Goal: Task Accomplishment & Management: Manage account settings

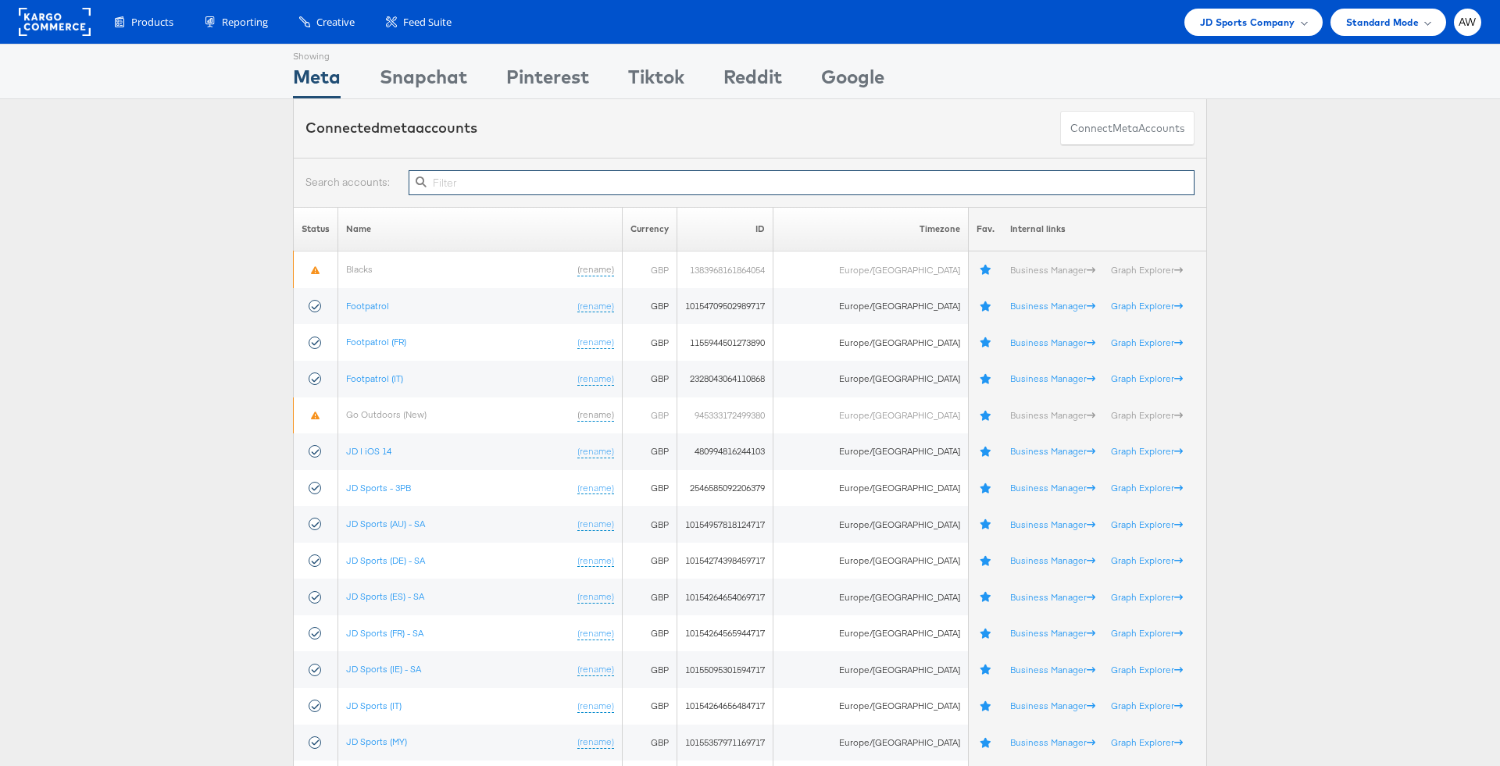
click at [539, 183] on input "text" at bounding box center [801, 182] width 786 height 25
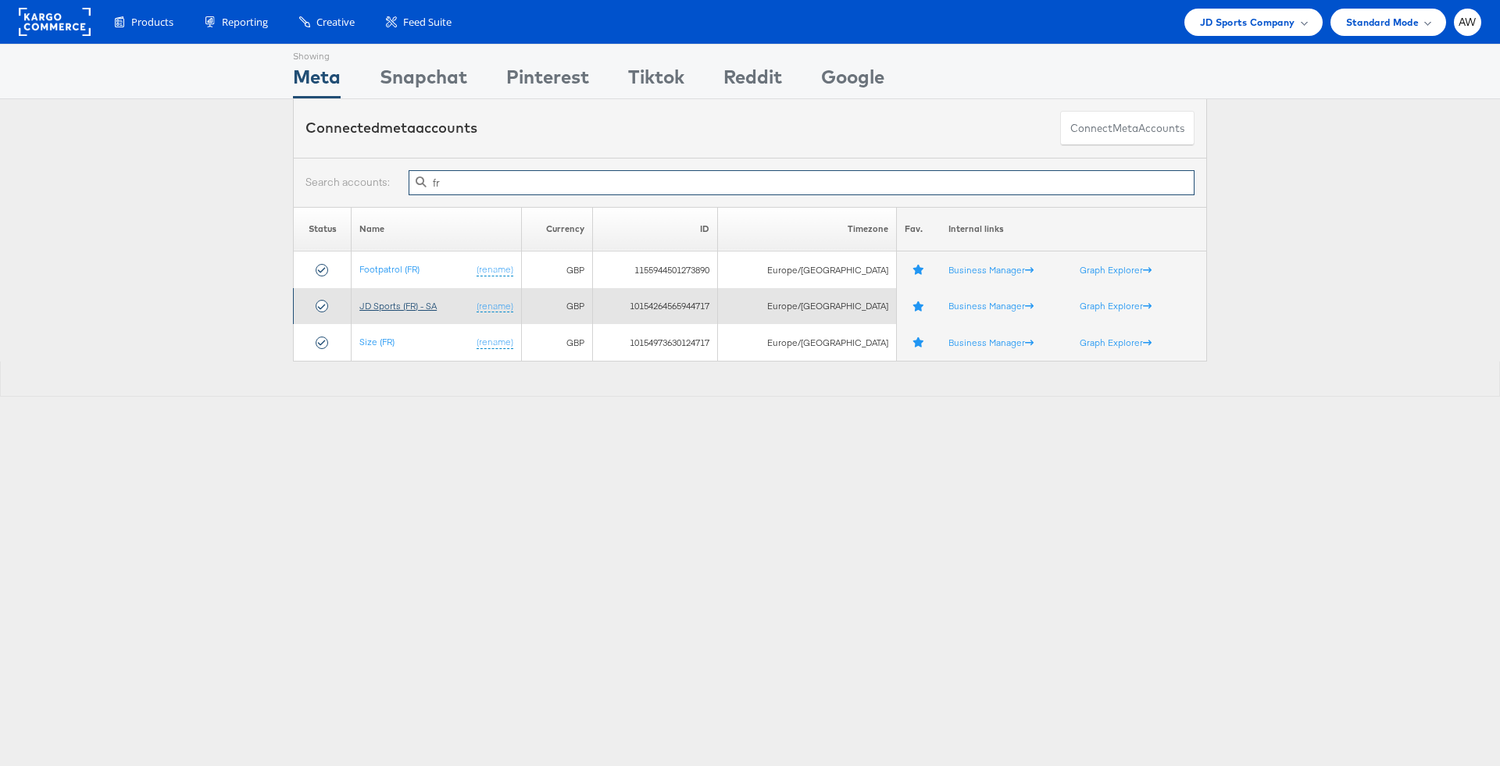
type input "fr"
click at [421, 305] on link "JD Sports (FR) - SA" at bounding box center [397, 306] width 77 height 12
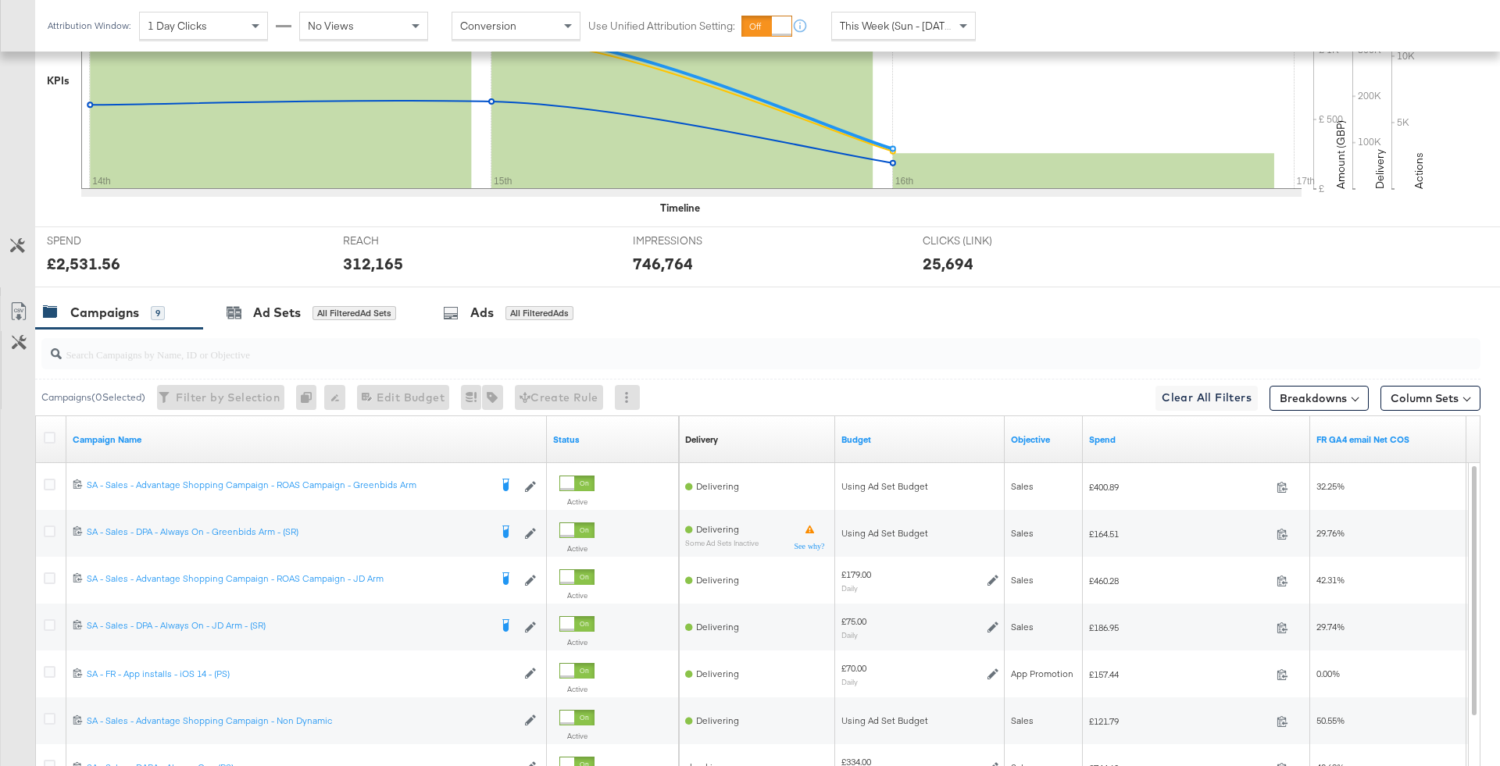
scroll to position [662, 0]
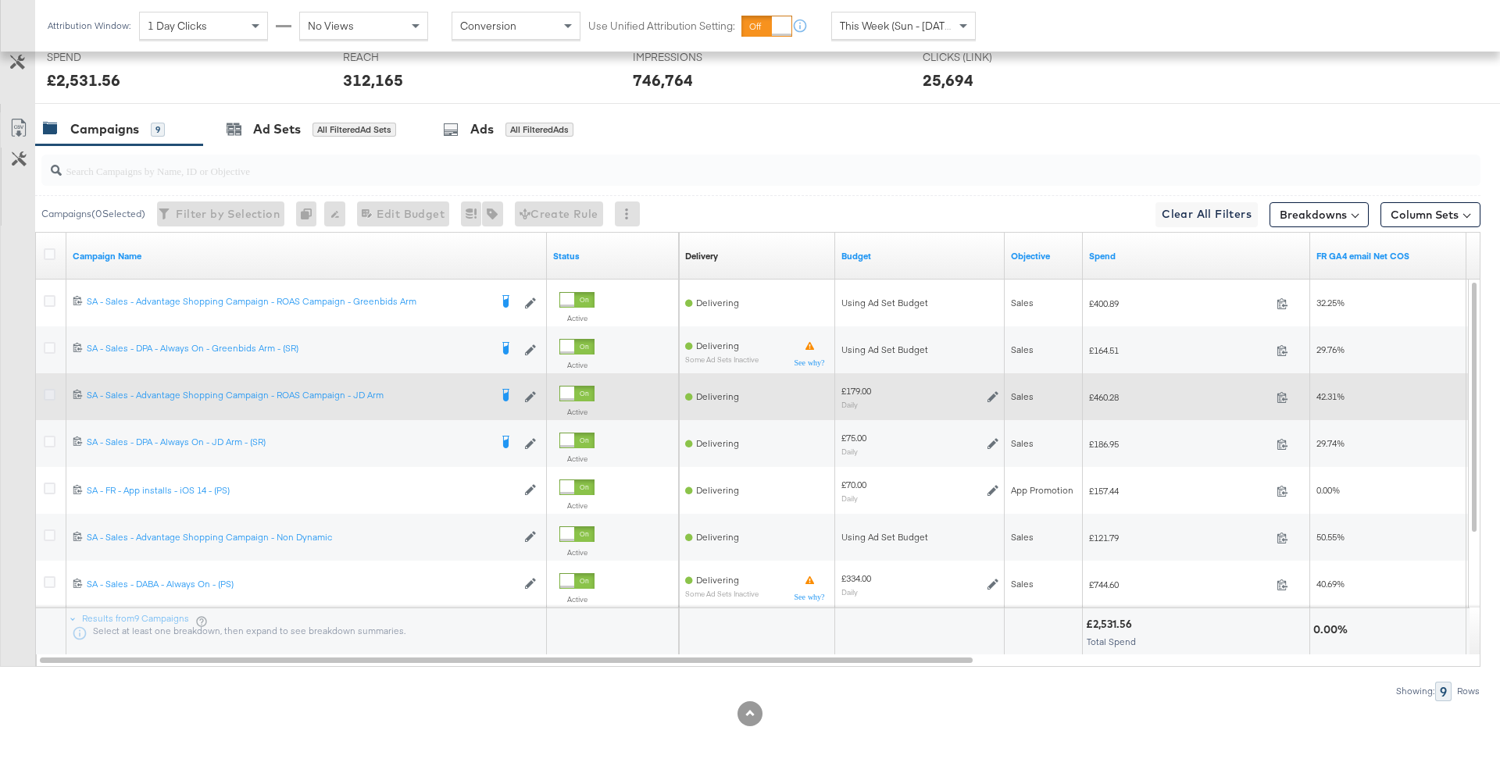
click at [53, 396] on icon at bounding box center [50, 395] width 12 height 12
click at [0, 0] on input "checkbox" at bounding box center [0, 0] width 0 height 0
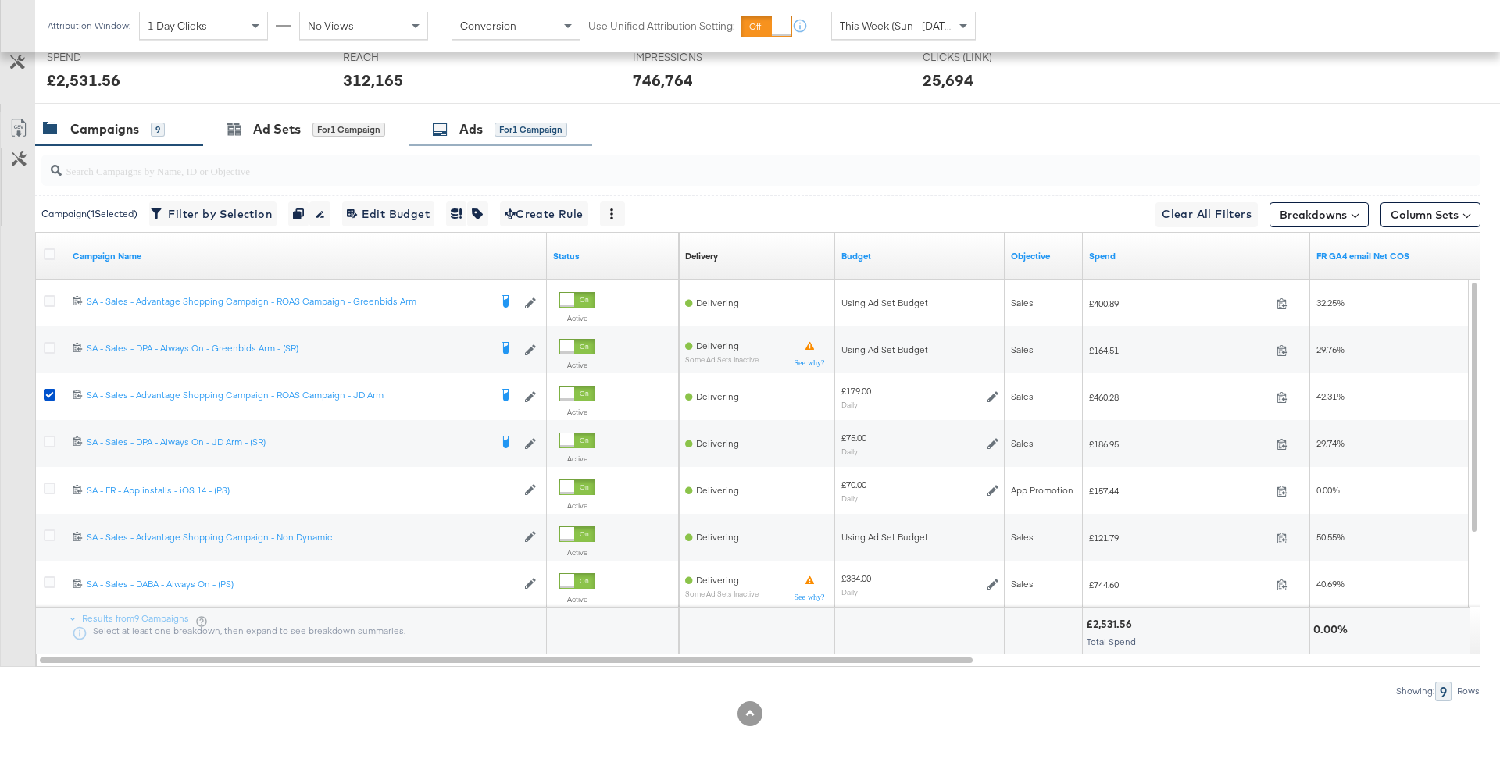
click at [460, 136] on div "Ads for 1 Campaign" at bounding box center [500, 129] width 184 height 34
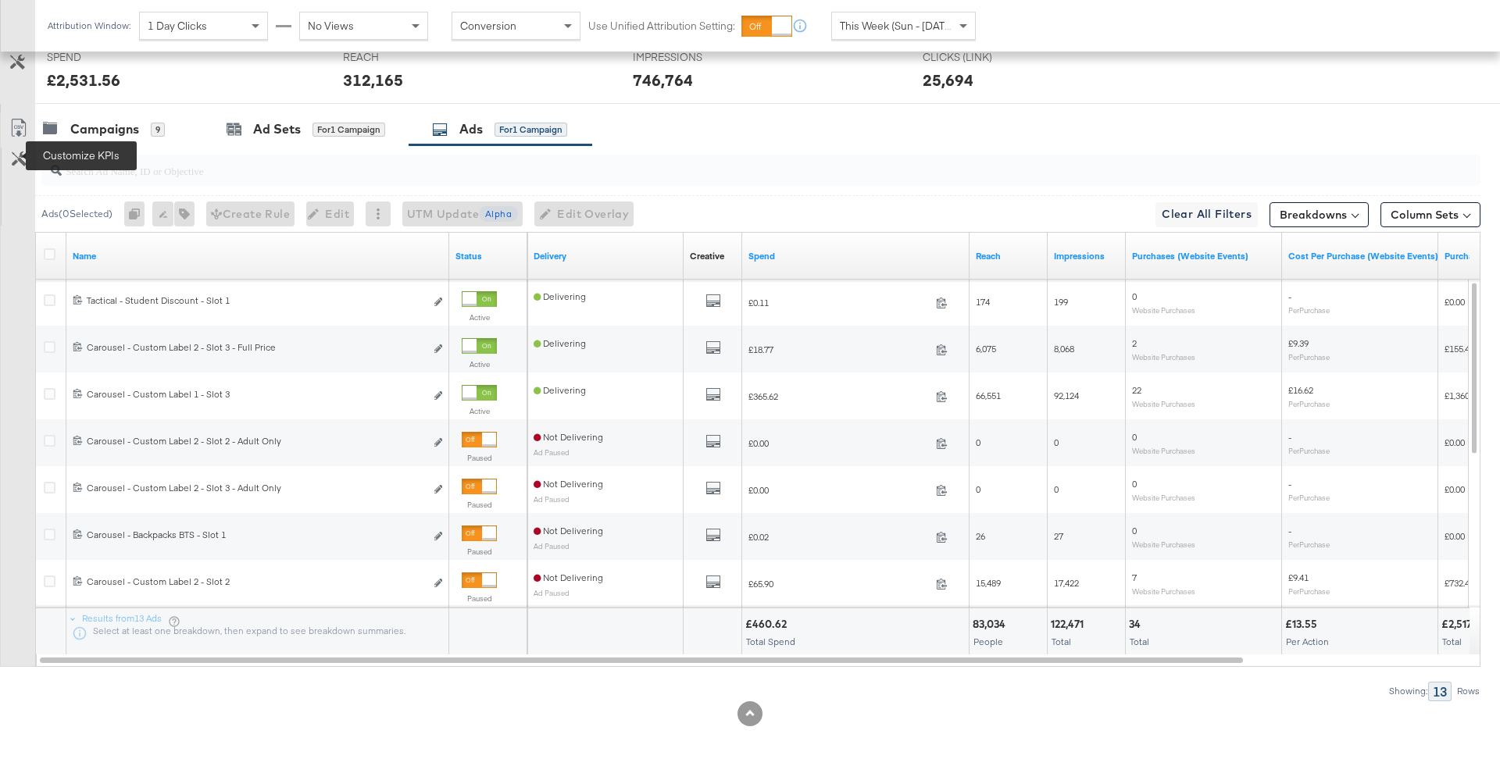
click at [23, 159] on icon at bounding box center [19, 159] width 15 height 15
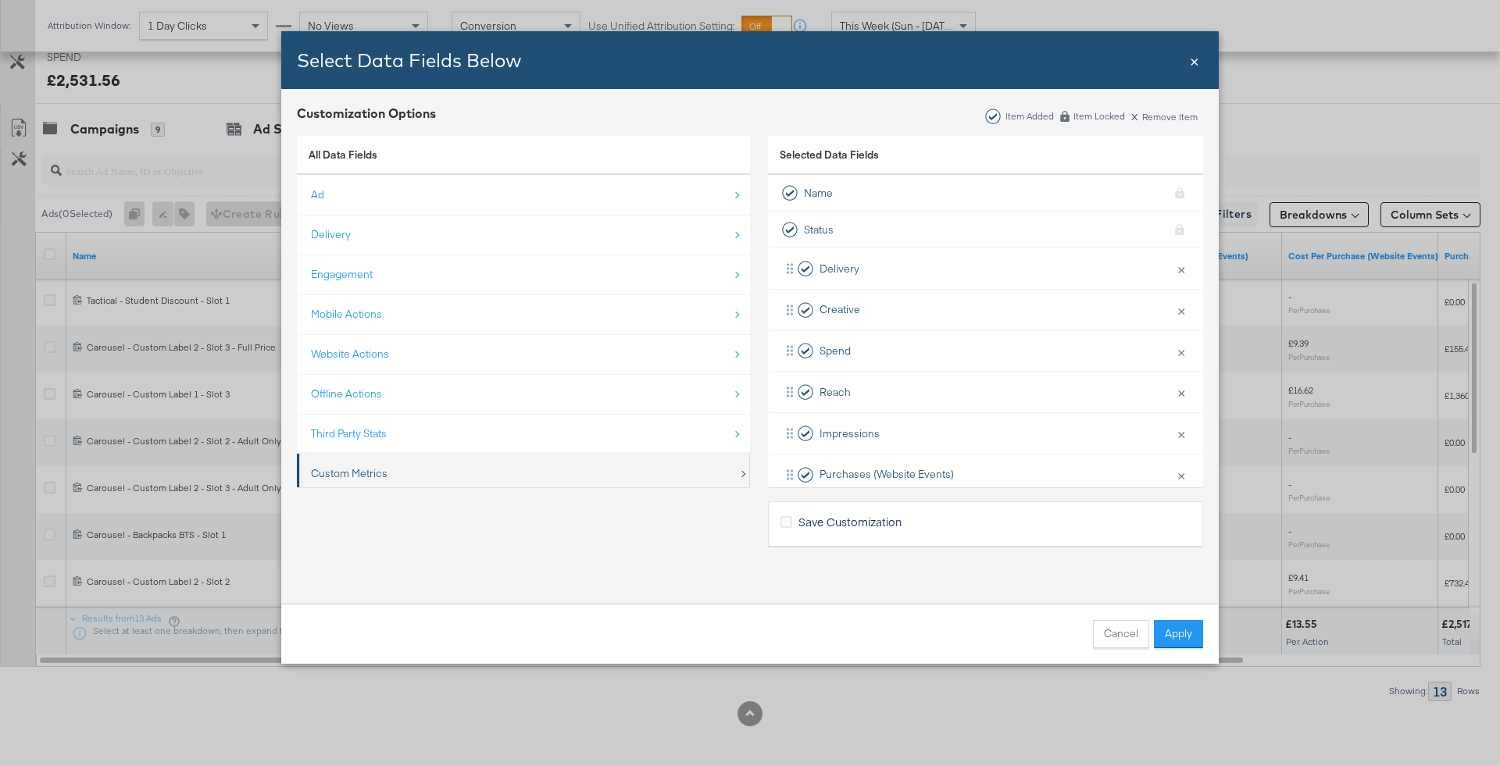
click at [412, 473] on div "Custom Metrics" at bounding box center [524, 474] width 427 height 32
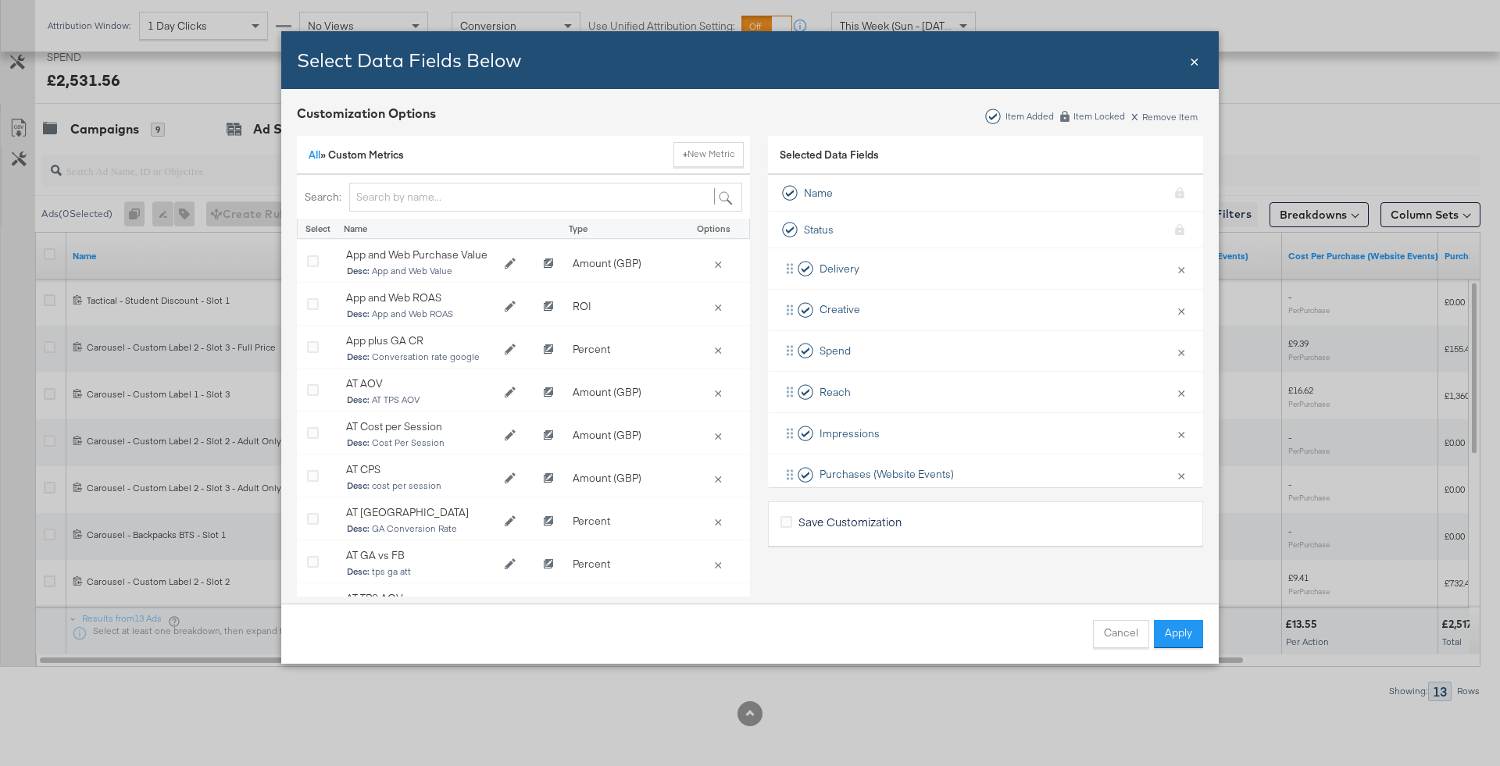
click at [1193, 62] on span "×" at bounding box center [1194, 59] width 9 height 21
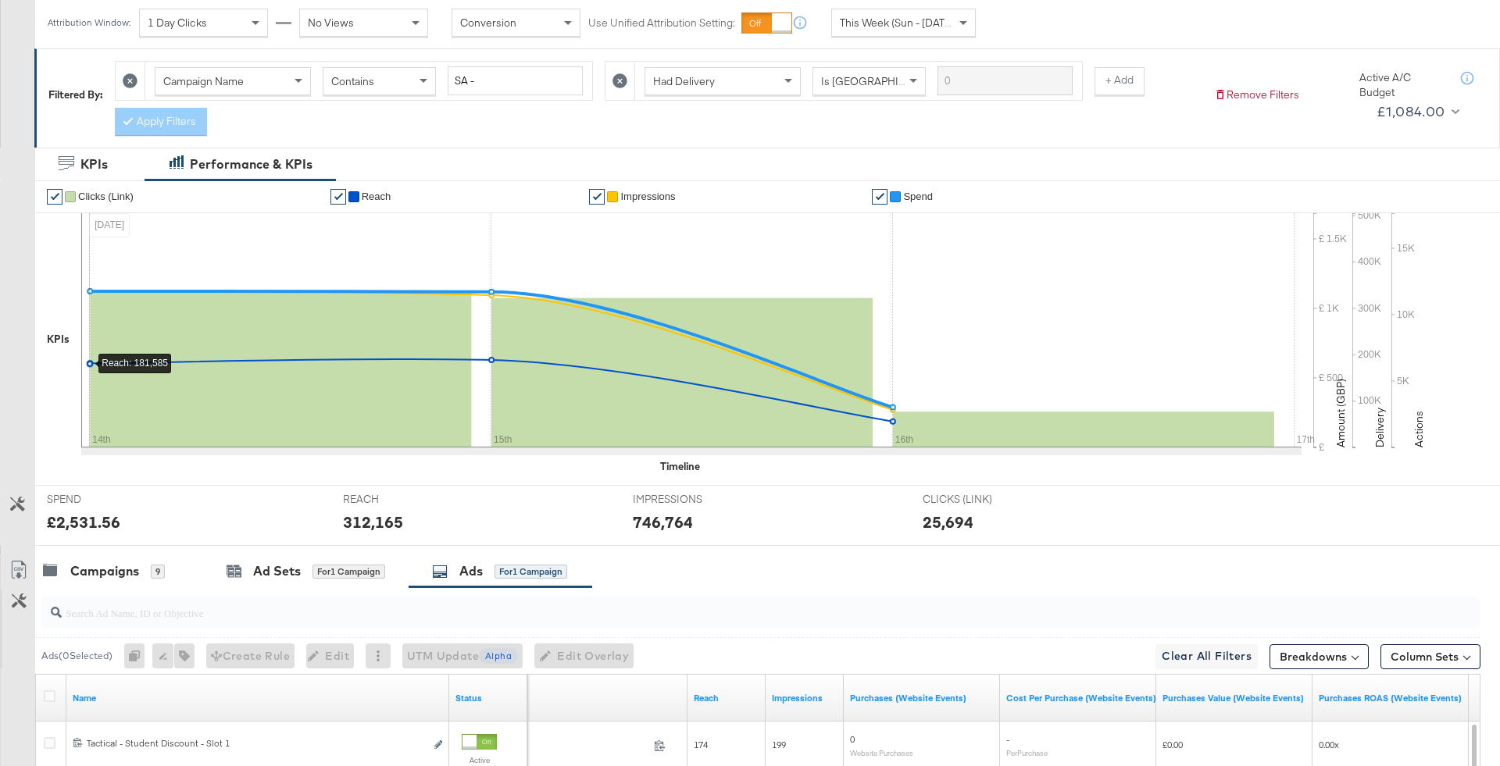
scroll to position [0, 0]
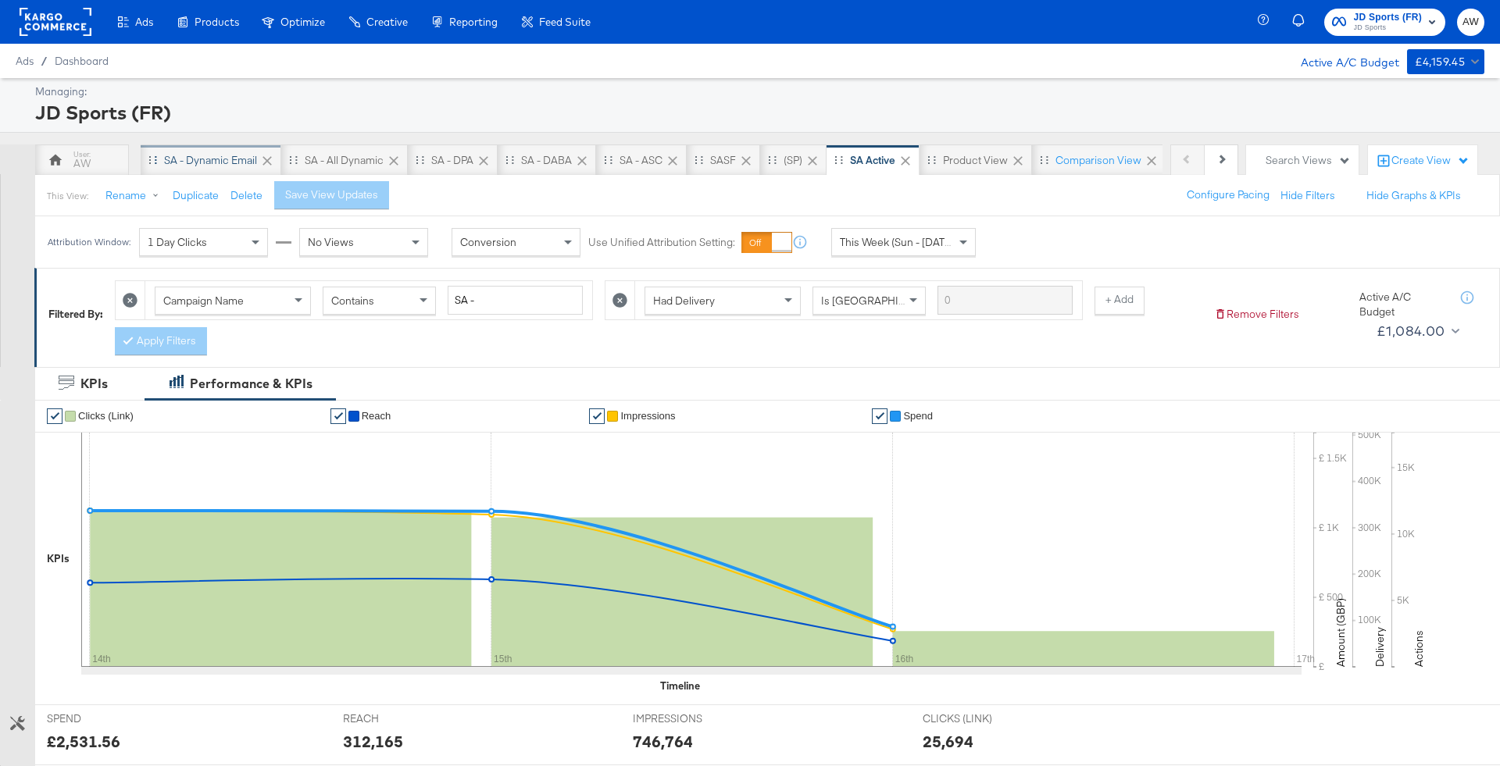
click at [194, 162] on div "SA - Dynamic email" at bounding box center [210, 160] width 93 height 15
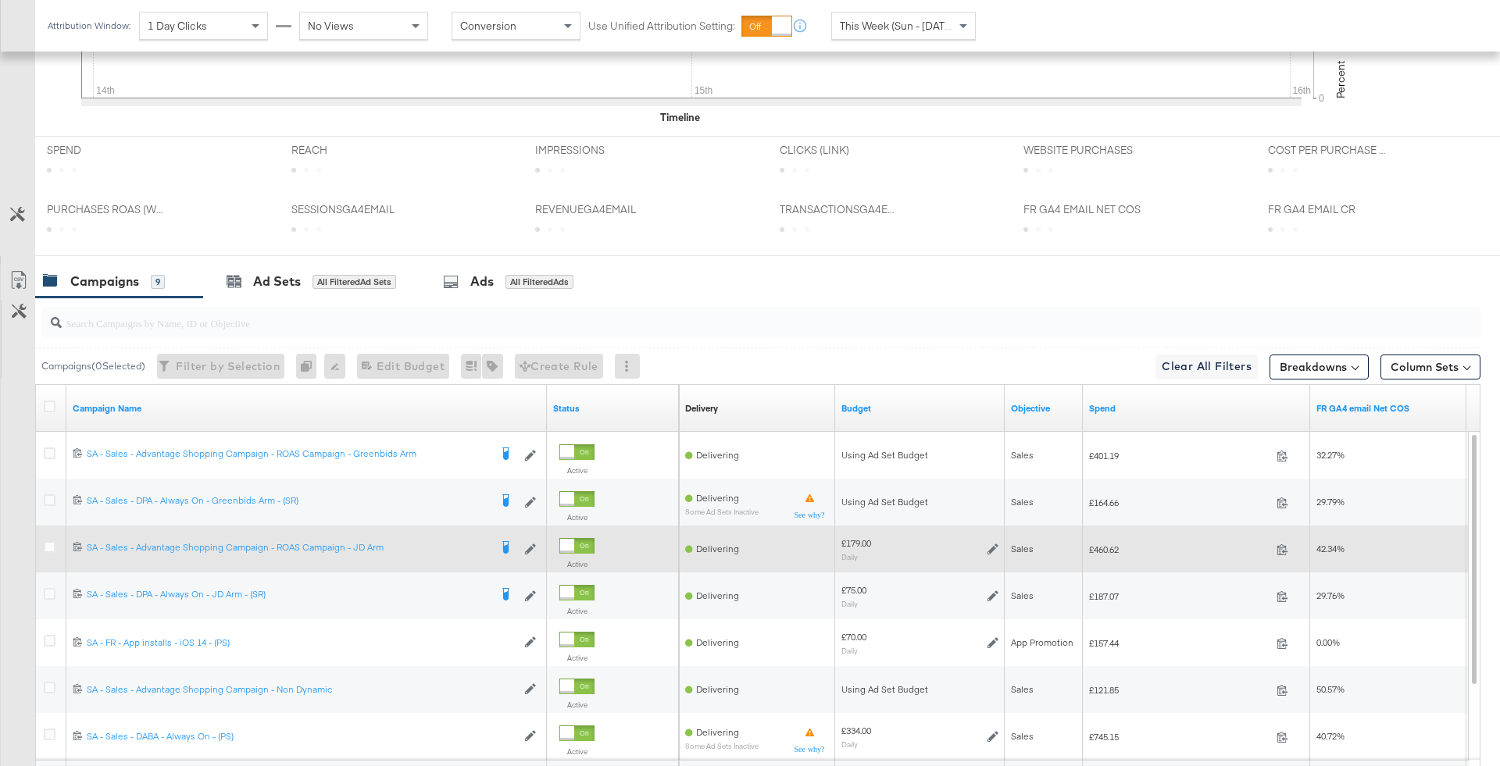
scroll to position [752, 0]
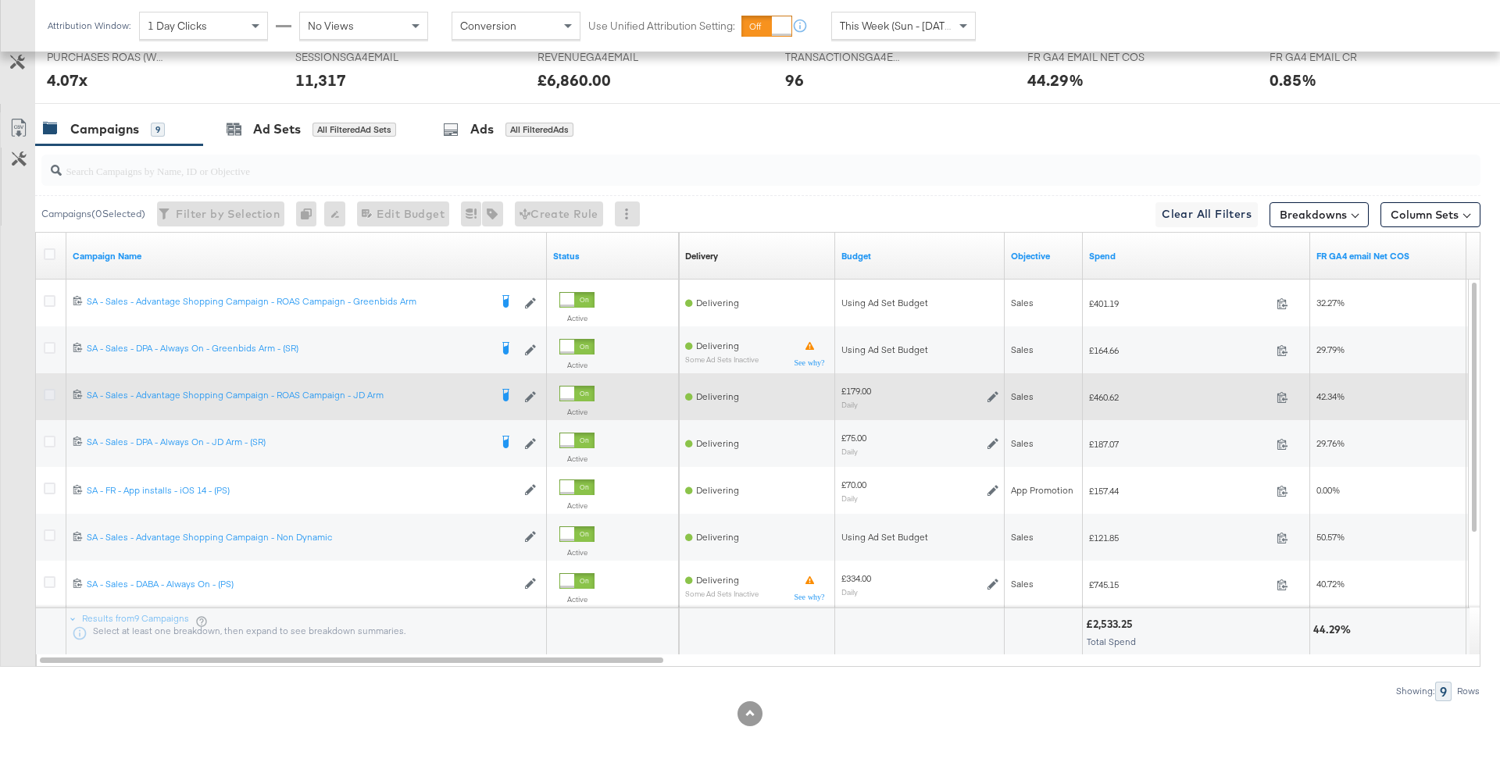
click at [44, 395] on icon at bounding box center [50, 395] width 12 height 12
click at [0, 0] on input "checkbox" at bounding box center [0, 0] width 0 height 0
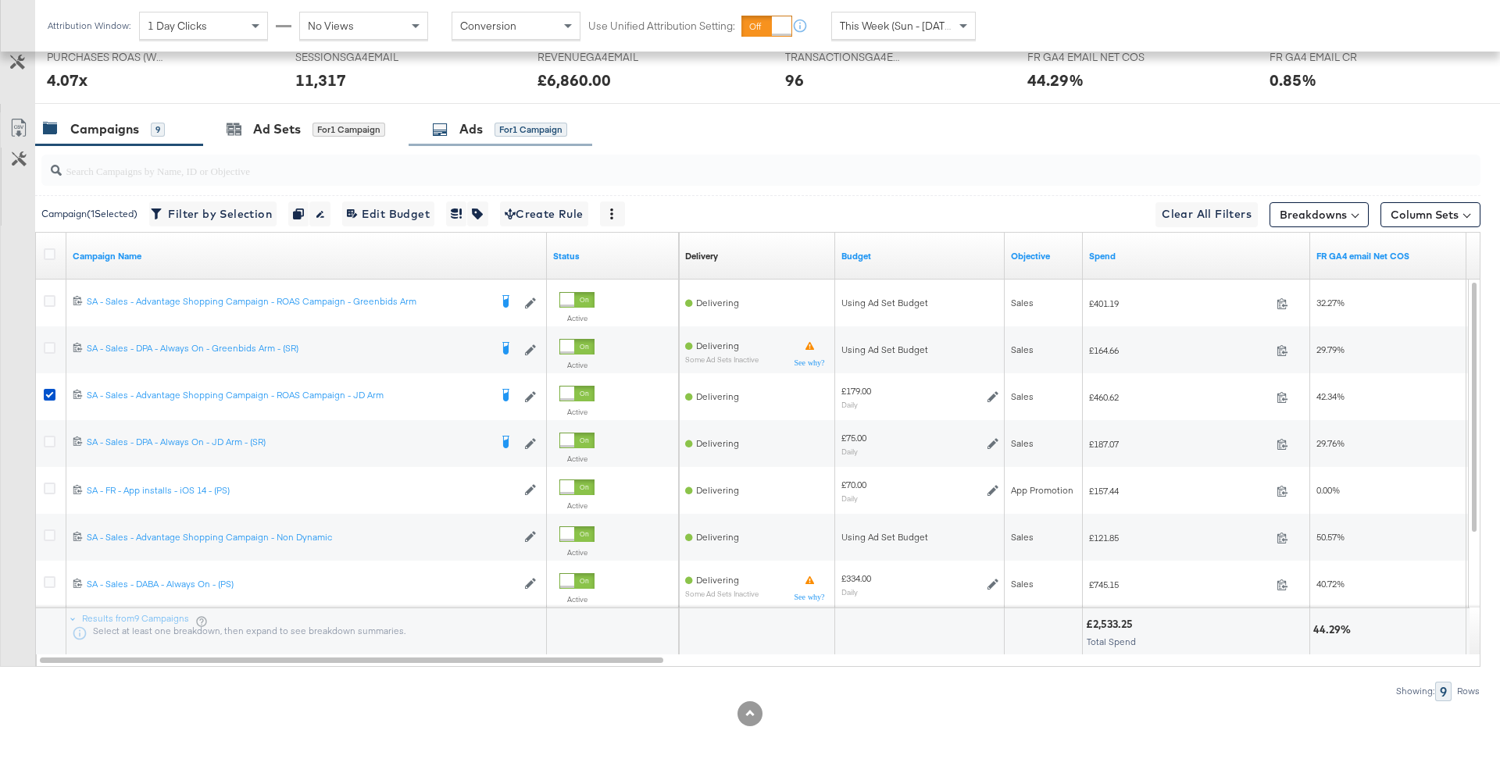
click at [525, 120] on div "Ads for 1 Campaign" at bounding box center [499, 129] width 135 height 18
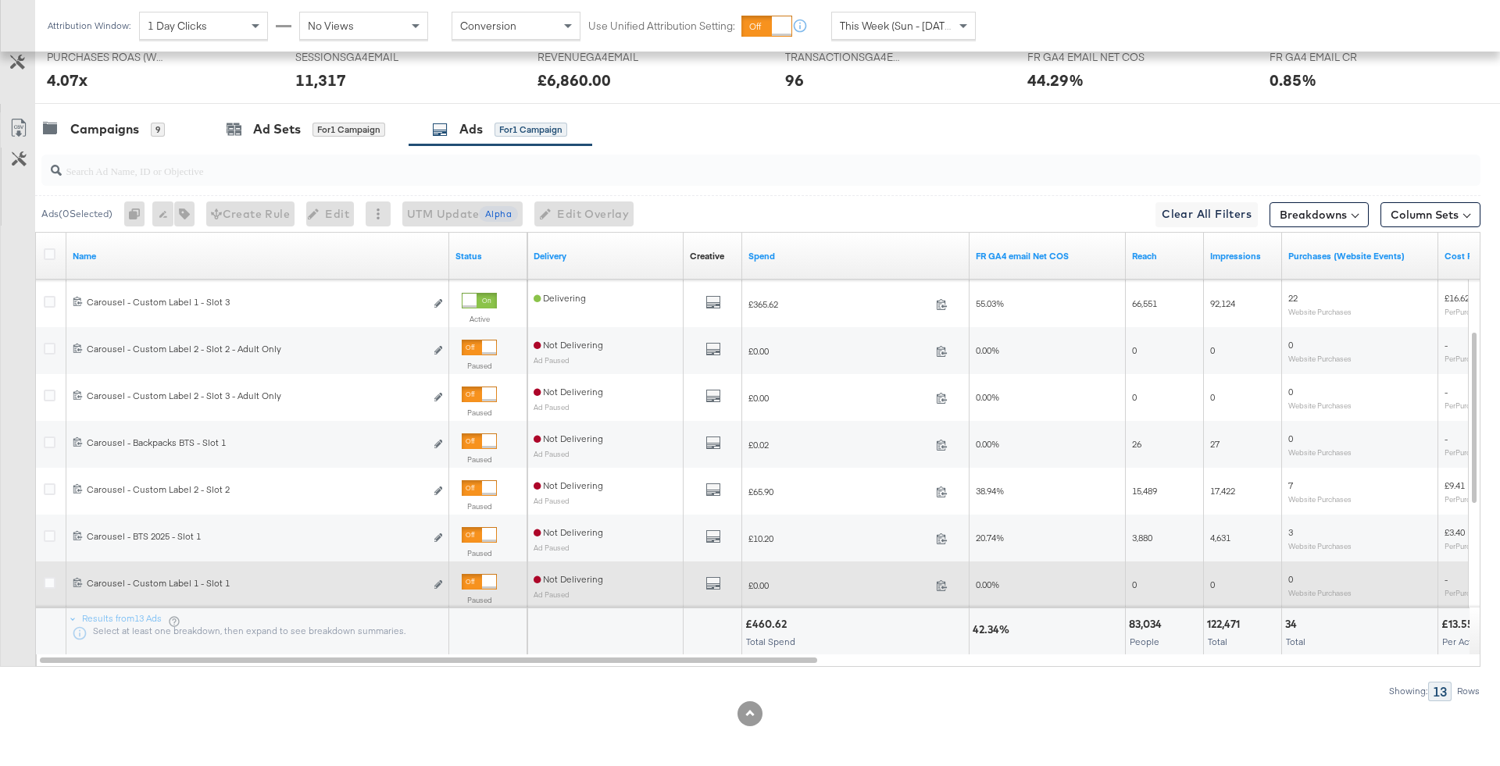
click at [484, 585] on div at bounding box center [489, 582] width 14 height 14
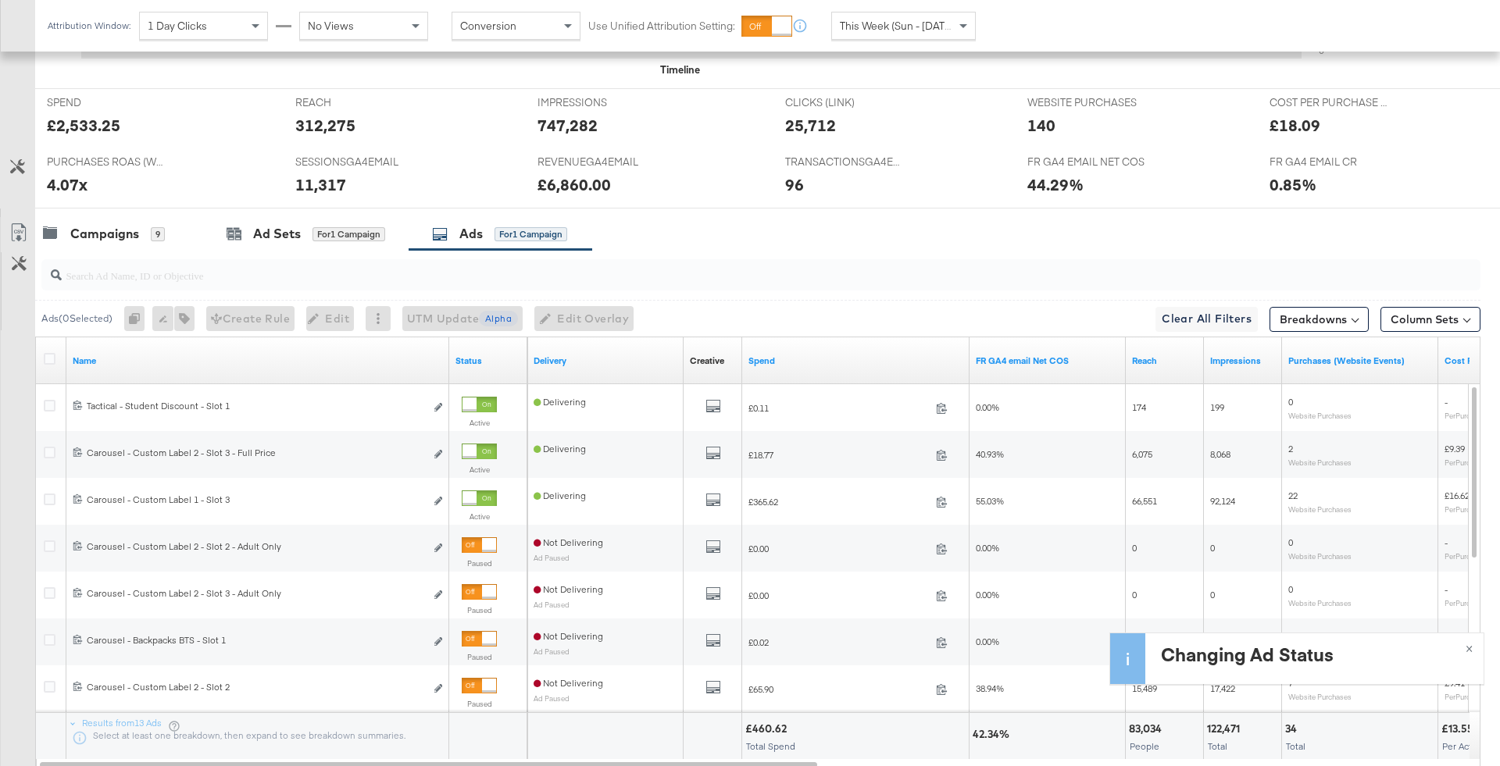
scroll to position [615, 0]
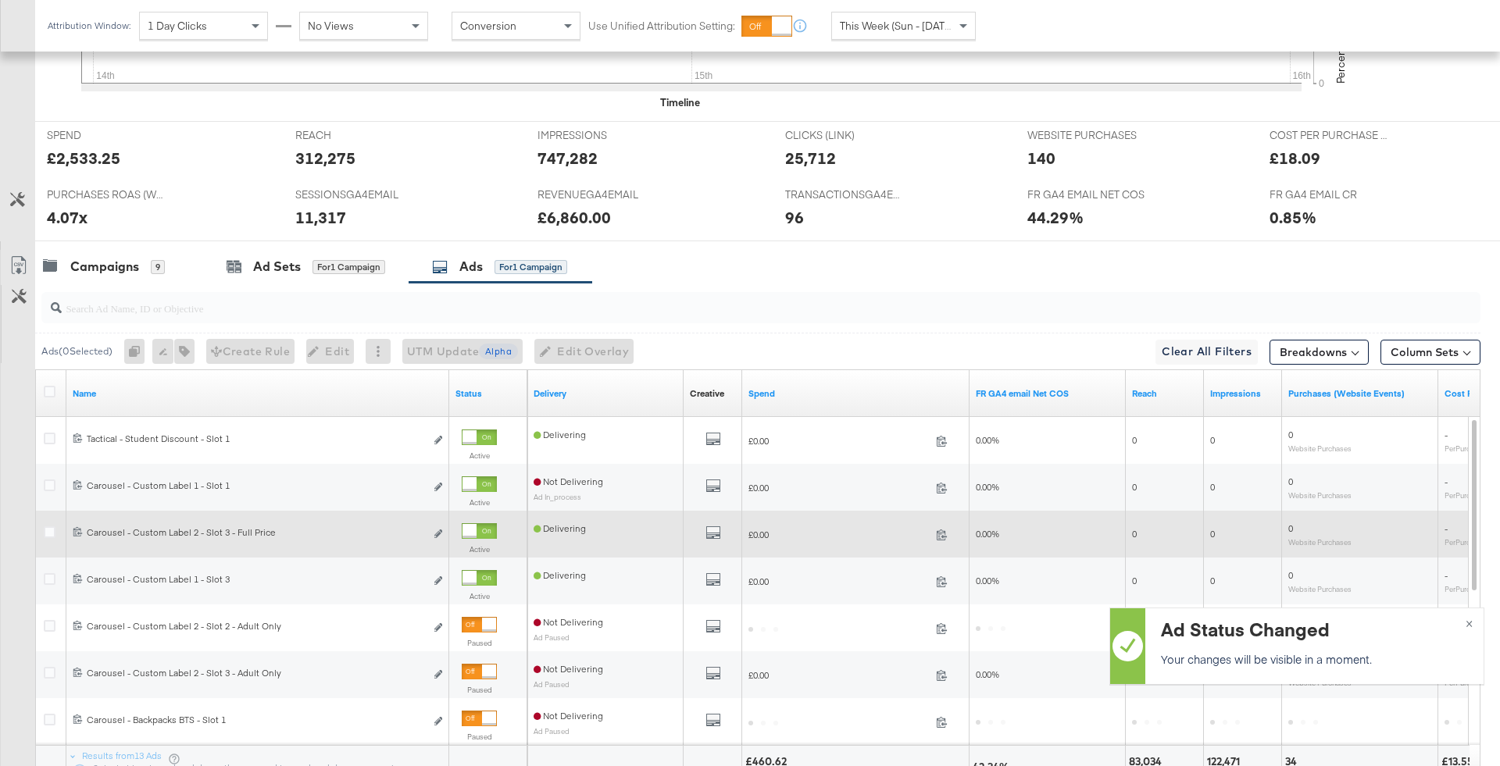
click at [476, 529] on div at bounding box center [469, 531] width 14 height 14
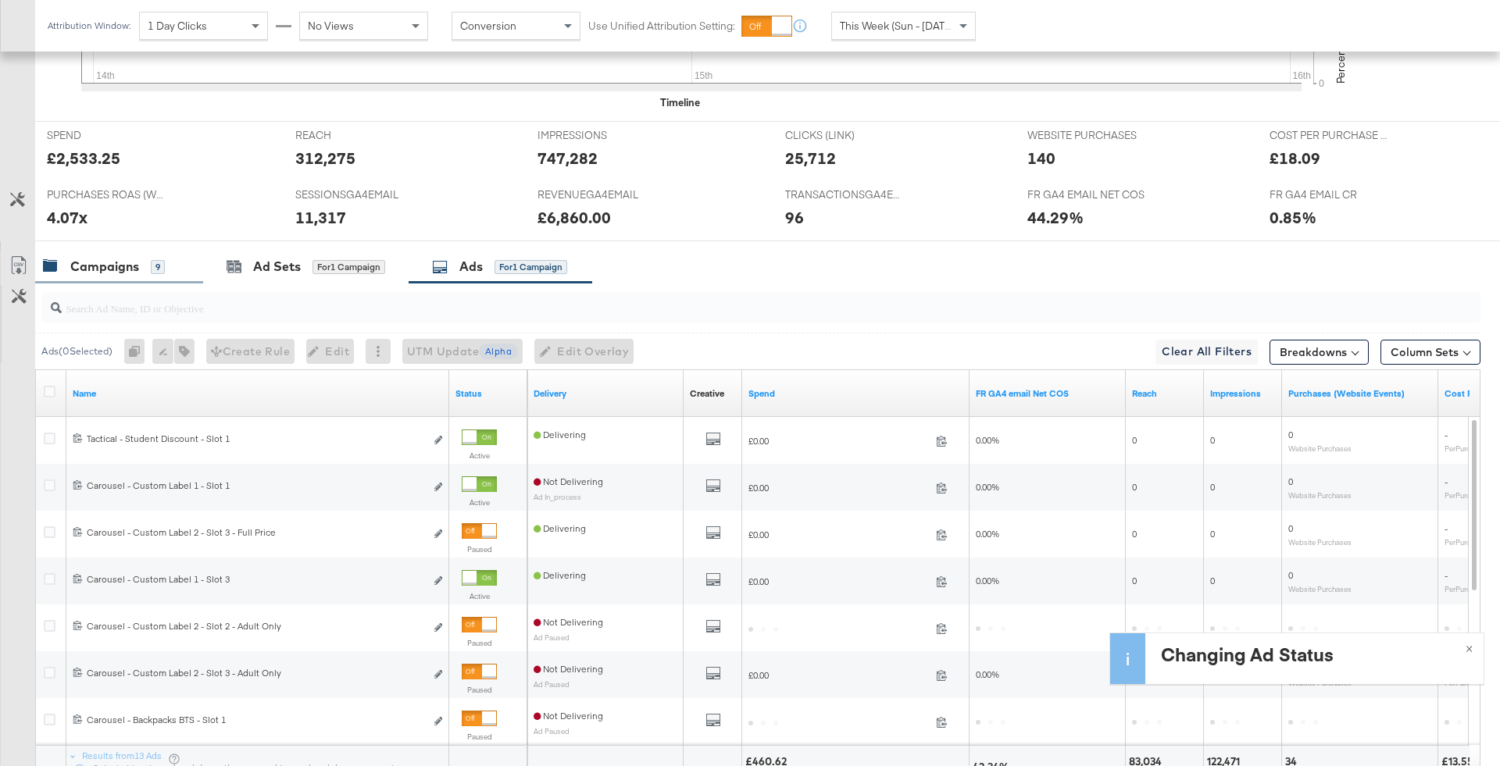
click at [151, 263] on div "9" at bounding box center [158, 267] width 14 height 14
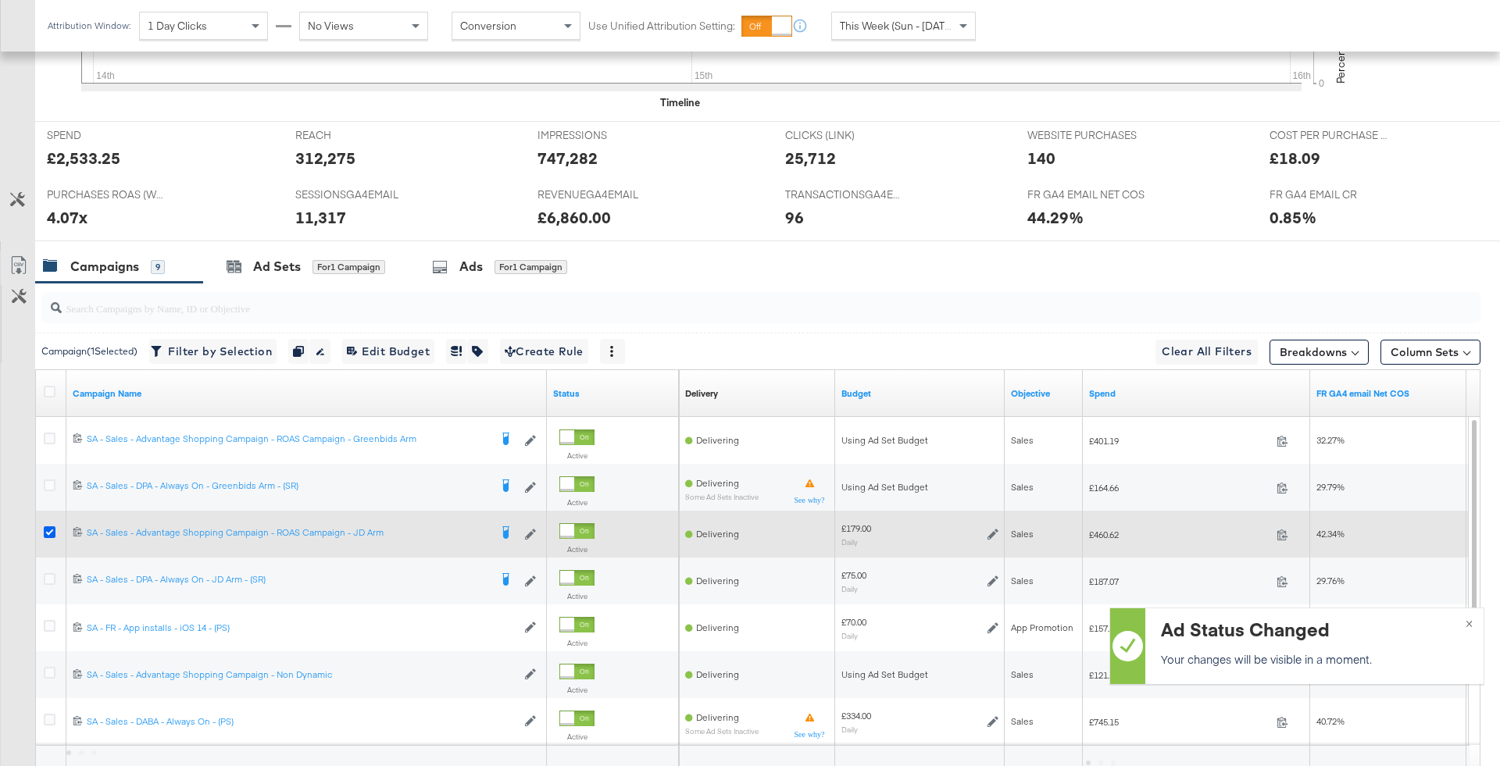
click at [44, 527] on icon at bounding box center [50, 532] width 12 height 12
click at [0, 0] on input "checkbox" at bounding box center [0, 0] width 0 height 0
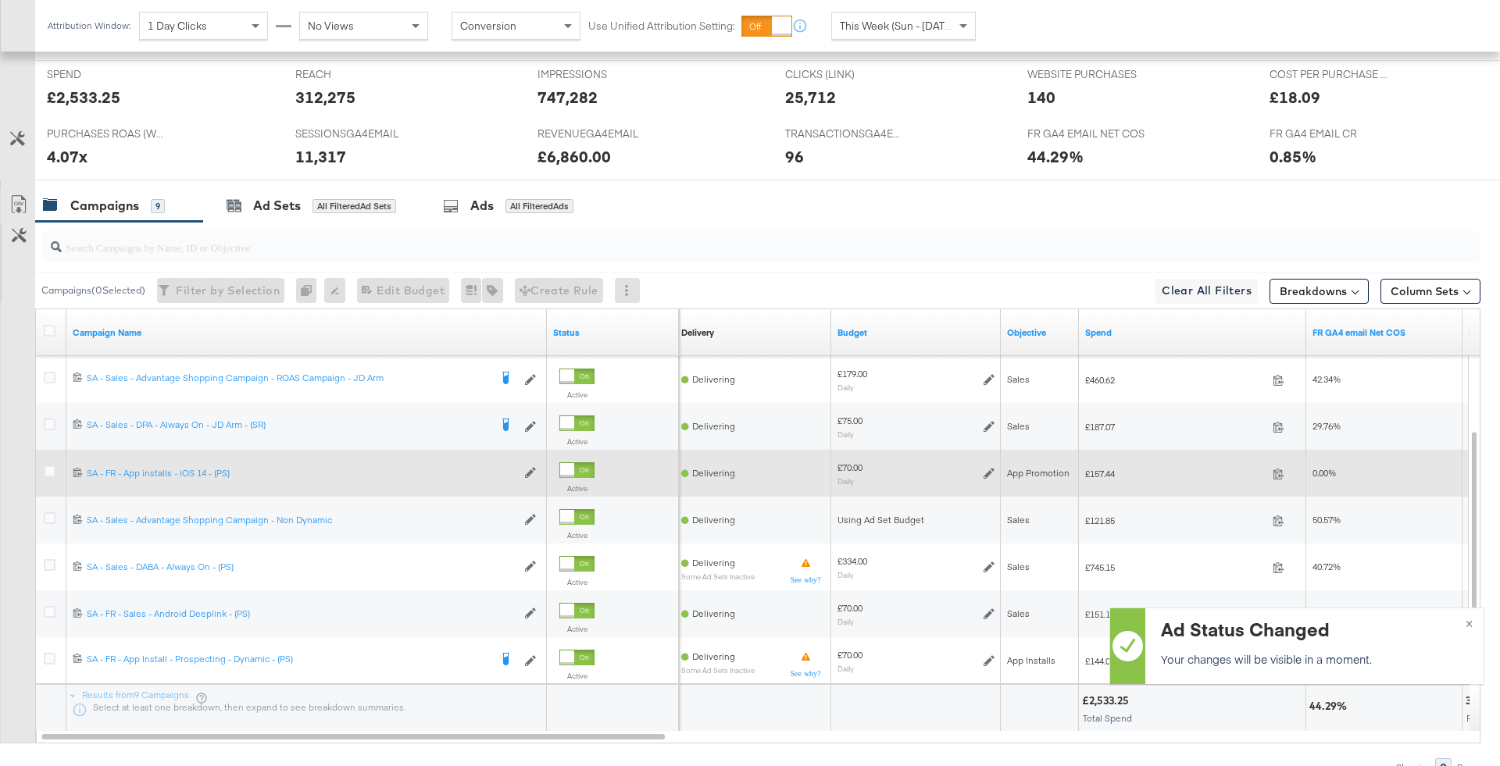
scroll to position [678, 0]
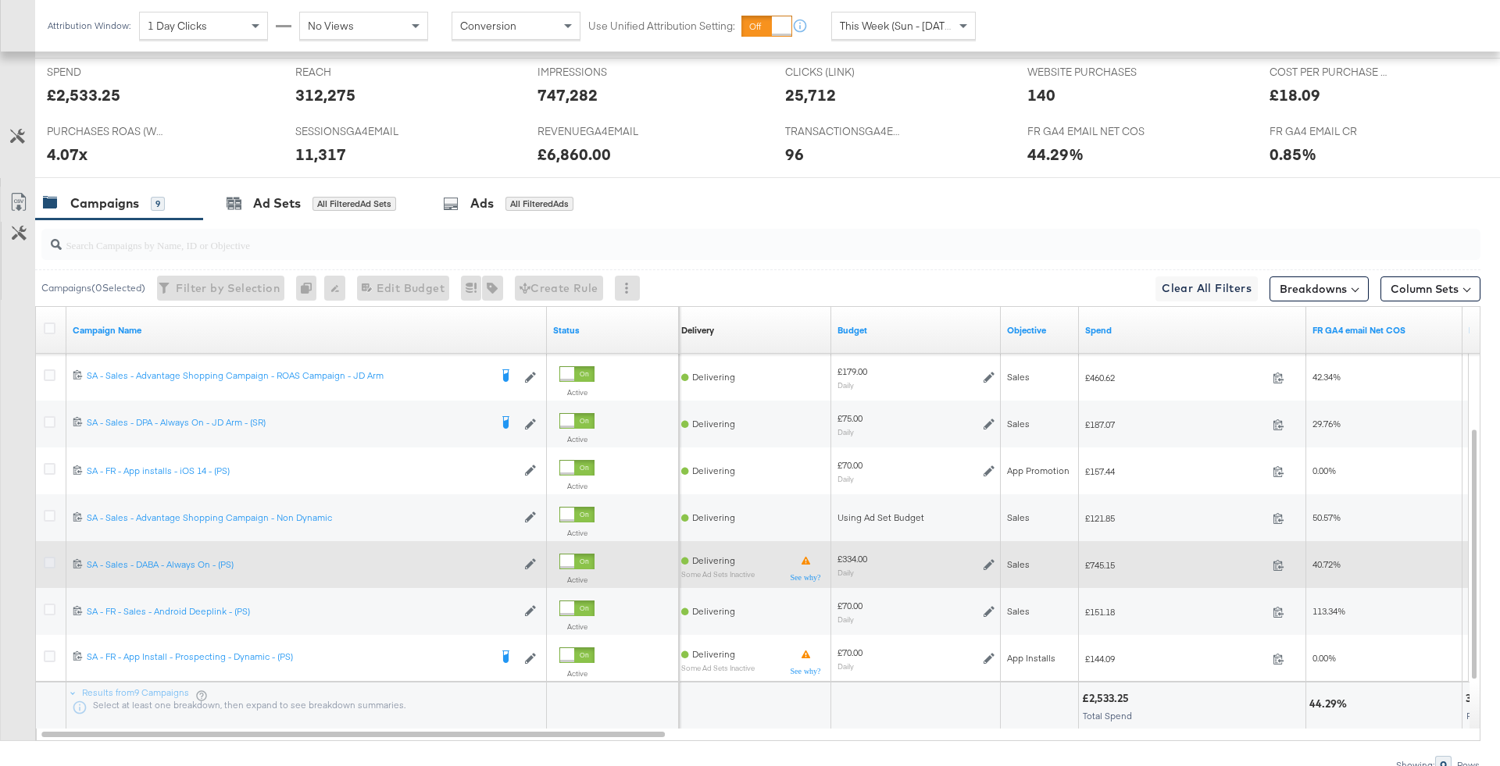
click at [52, 558] on icon at bounding box center [50, 563] width 12 height 12
click at [0, 0] on input "checkbox" at bounding box center [0, 0] width 0 height 0
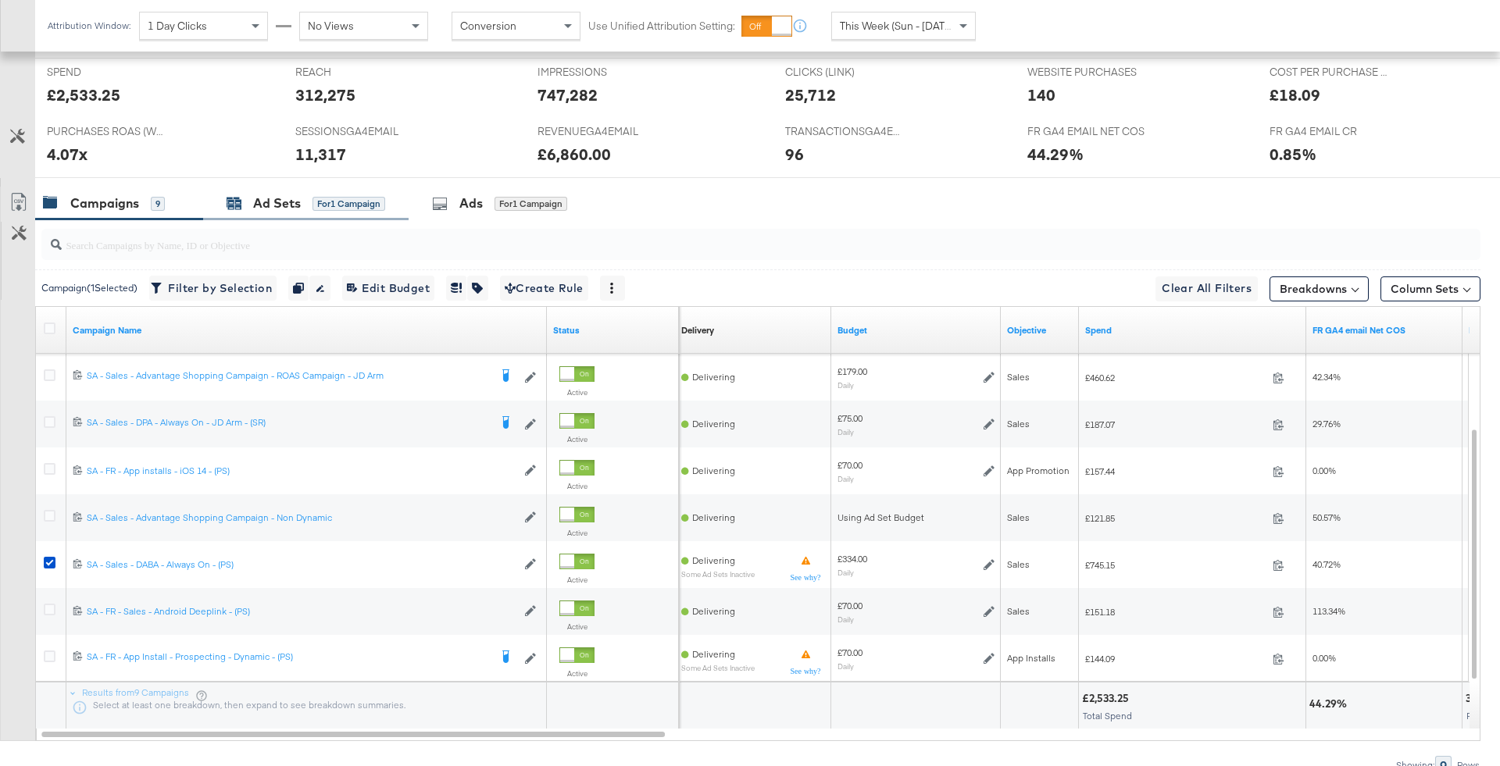
click at [328, 197] on div "for 1 Campaign" at bounding box center [348, 204] width 73 height 14
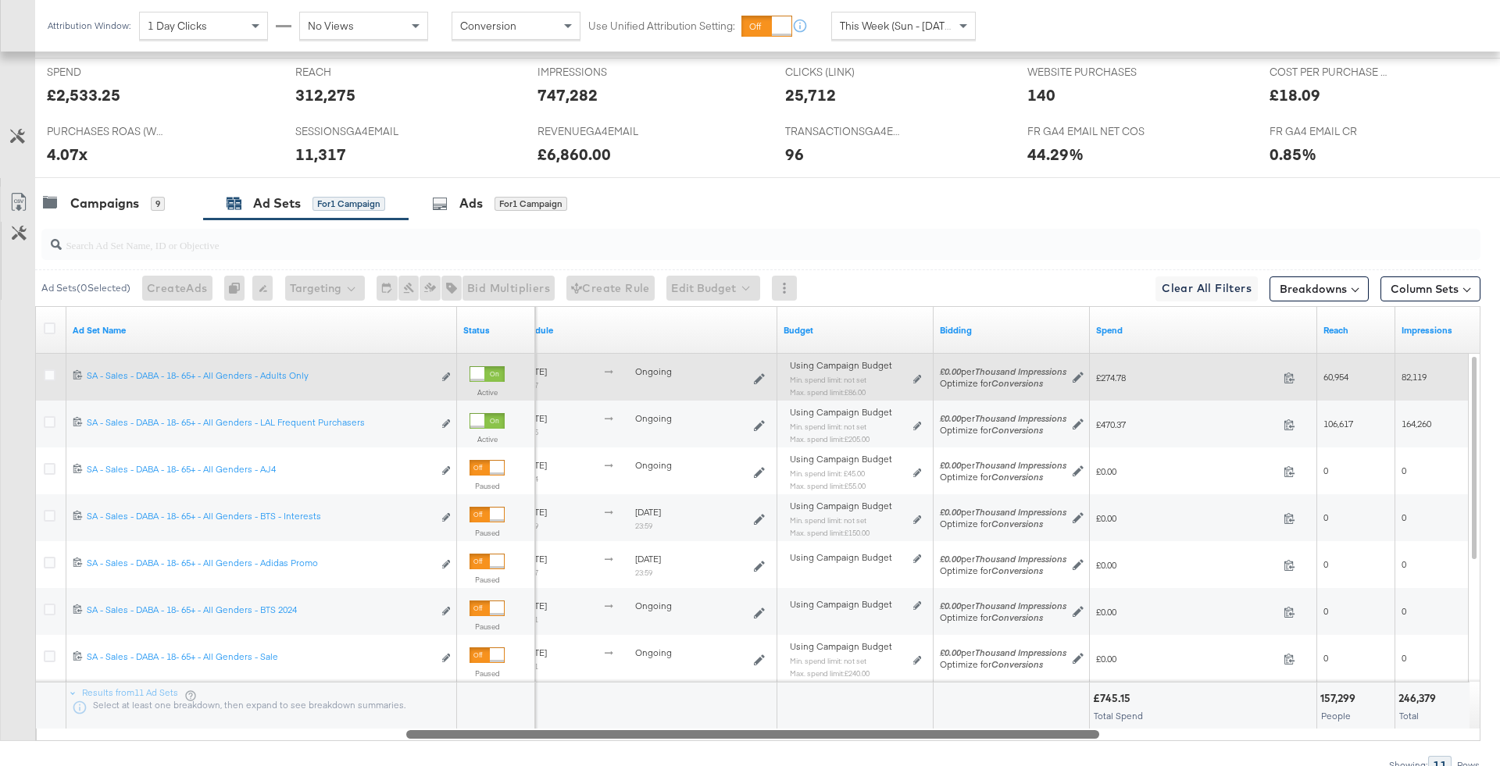
drag, startPoint x: 1175, startPoint y: 733, endPoint x: 795, endPoint y: 742, distance: 380.5
click at [795, 742] on div "Ad Sets ( 0 Selected) Create Ads At least one ad set must be selected 0 Rename …" at bounding box center [740, 496] width 1480 height 555
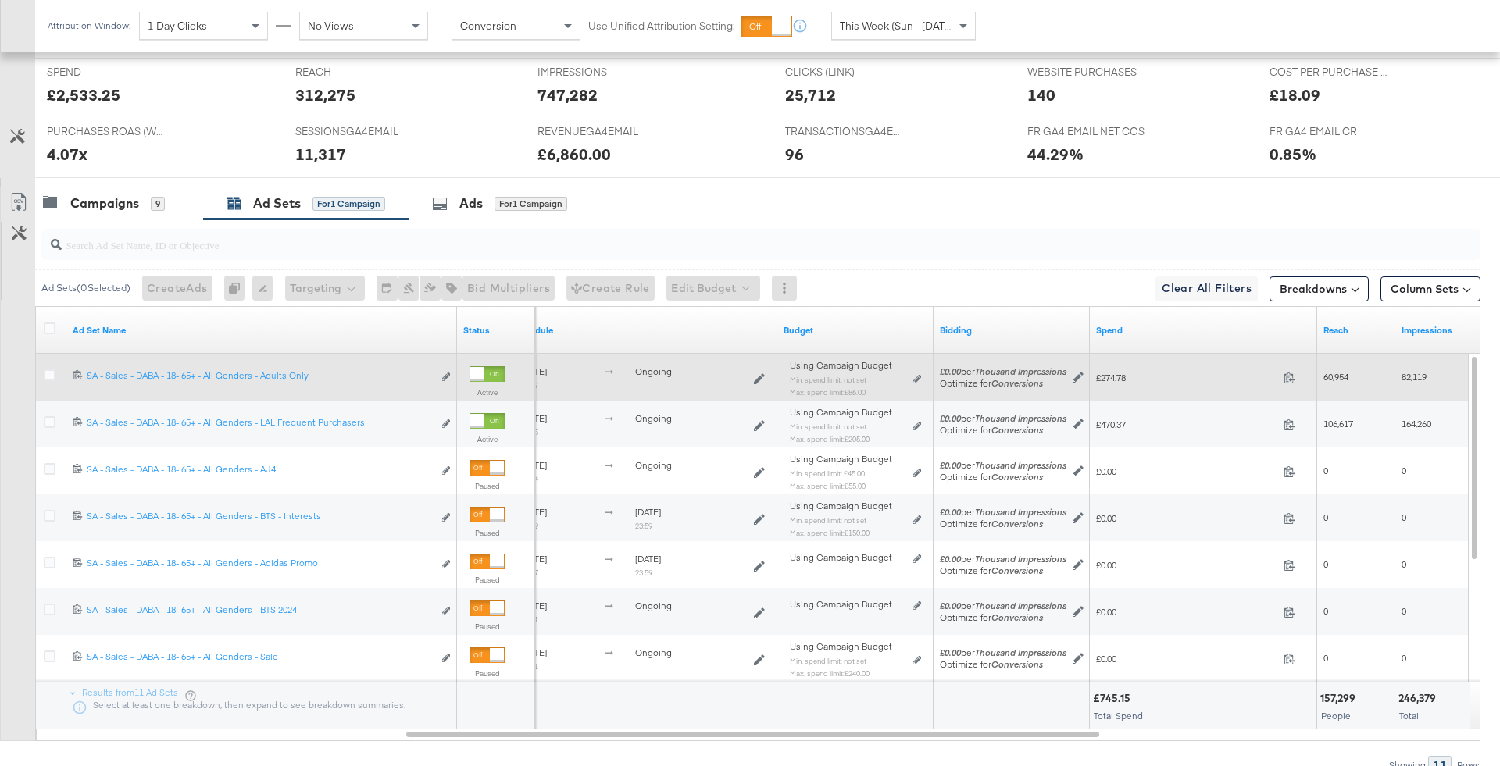
click at [920, 377] on div "Using Campaign Budget Min. spend limit: not set Max. spend limit : £86.00 Edit …" at bounding box center [855, 384] width 144 height 49
click at [917, 376] on icon at bounding box center [917, 379] width 8 height 9
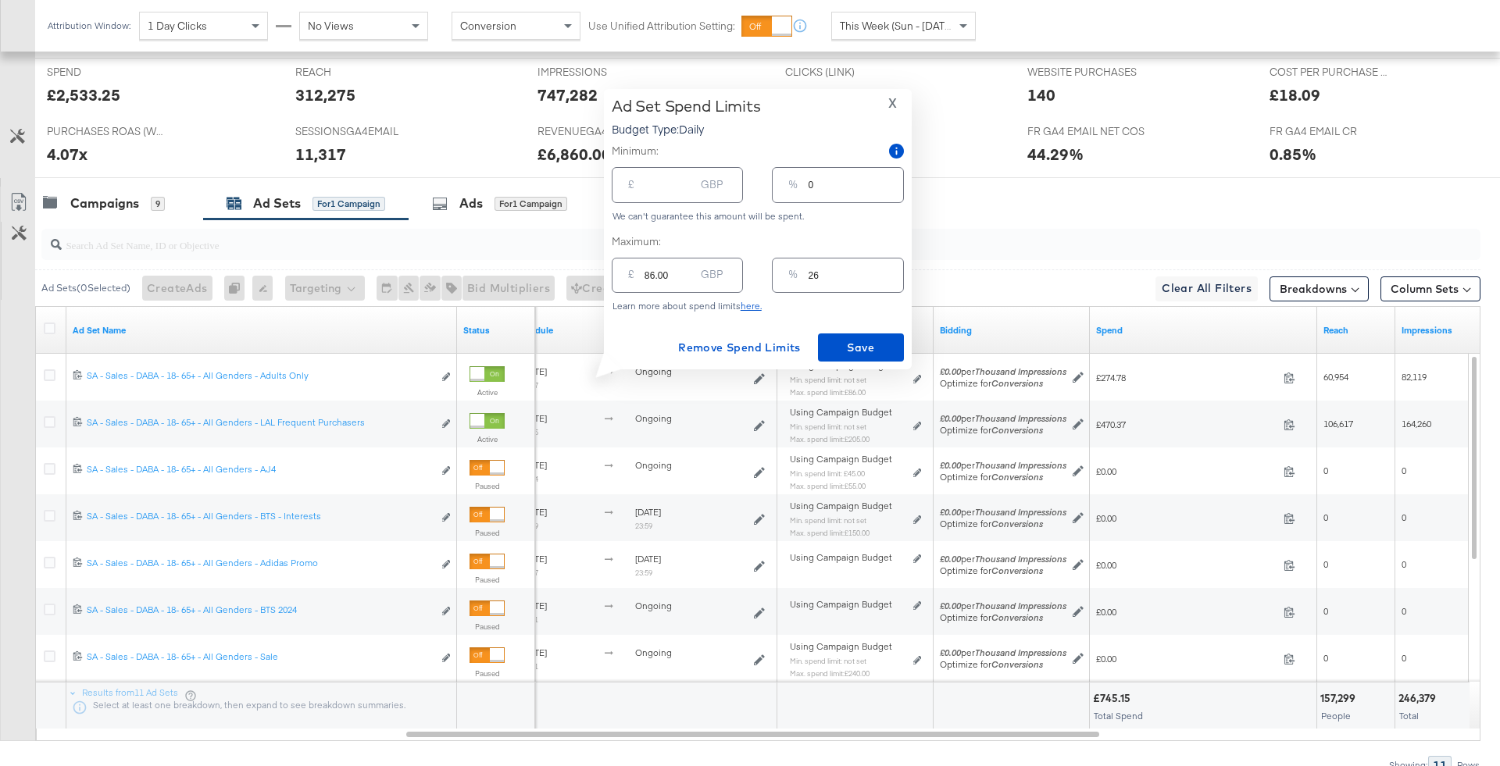
click at [892, 105] on span "X" at bounding box center [892, 103] width 9 height 22
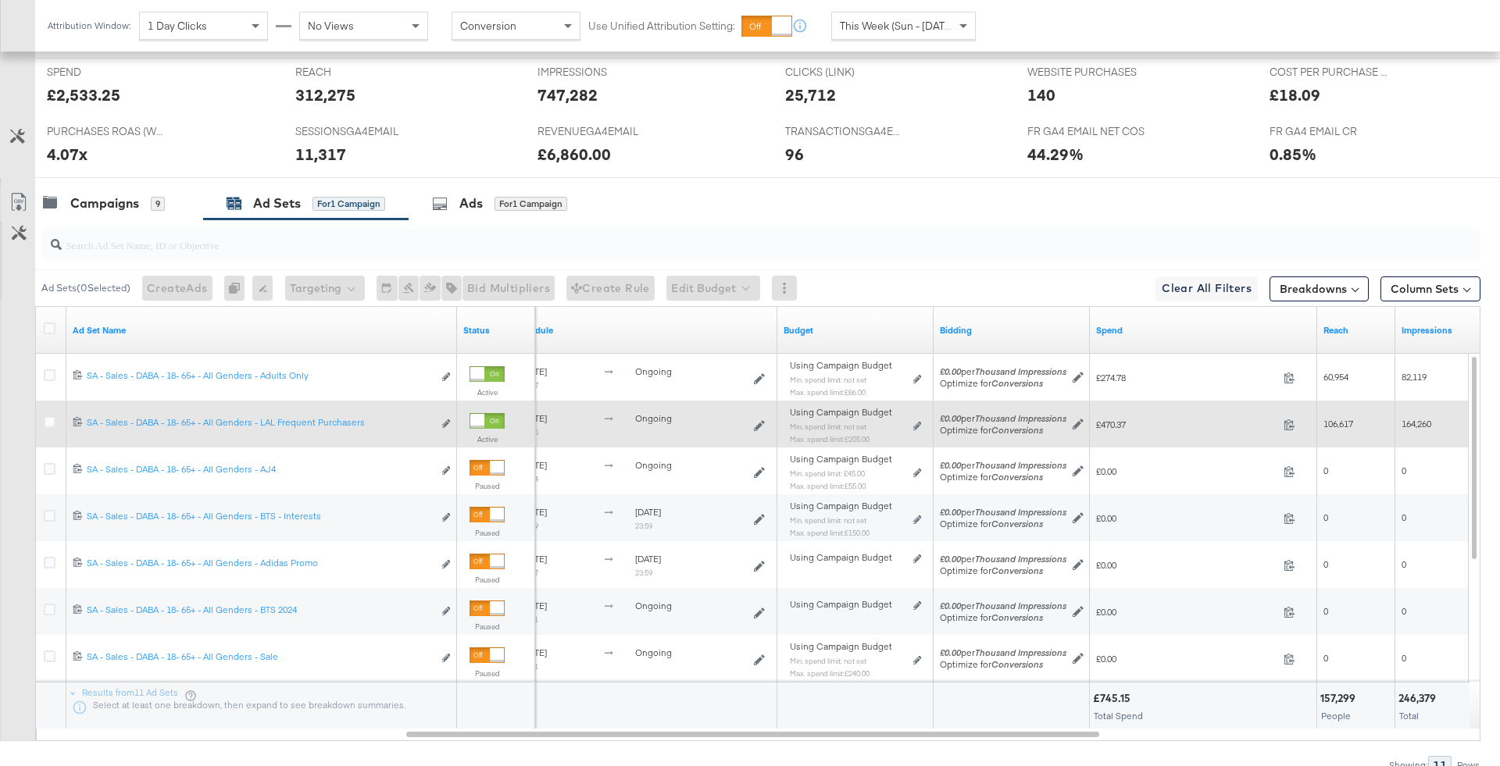
click at [911, 421] on div "Using Campaign Budget Min. spend limit: not set Max. spend limit : £205.00 Edit…" at bounding box center [855, 431] width 131 height 37
click at [919, 423] on icon at bounding box center [917, 426] width 8 height 9
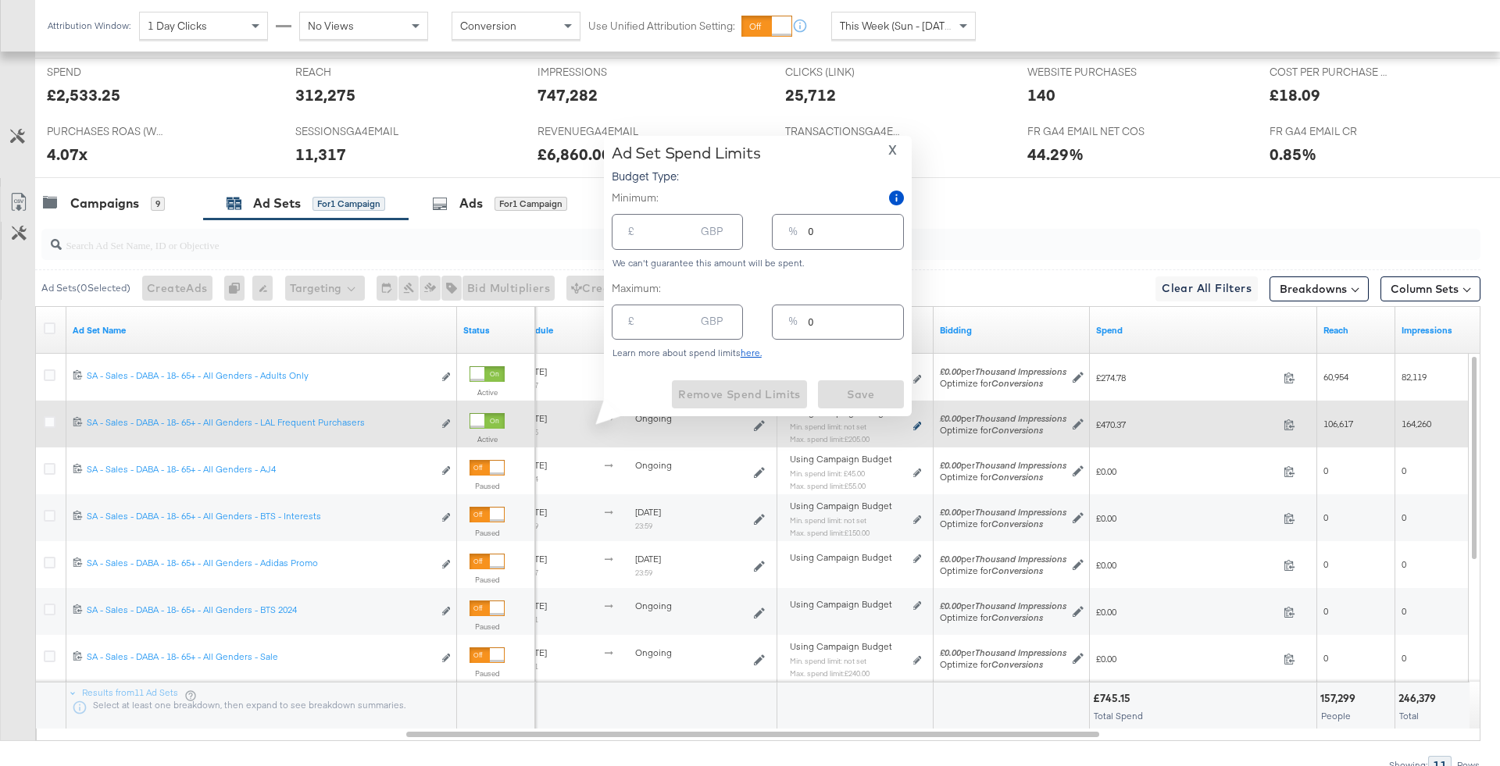
type input "205.00"
type input "61"
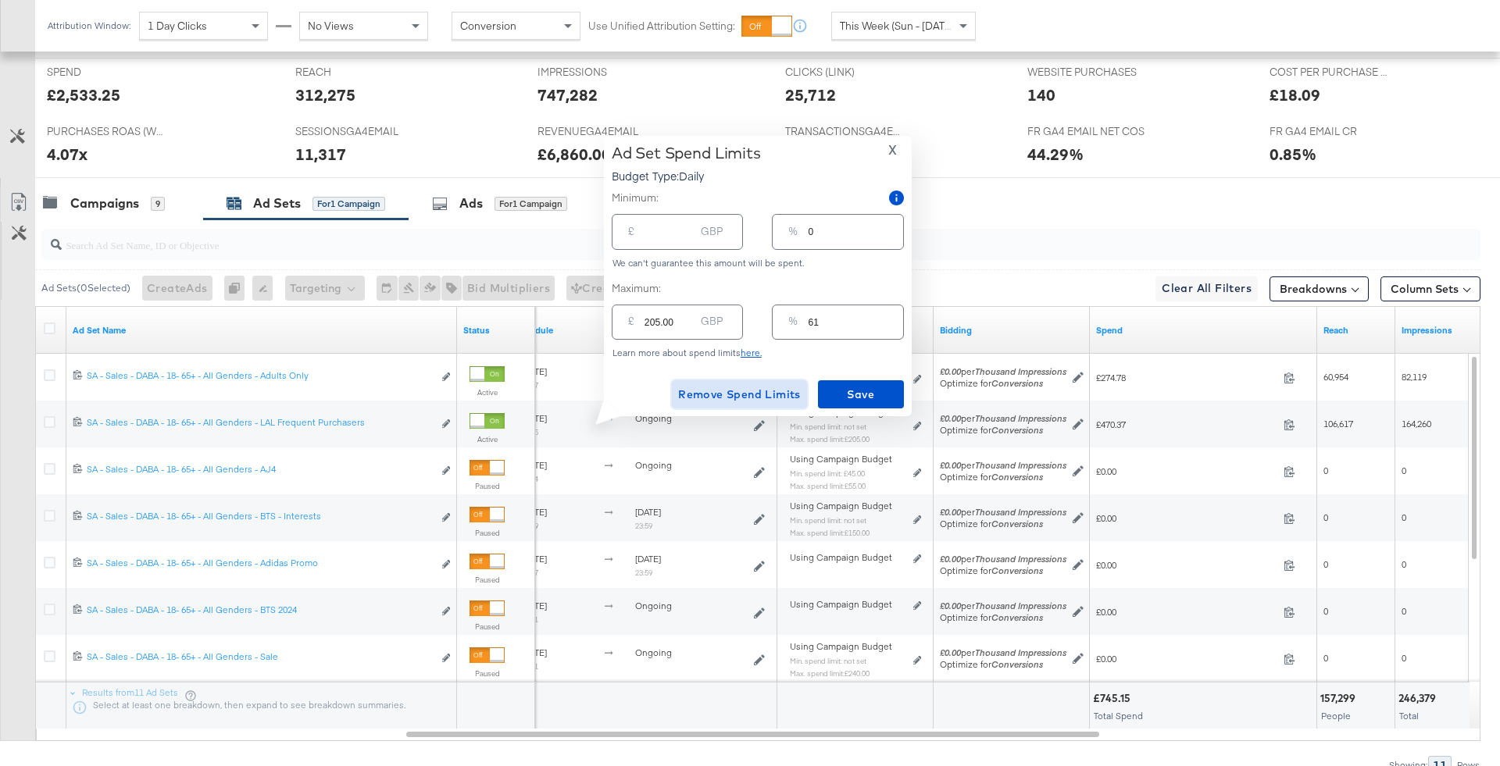
click at [750, 391] on span "Remove Spend Limits" at bounding box center [739, 395] width 123 height 20
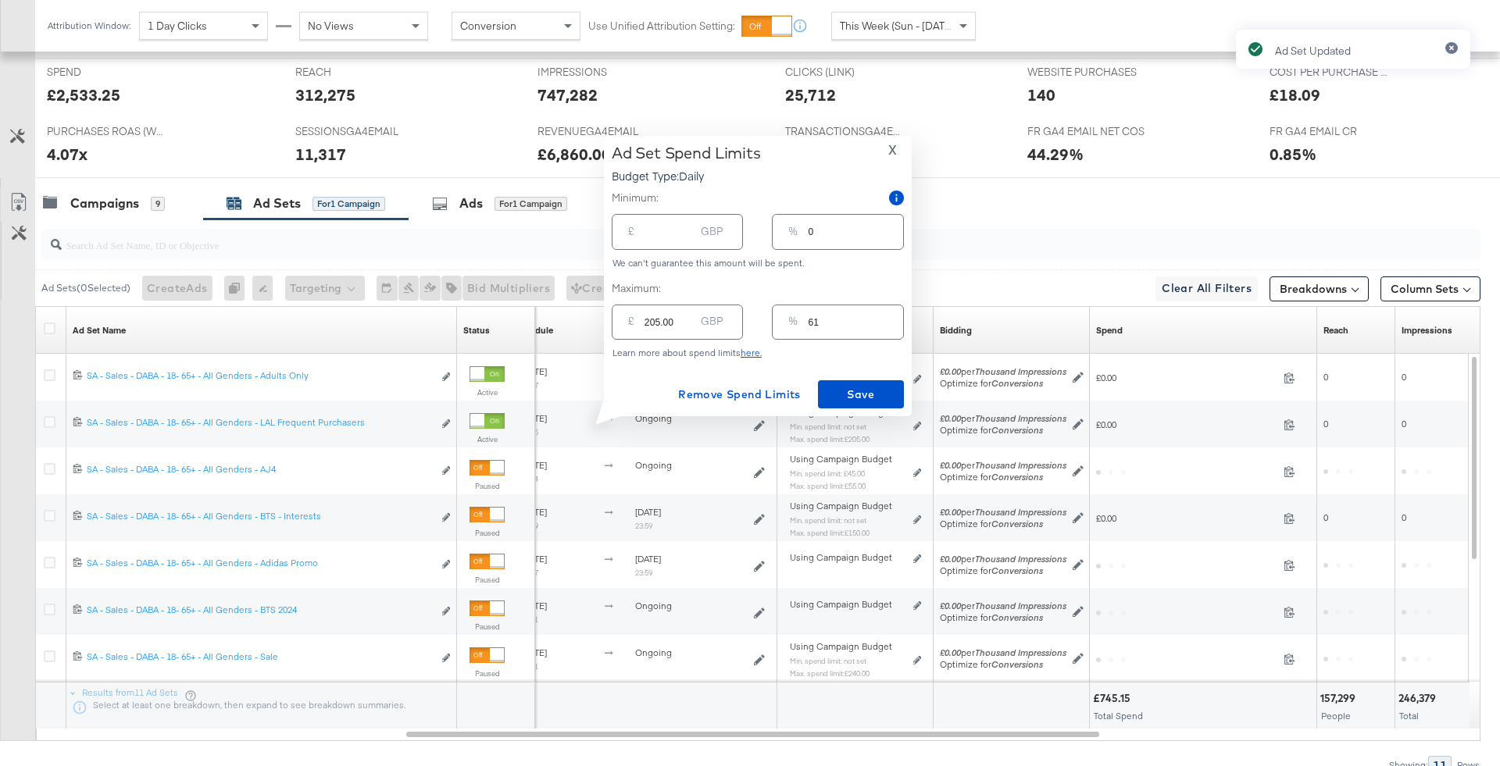
click at [894, 145] on div "96" at bounding box center [894, 154] width 219 height 23
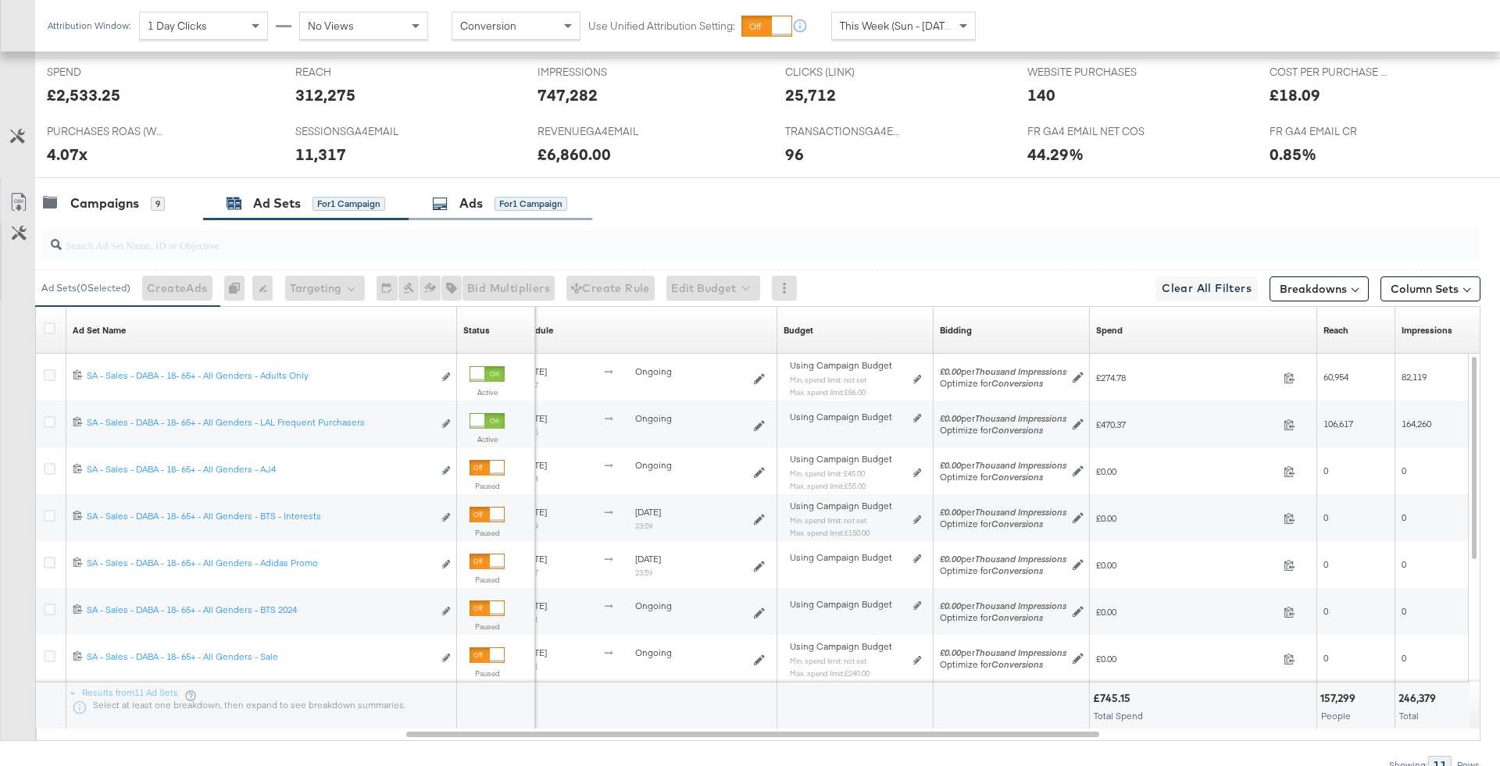
click at [476, 188] on div "Ads for 1 Campaign" at bounding box center [500, 204] width 184 height 34
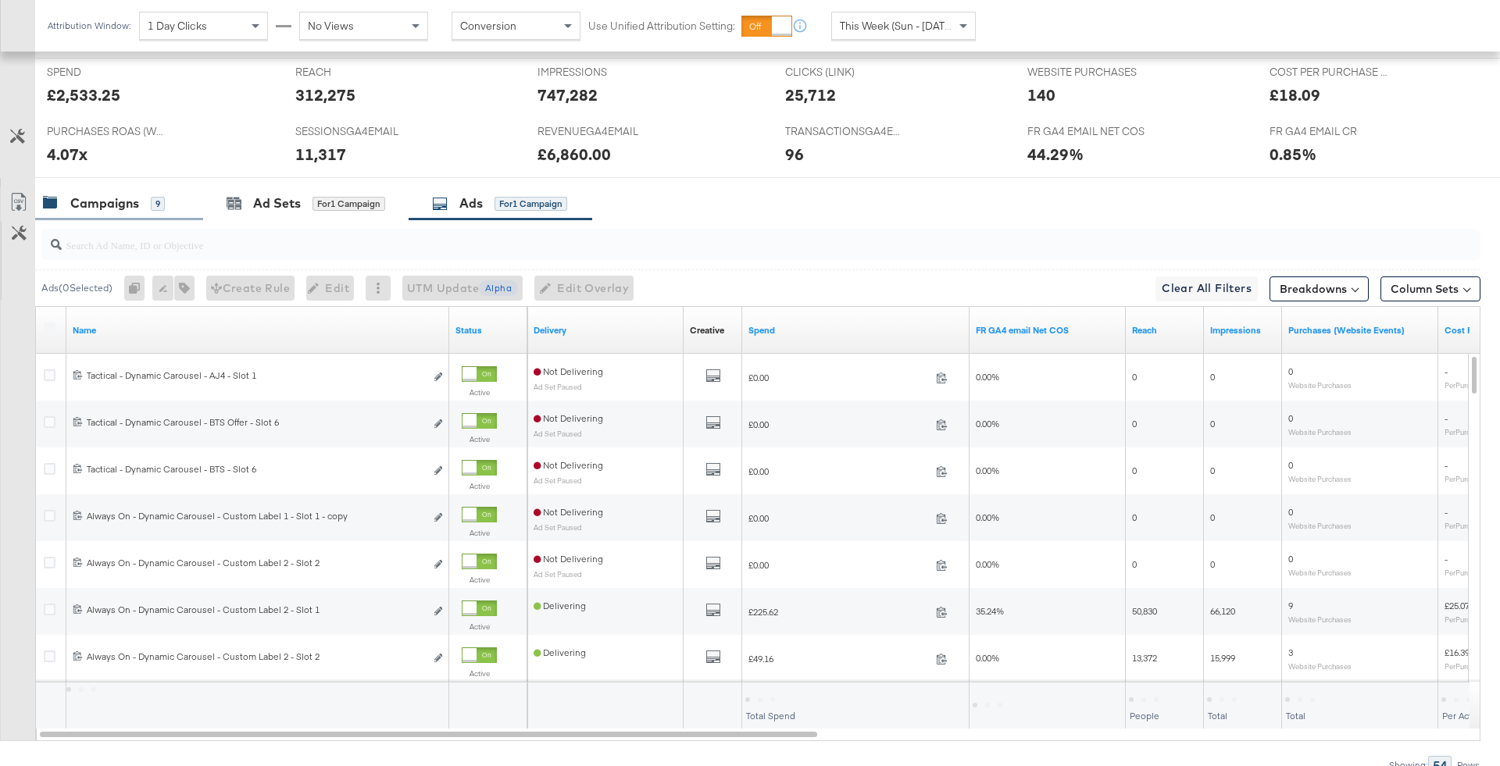
click at [124, 194] on div "Campaigns" at bounding box center [104, 203] width 69 height 18
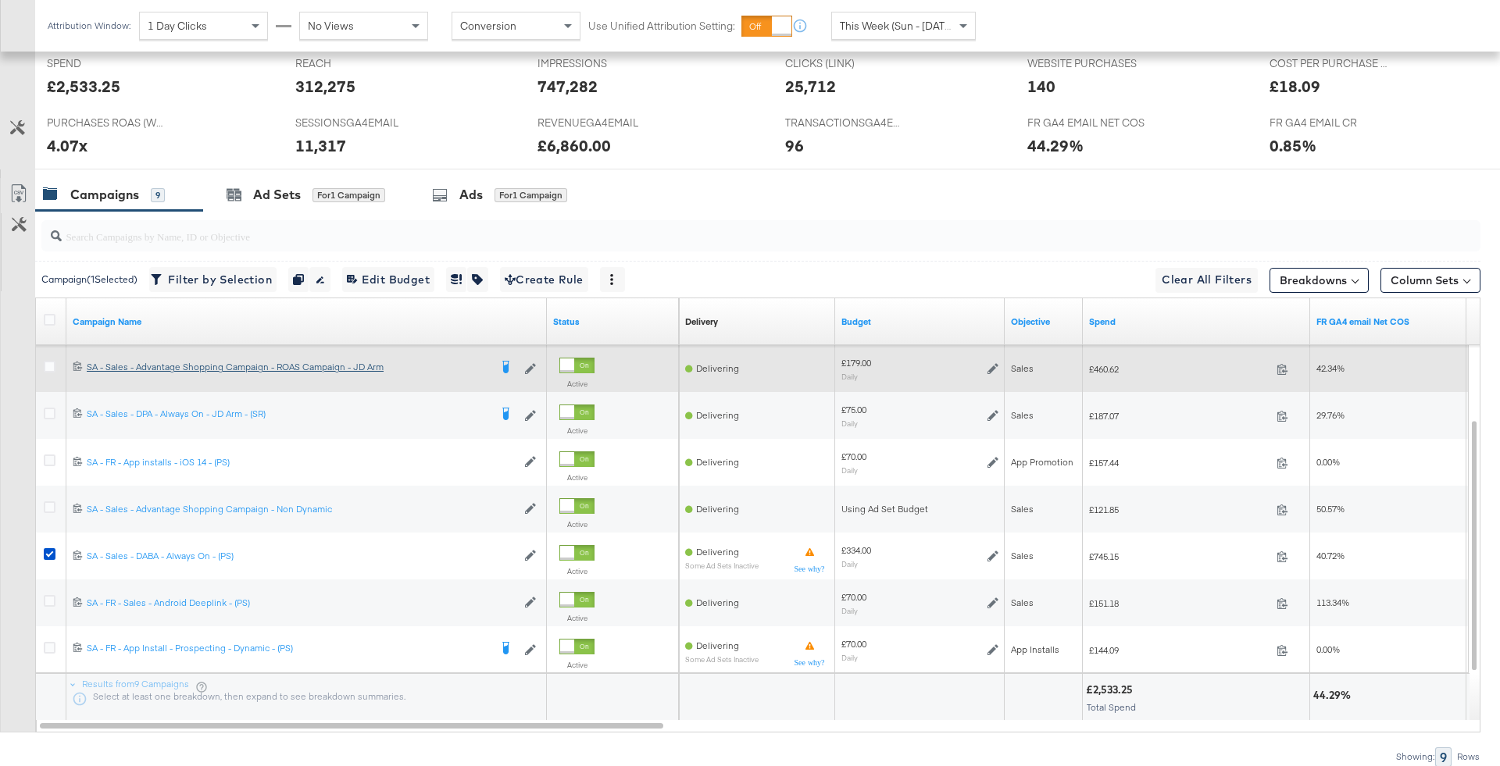
scroll to position [752, 0]
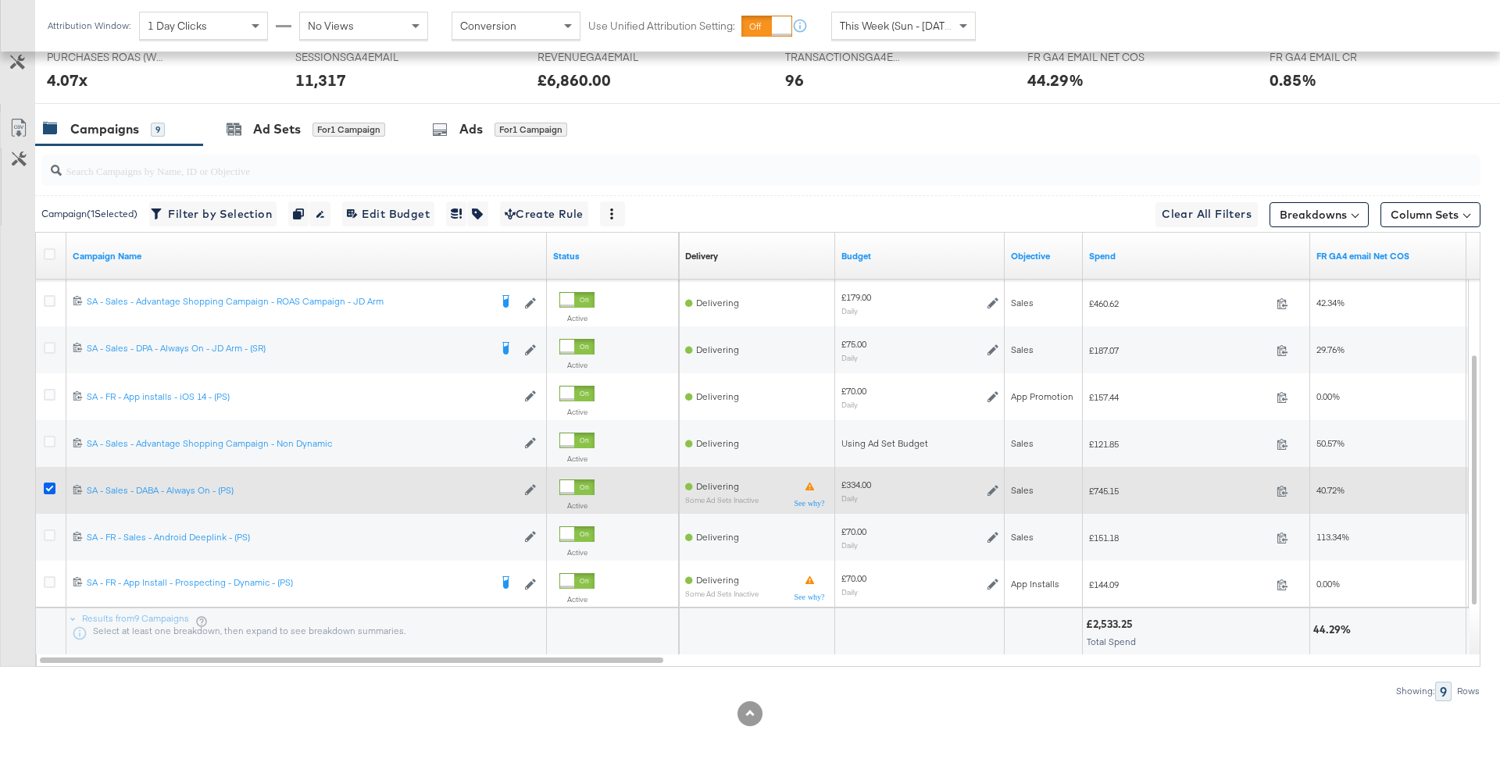
click at [44, 484] on icon at bounding box center [50, 489] width 12 height 12
click at [0, 0] on input "checkbox" at bounding box center [0, 0] width 0 height 0
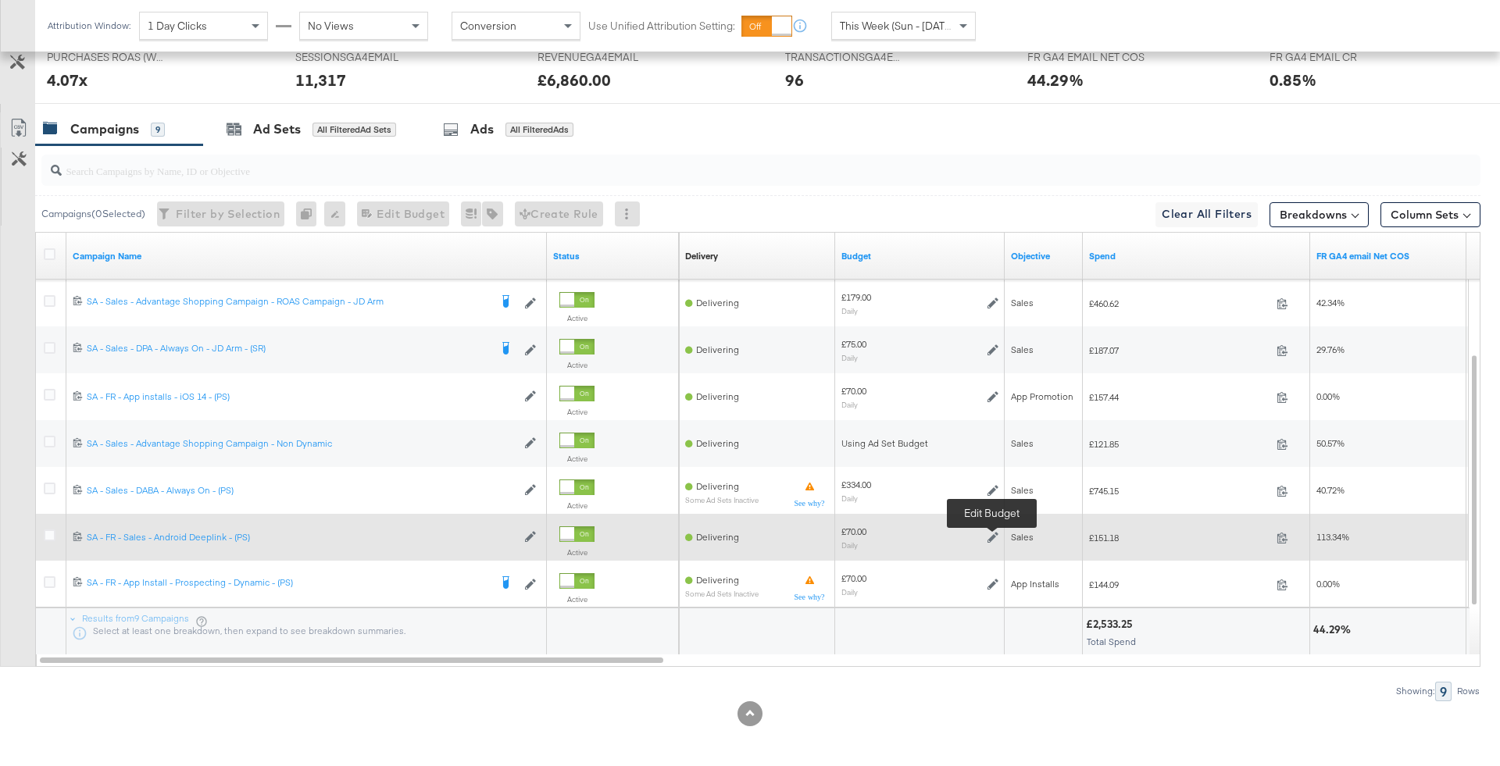
click at [987, 537] on icon at bounding box center [992, 537] width 11 height 11
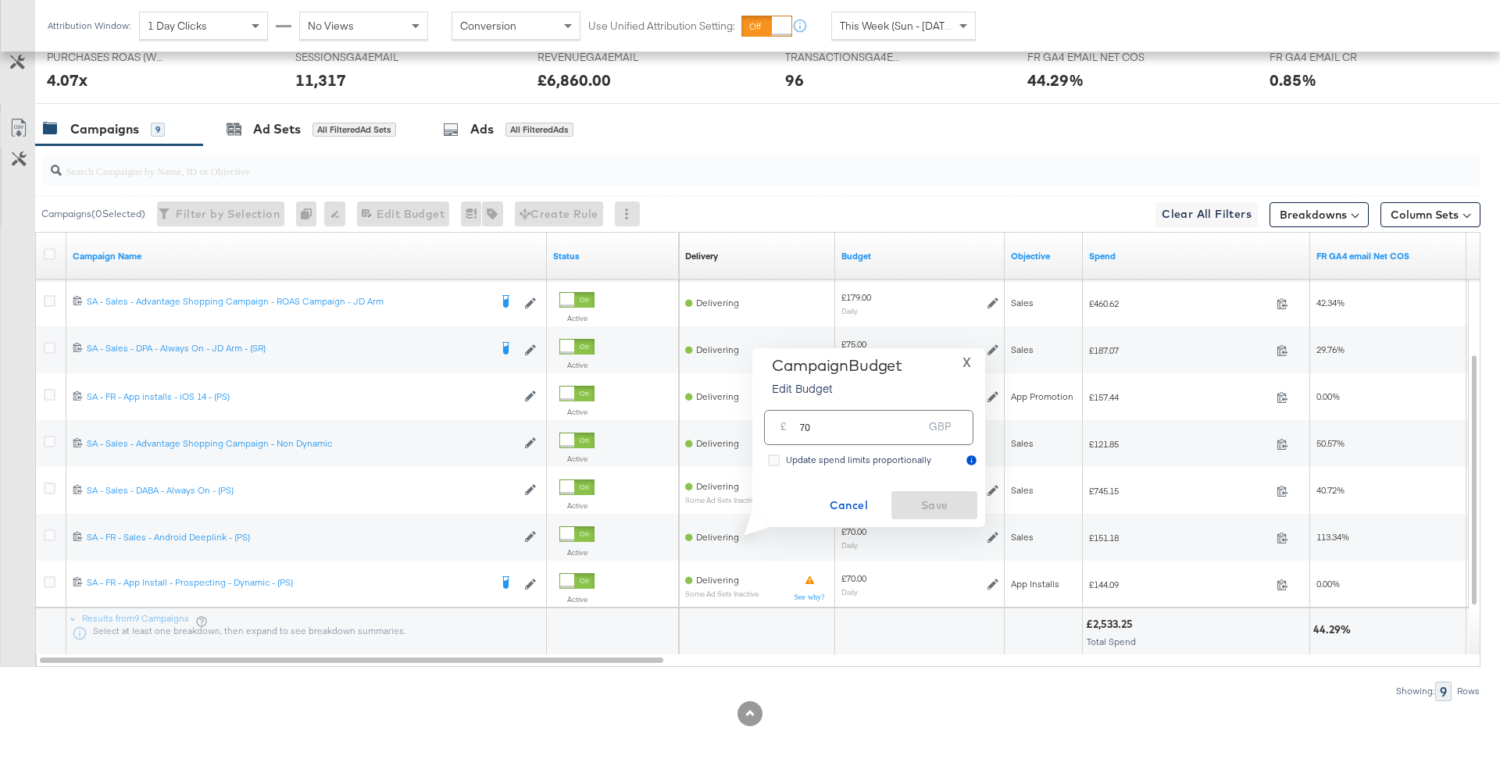
click at [967, 366] on span "X" at bounding box center [966, 362] width 9 height 22
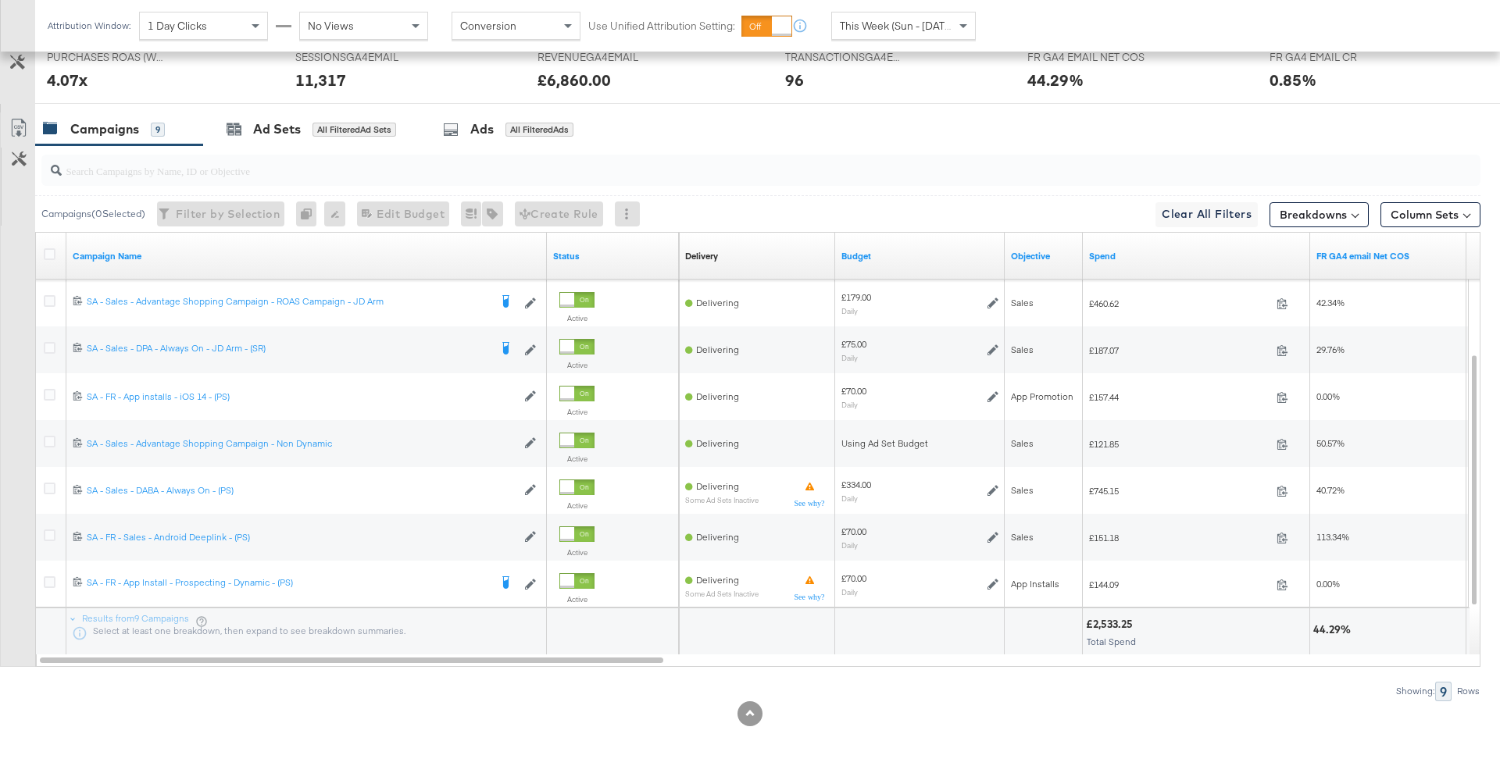
click at [843, 43] on div "Attribution Window: 1 Day Clicks No Views Conversion Use Unified Attribution Se…" at bounding box center [515, 26] width 960 height 52
click at [863, 39] on div "This Week (Sun - [DATE])" at bounding box center [903, 26] width 144 height 28
click at [1015, 32] on div "[DATE]" at bounding box center [1018, 32] width 26 height 12
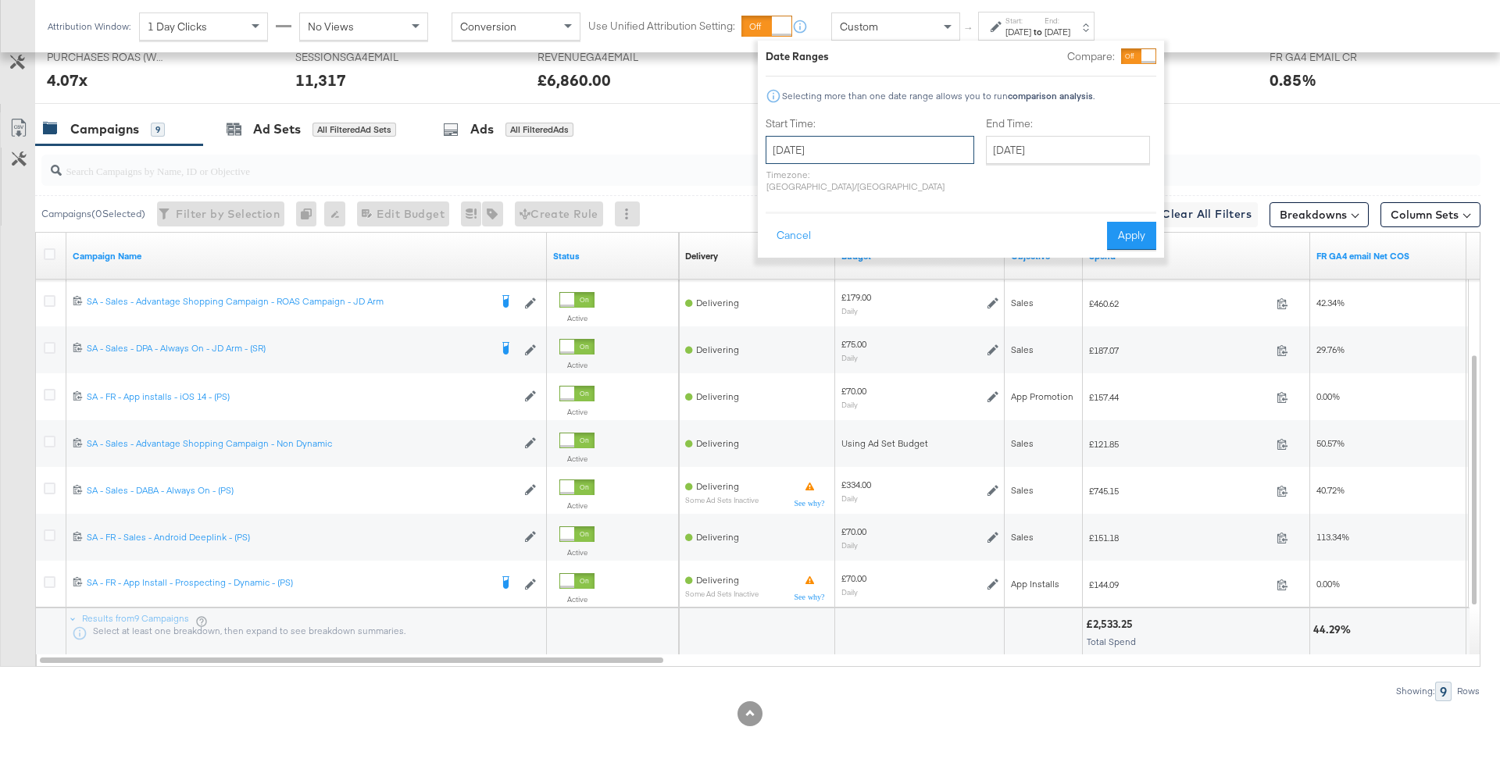
click at [865, 162] on input "[DATE]" at bounding box center [869, 150] width 209 height 28
click at [797, 271] on td "15" at bounding box center [810, 273] width 27 height 22
click at [853, 146] on input "[DATE]" at bounding box center [869, 150] width 209 height 28
click at [789, 273] on td "14" at bounding box center [783, 273] width 27 height 22
type input "[DATE]"
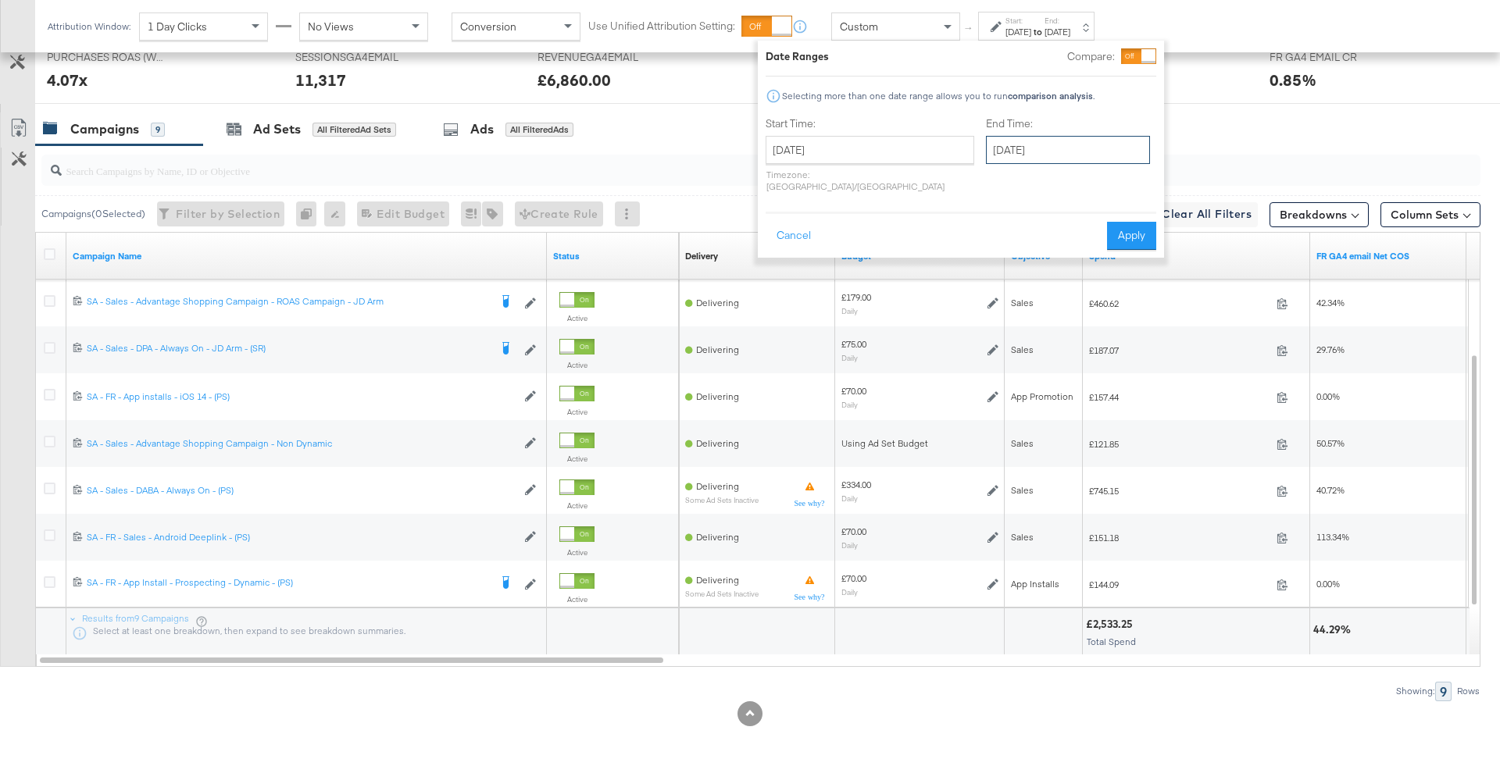
click at [1010, 148] on input "[DATE]" at bounding box center [1068, 150] width 164 height 28
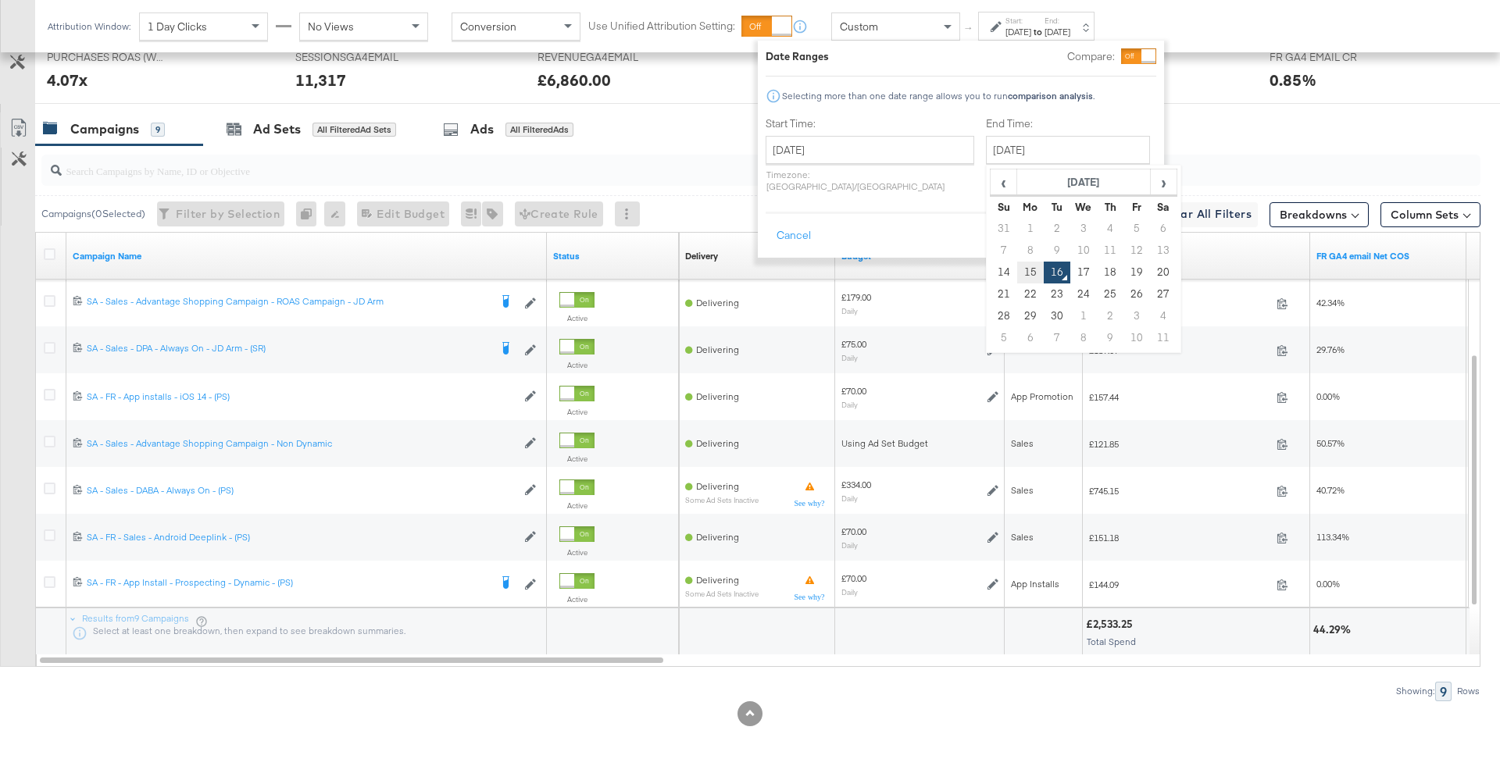
click at [1017, 273] on td "15" at bounding box center [1030, 273] width 27 height 22
type input "[DATE]"
click at [1131, 233] on button "Apply" at bounding box center [1131, 236] width 49 height 28
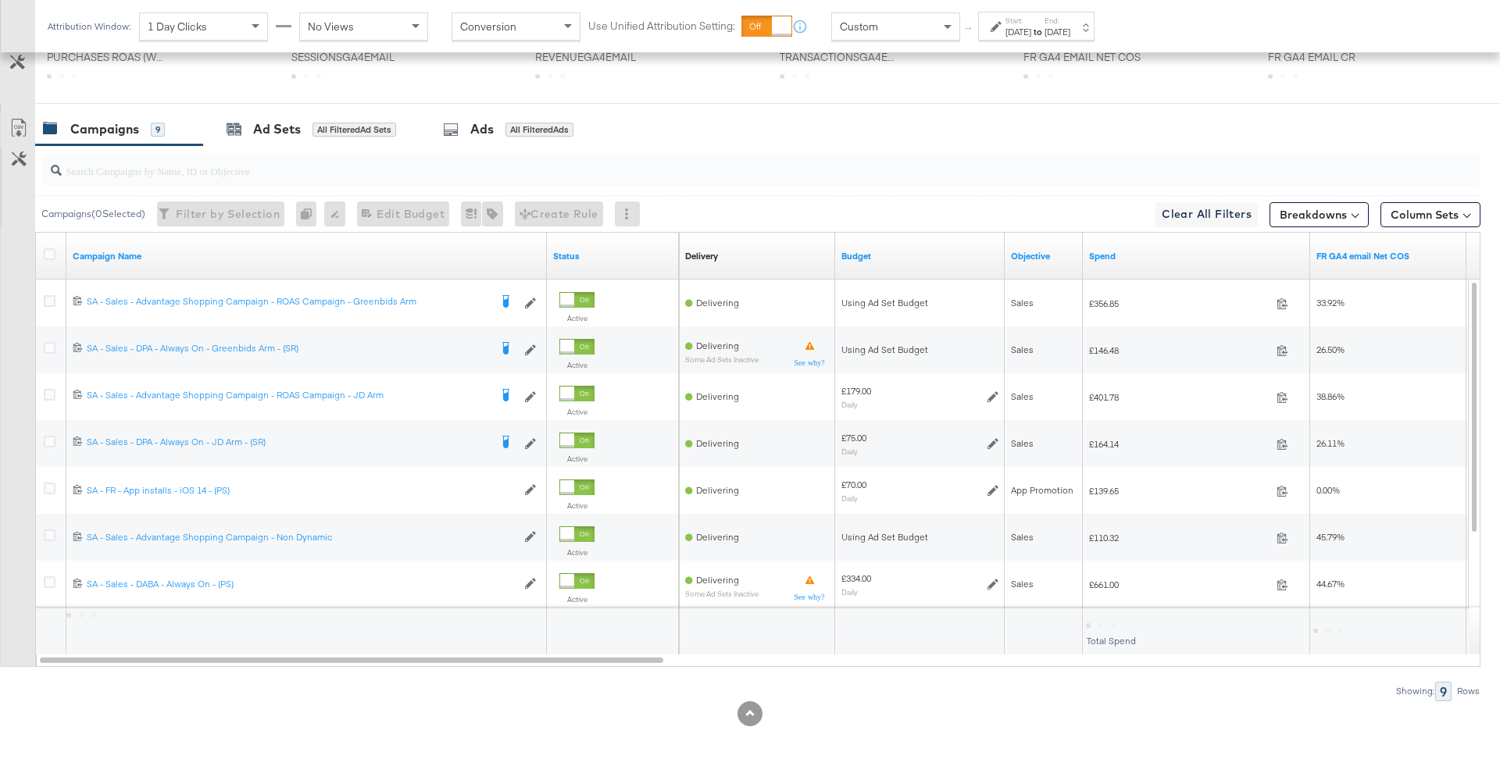
scroll to position [753, 0]
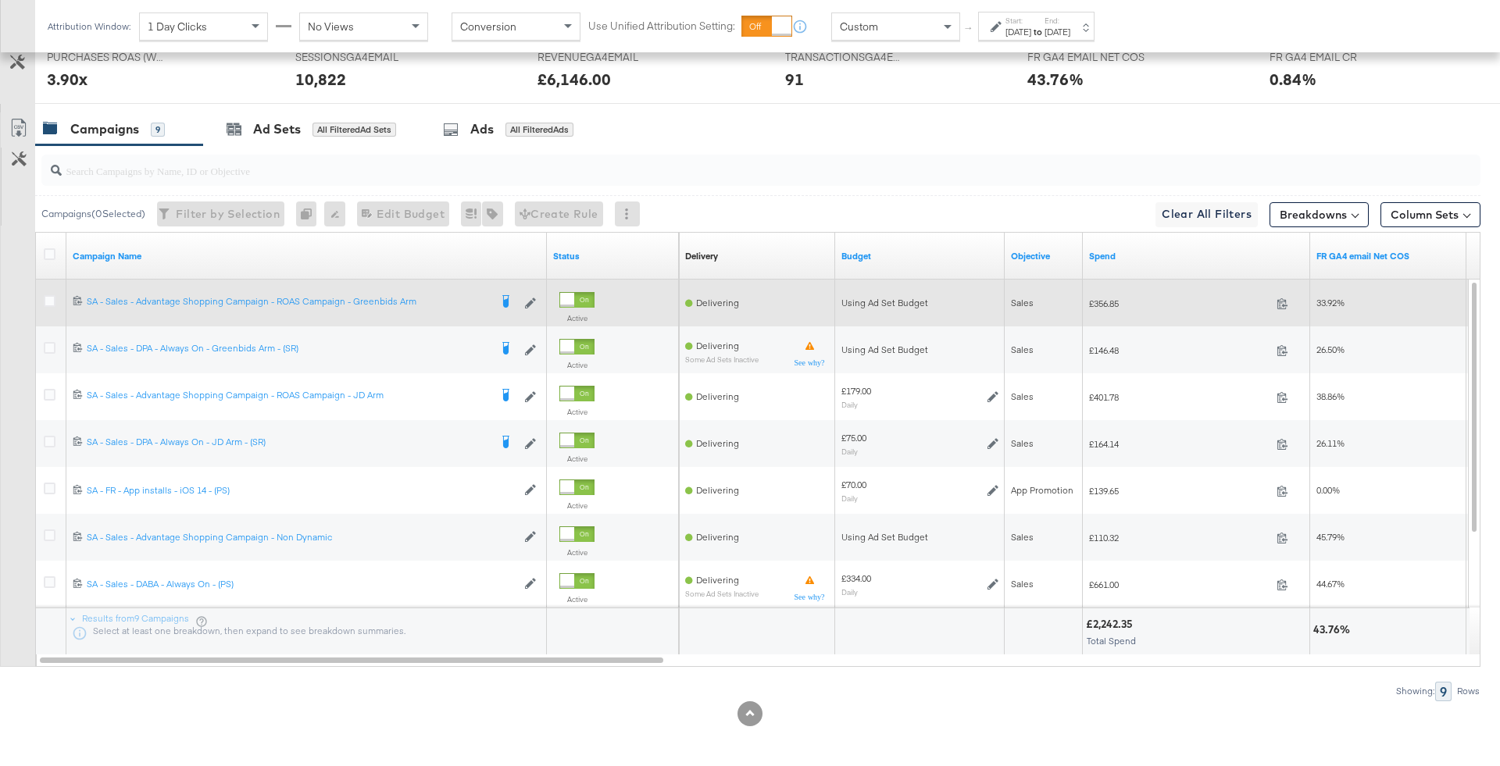
click at [1115, 304] on span "£356.85" at bounding box center [1179, 304] width 181 height 12
copy span "356.85"
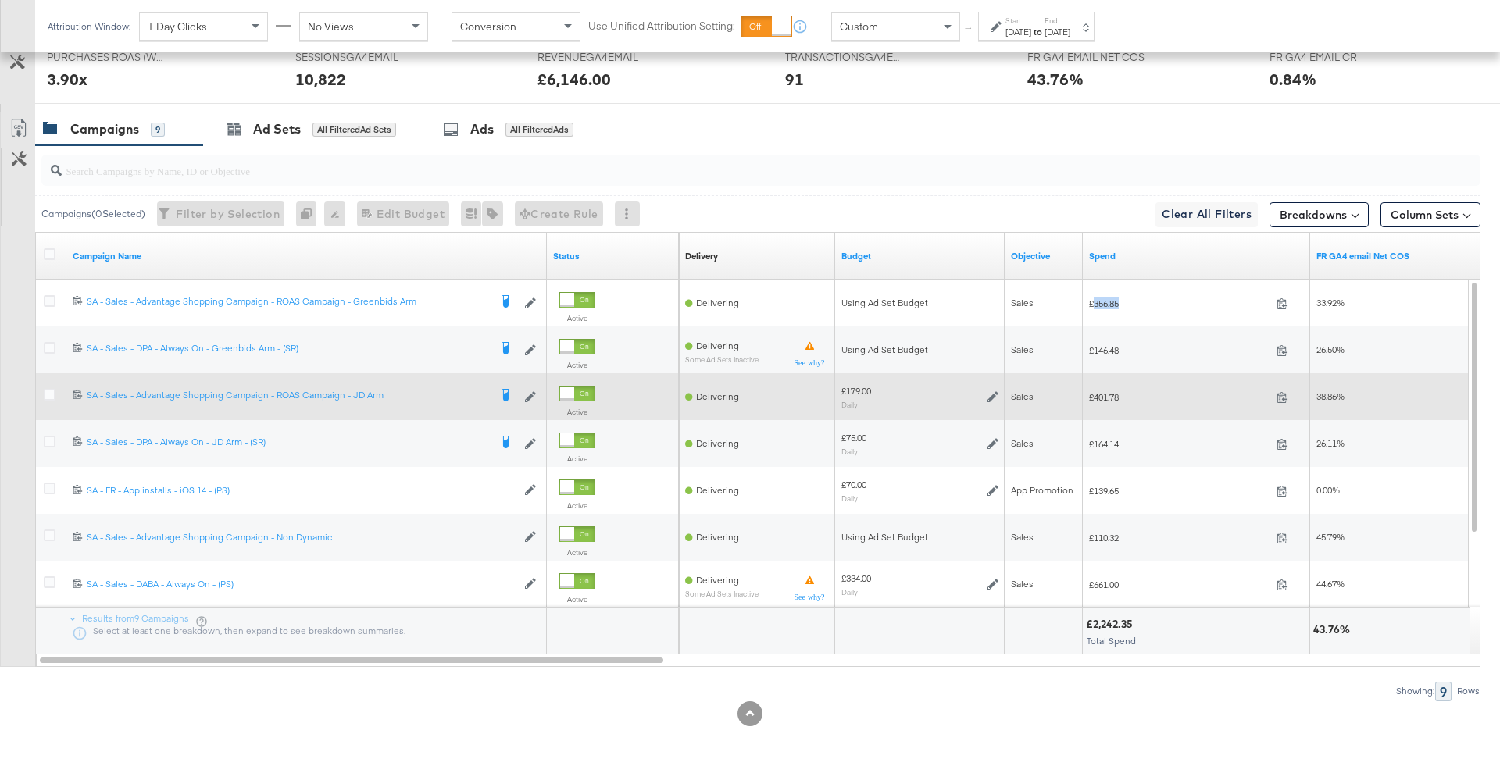
click at [1107, 398] on span "£401.78" at bounding box center [1179, 397] width 181 height 12
copy span "401.78"
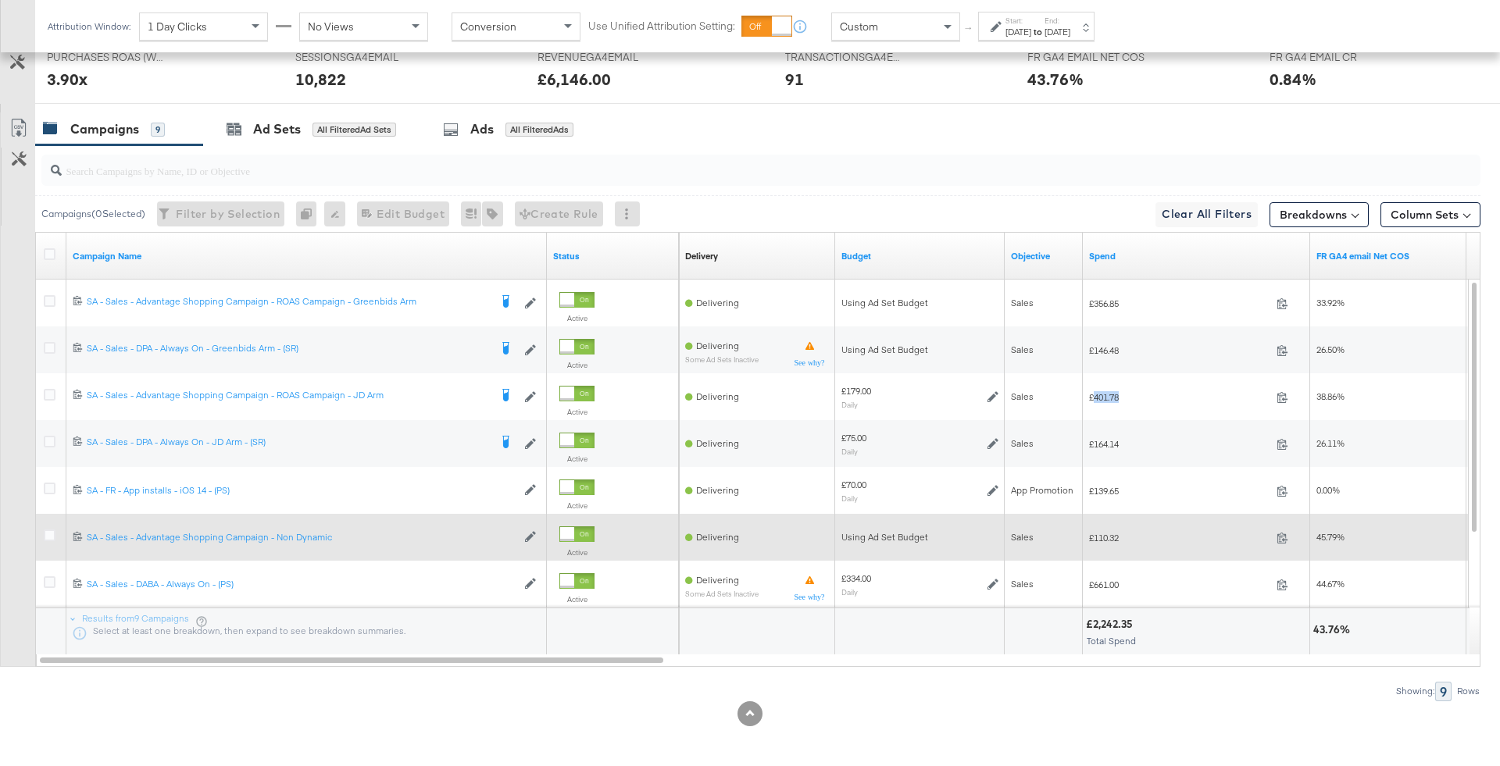
click at [1104, 541] on div "£110.32 110.32" at bounding box center [1196, 538] width 227 height 24
click at [1099, 526] on div "£110.32 110.32" at bounding box center [1196, 538] width 227 height 24
click at [1103, 533] on span "£110.32" at bounding box center [1179, 538] width 181 height 12
copy span "110.32"
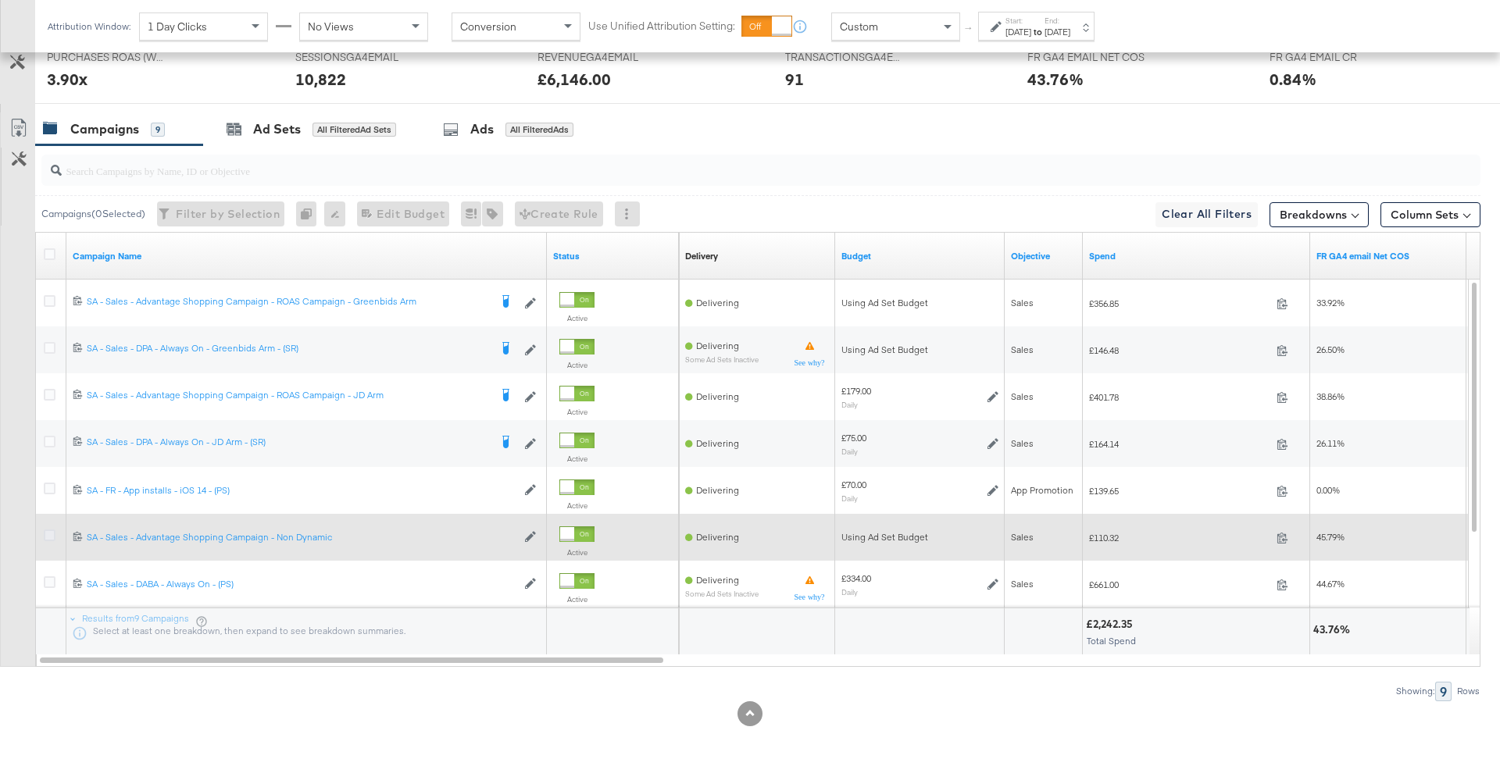
click at [48, 533] on icon at bounding box center [50, 536] width 12 height 12
click at [0, 0] on input "checkbox" at bounding box center [0, 0] width 0 height 0
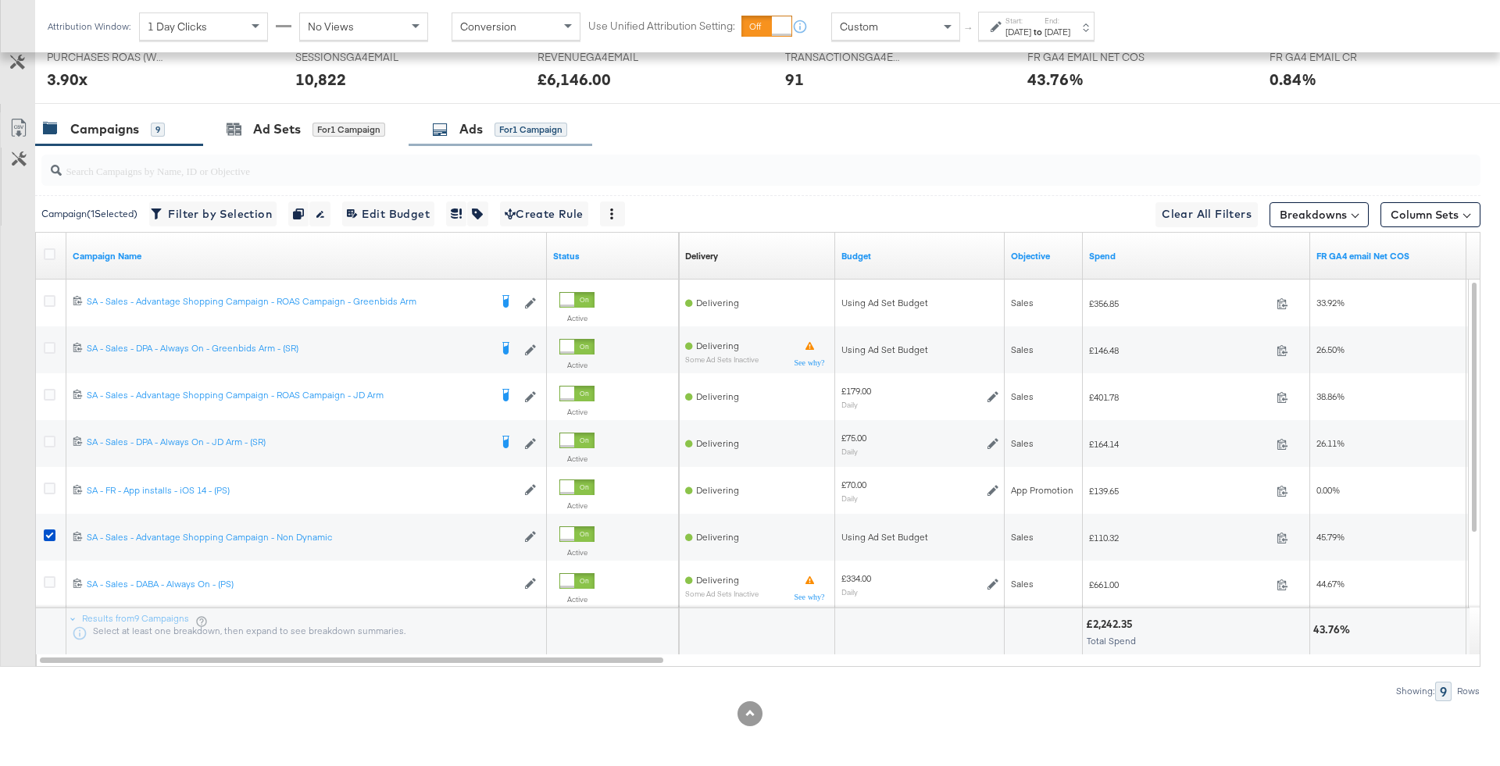
click at [501, 123] on div "for 1 Campaign" at bounding box center [530, 130] width 73 height 14
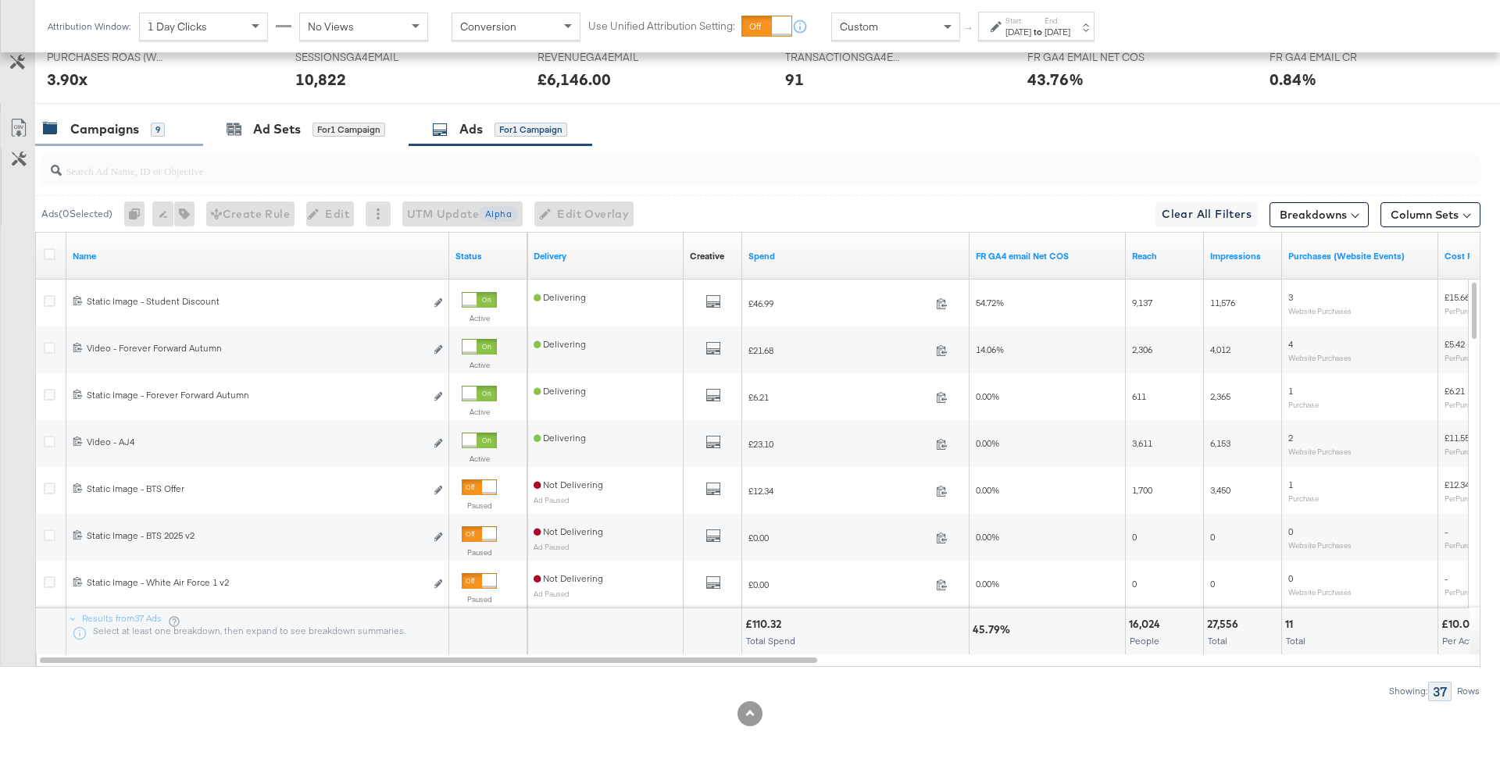
click at [151, 131] on div "9" at bounding box center [158, 130] width 14 height 14
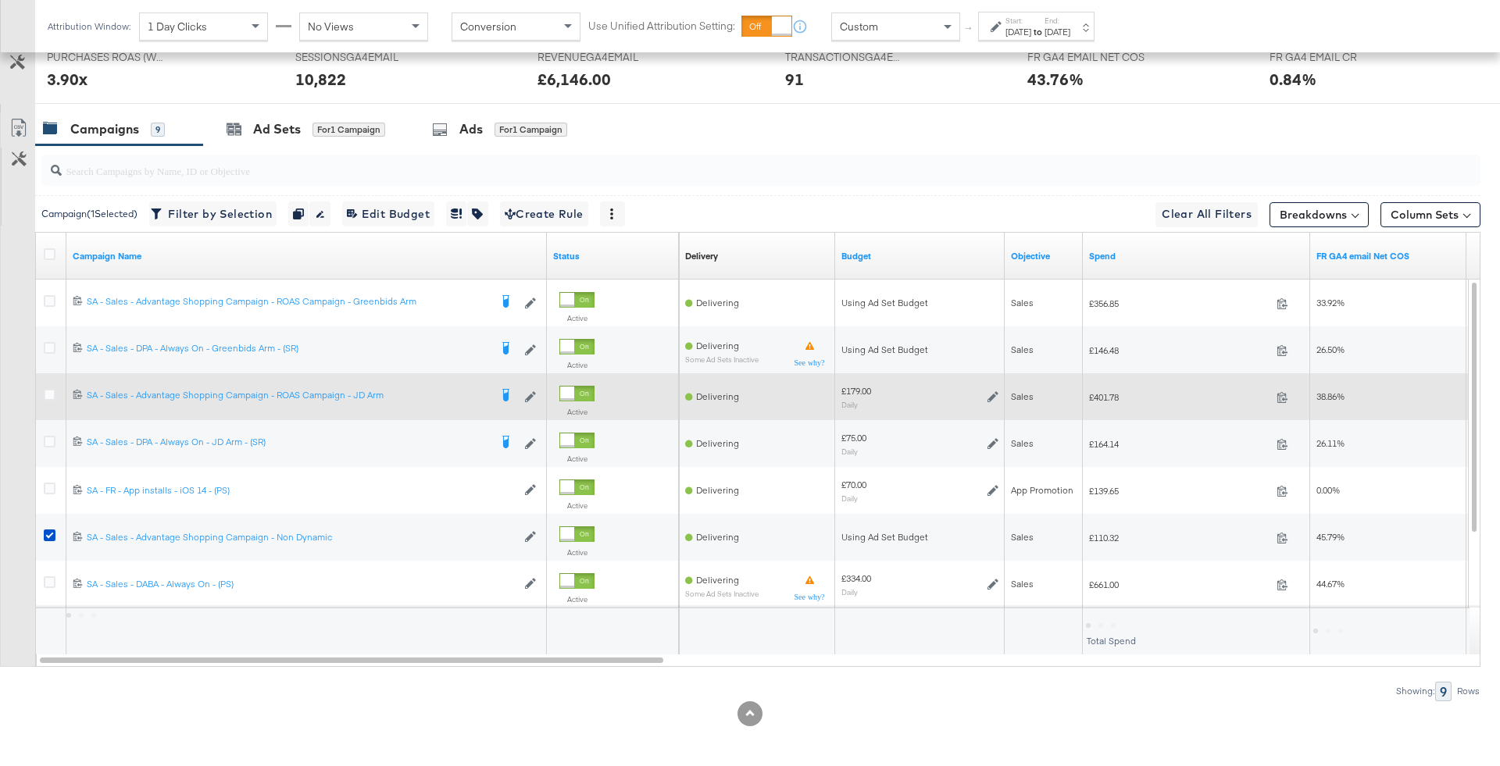
click at [993, 391] on icon at bounding box center [992, 396] width 11 height 11
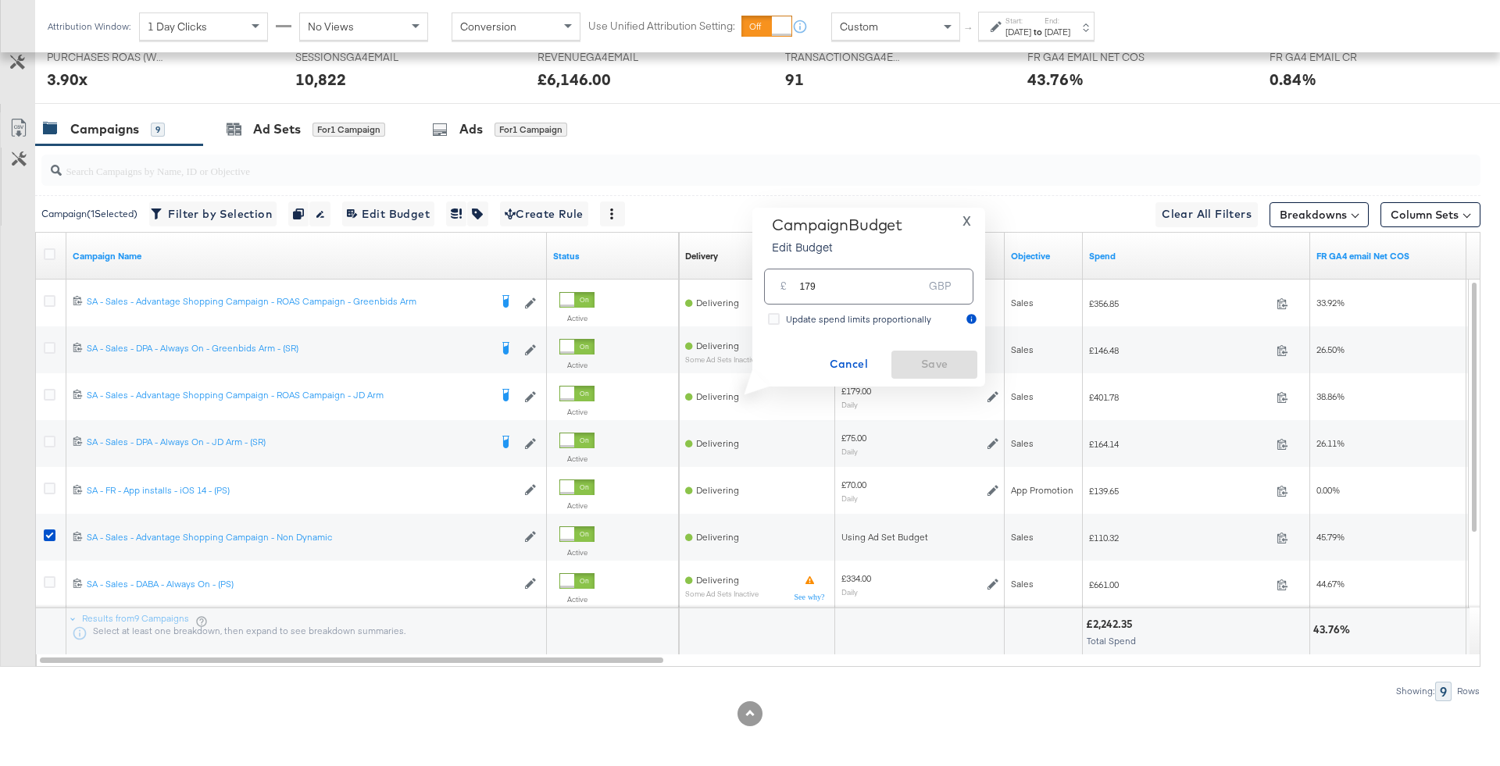
click at [840, 273] on input "179" at bounding box center [860, 280] width 123 height 34
type input "165"
click at [908, 361] on span "Save" at bounding box center [933, 365] width 73 height 20
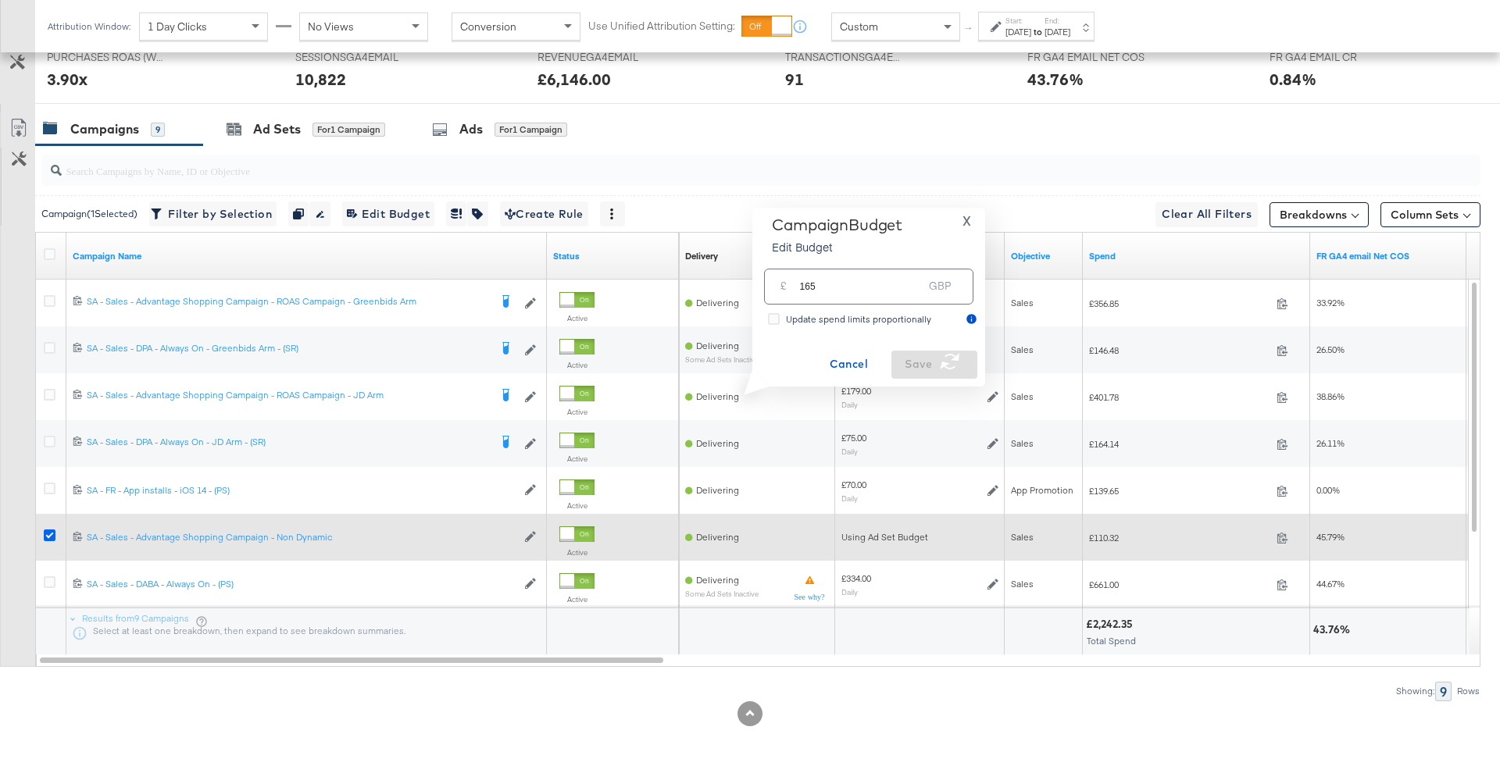
click at [48, 532] on icon at bounding box center [50, 536] width 12 height 12
click at [0, 0] on input "checkbox" at bounding box center [0, 0] width 0 height 0
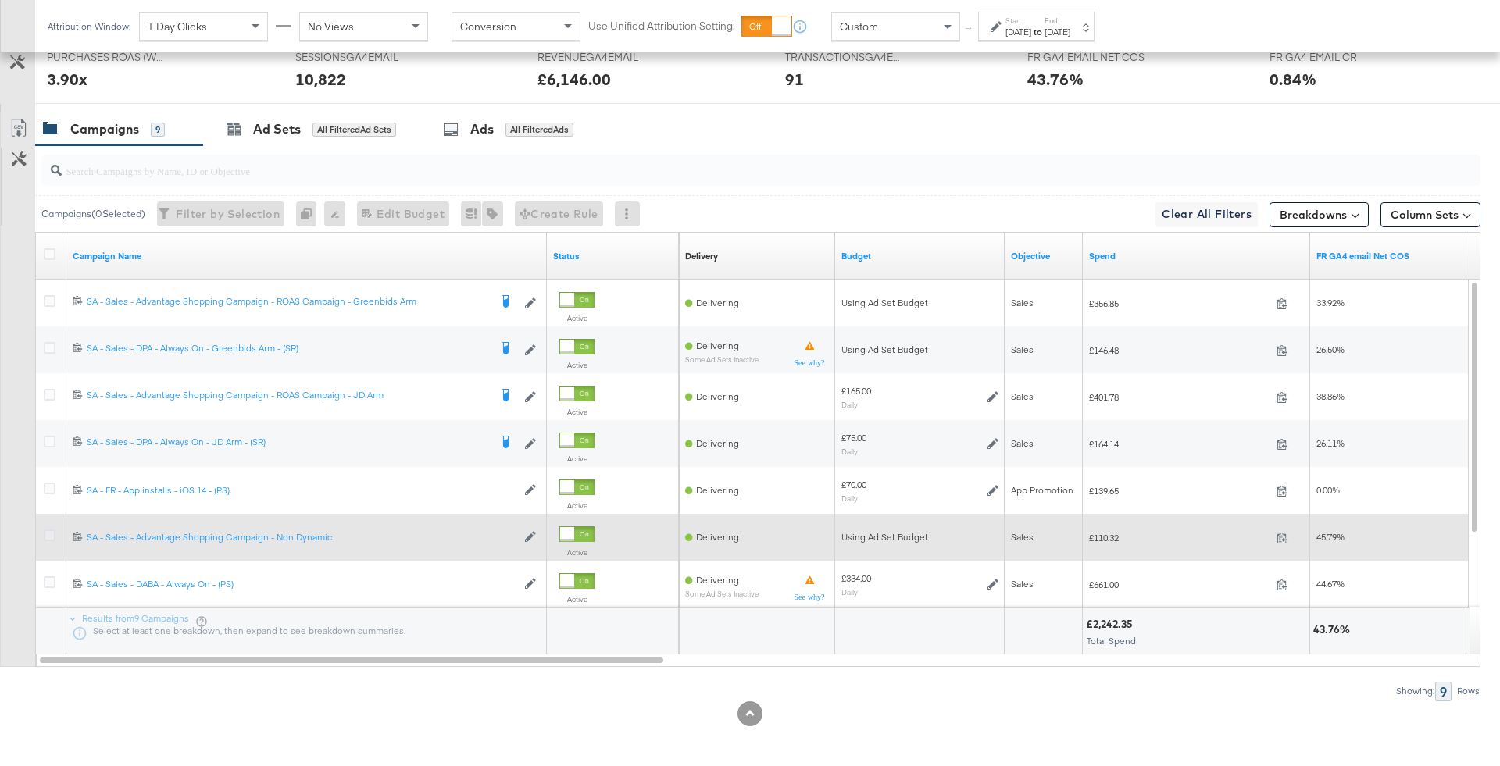
click at [52, 532] on icon at bounding box center [50, 536] width 12 height 12
click at [0, 0] on input "checkbox" at bounding box center [0, 0] width 0 height 0
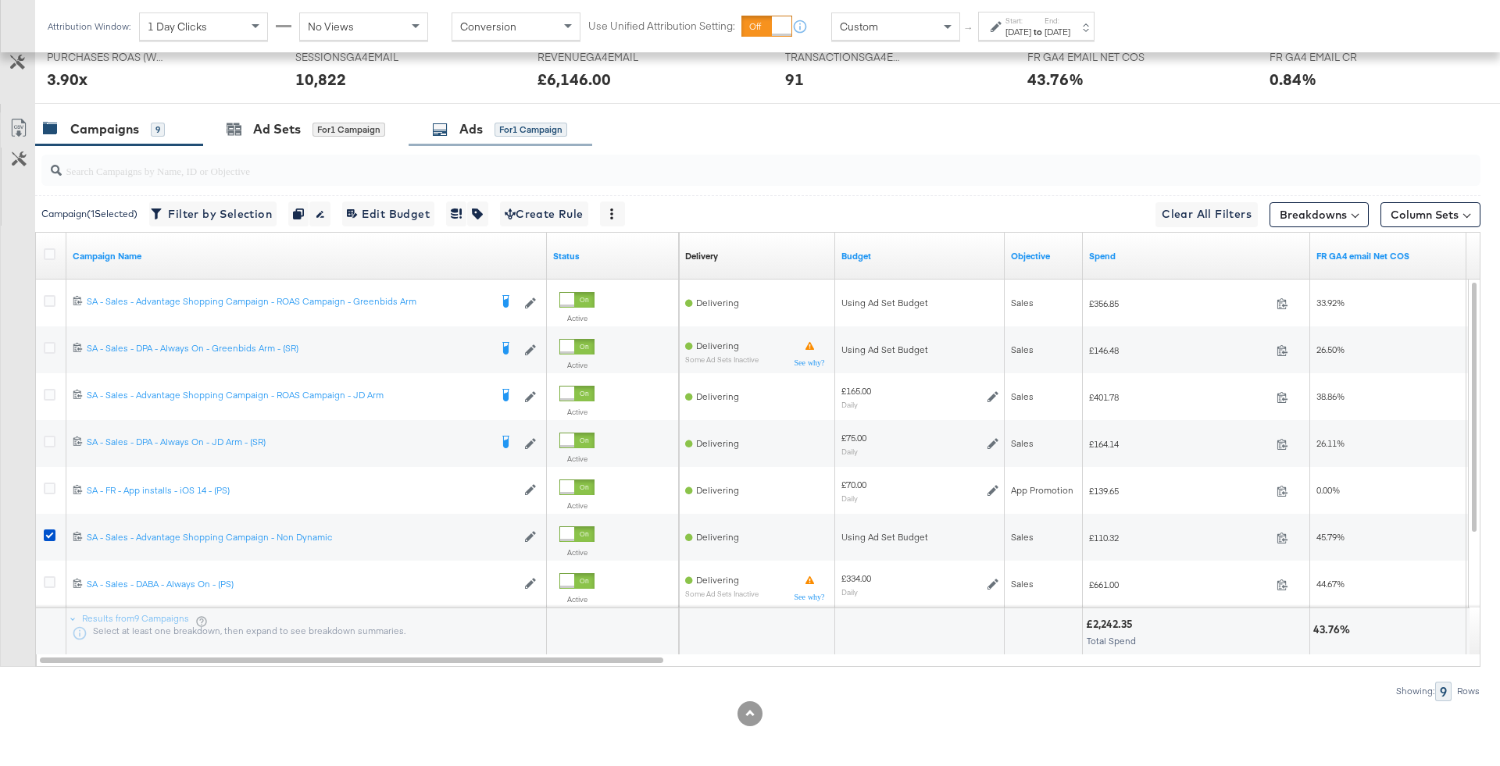
click at [516, 120] on div "Ads for 1 Campaign" at bounding box center [499, 129] width 135 height 18
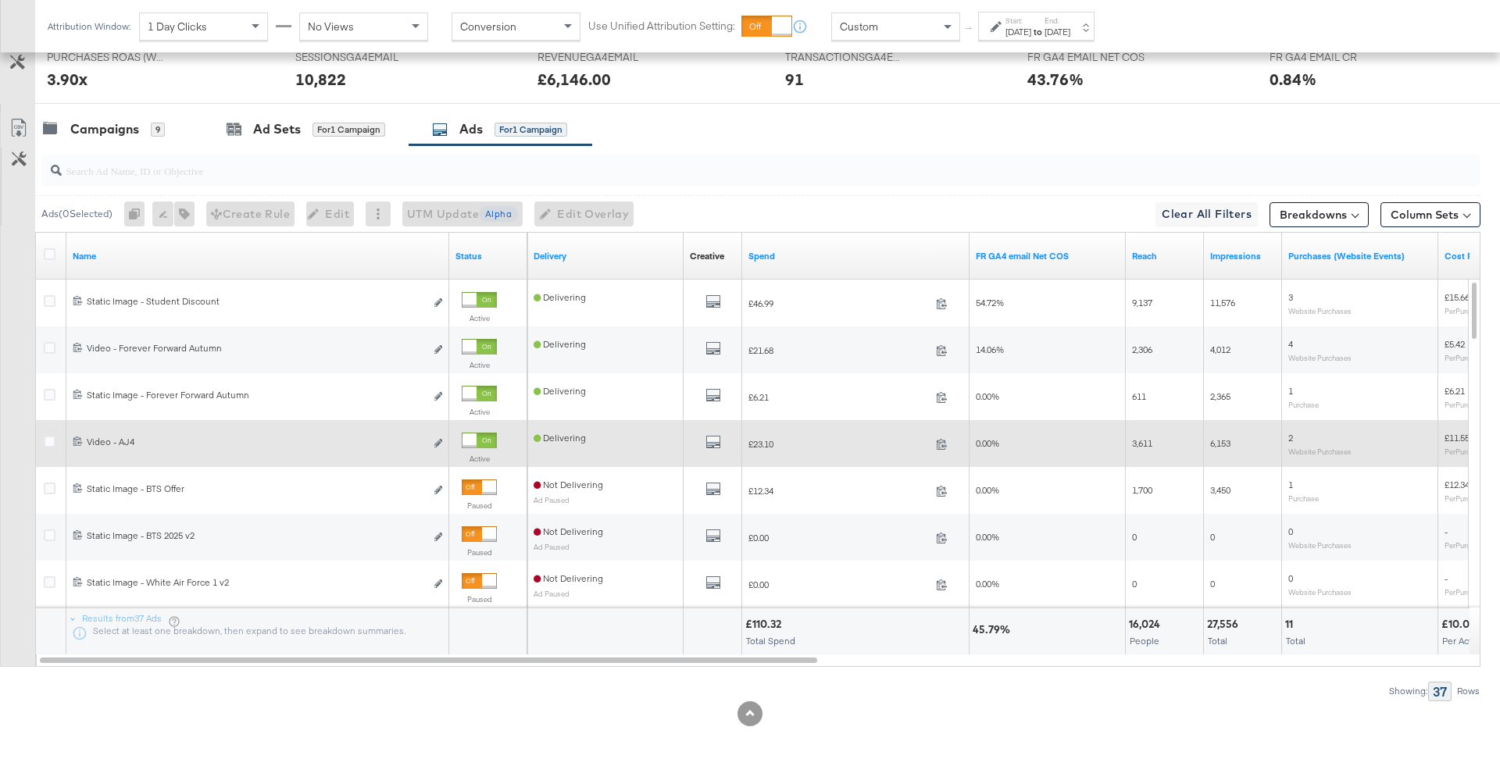
click at [476, 436] on div at bounding box center [469, 440] width 14 height 14
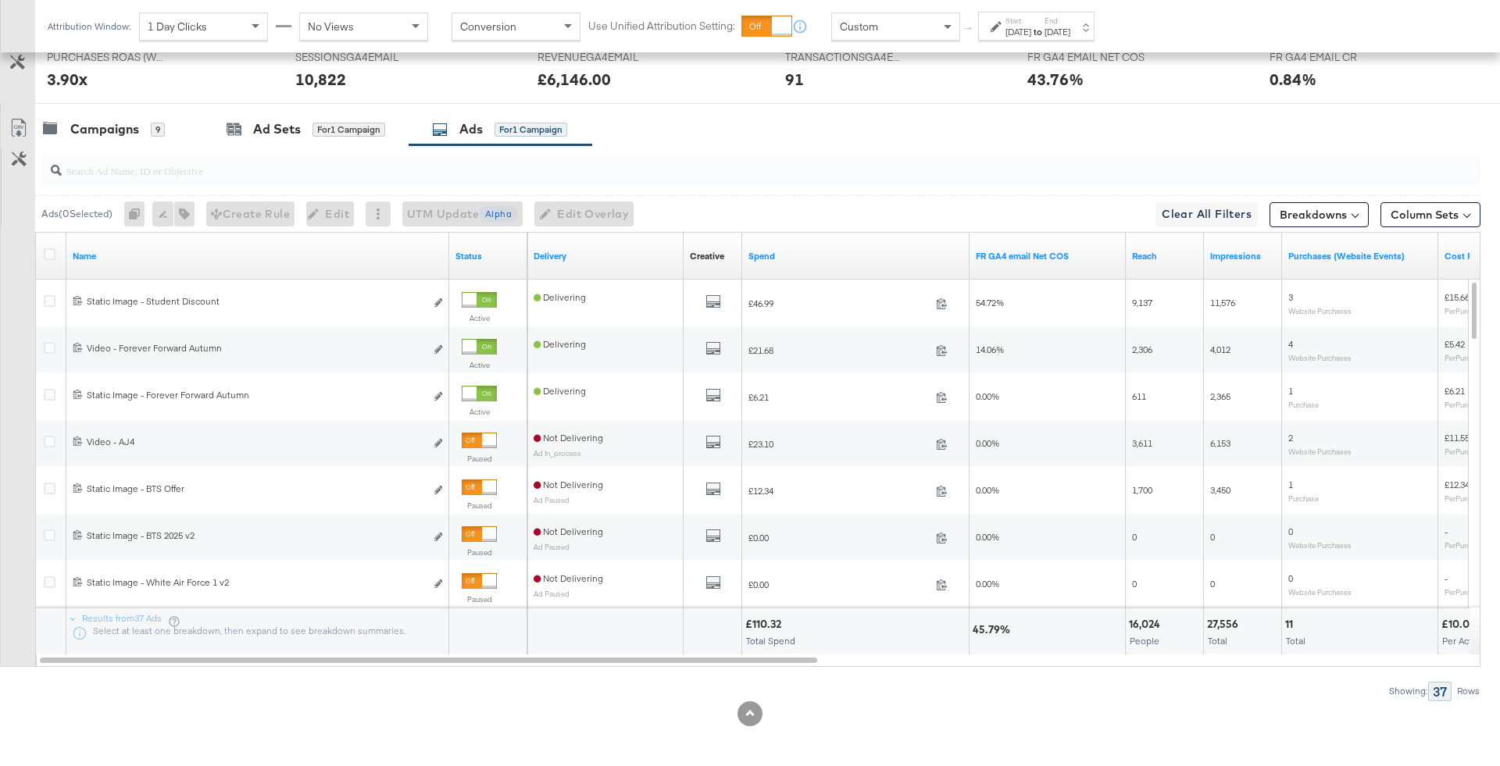
click at [159, 149] on input "search" at bounding box center [705, 164] width 1286 height 30
click at [140, 130] on div "Campaigns 9" at bounding box center [104, 129] width 122 height 18
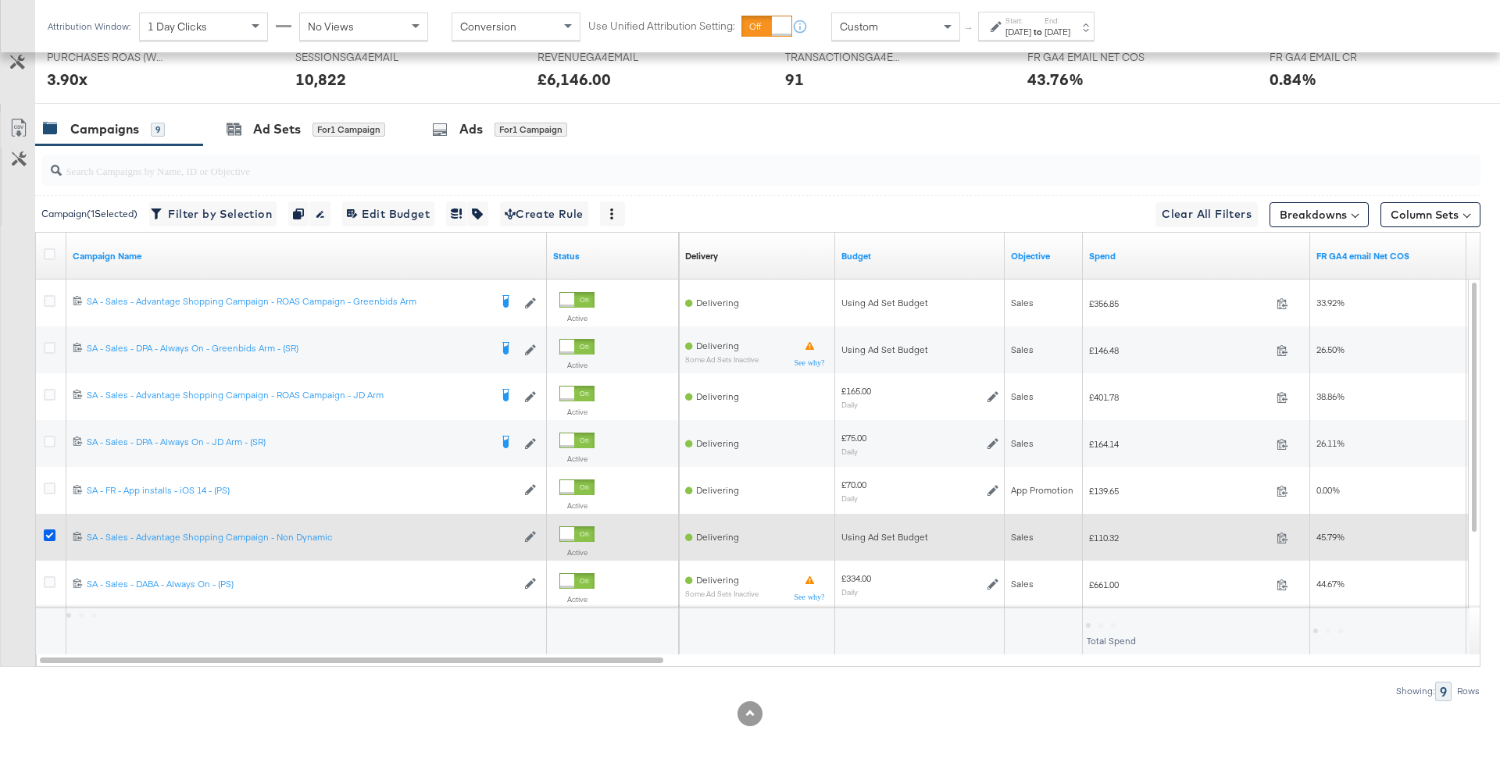
click at [46, 532] on icon at bounding box center [50, 536] width 12 height 12
click at [0, 0] on input "checkbox" at bounding box center [0, 0] width 0 height 0
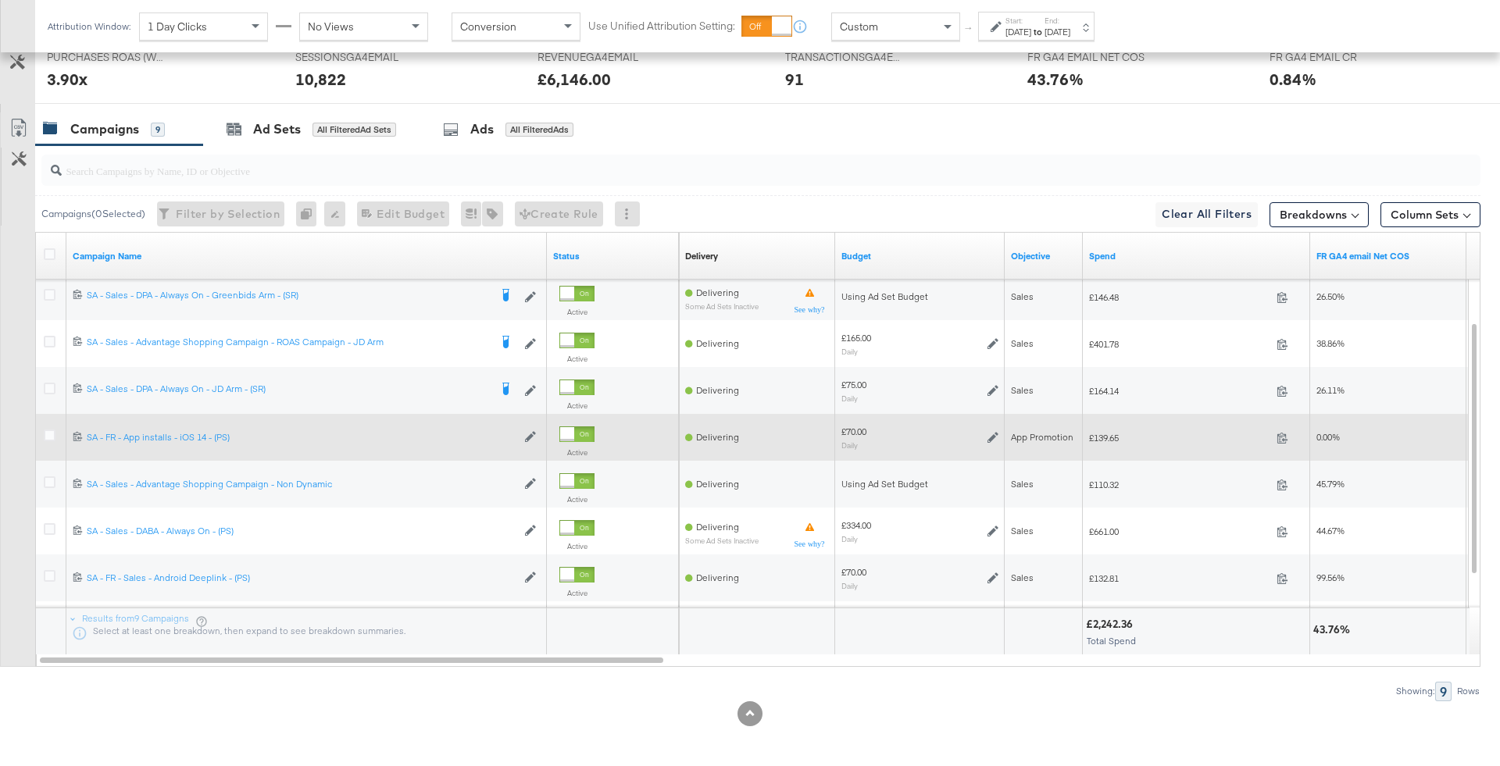
click at [990, 432] on icon at bounding box center [992, 437] width 11 height 11
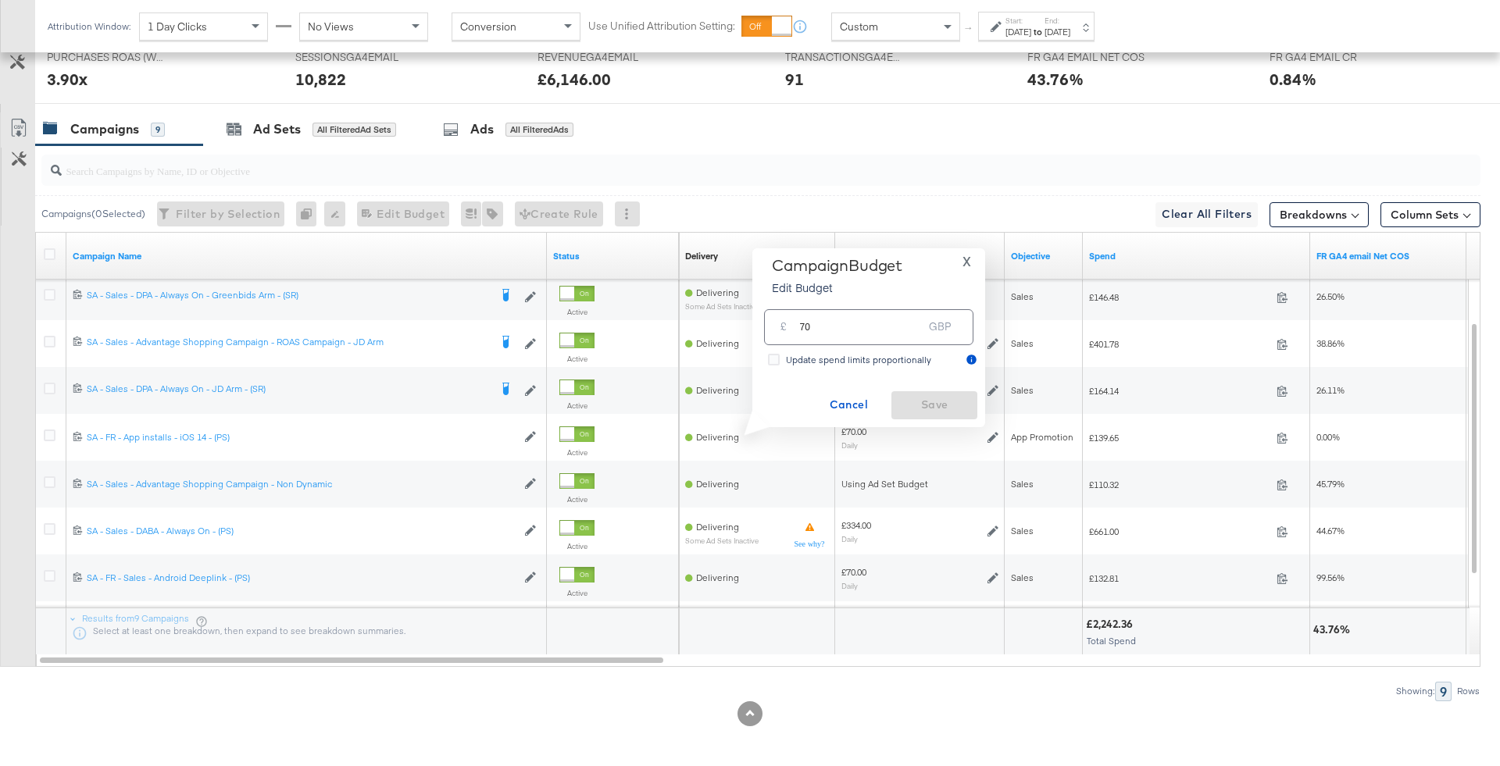
click at [898, 335] on input "70" at bounding box center [860, 321] width 123 height 34
type input "50"
click at [947, 407] on span "Save" at bounding box center [933, 405] width 73 height 20
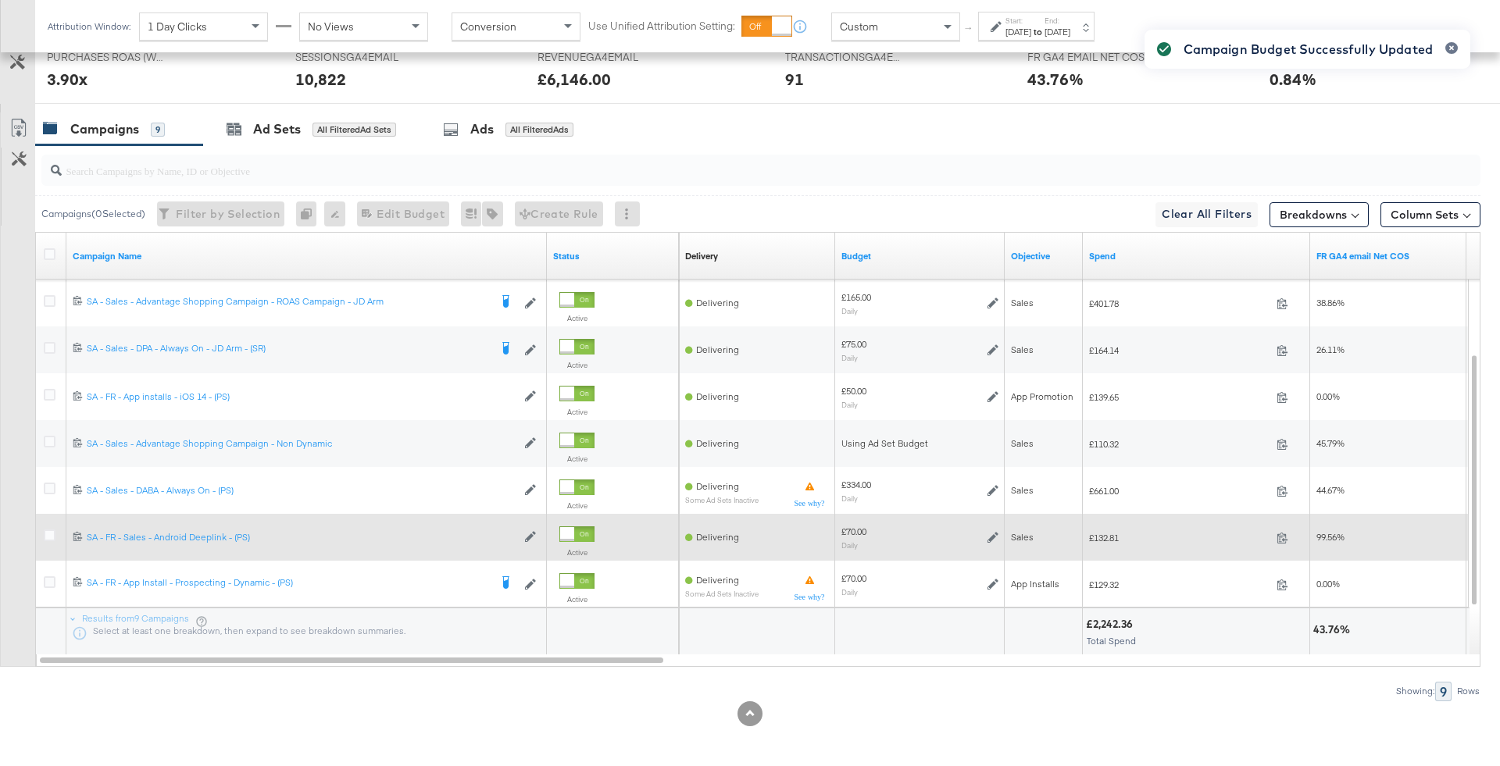
click at [986, 532] on div "£70.00 Daily" at bounding box center [919, 538] width 157 height 24
click at [993, 532] on icon at bounding box center [992, 537] width 11 height 11
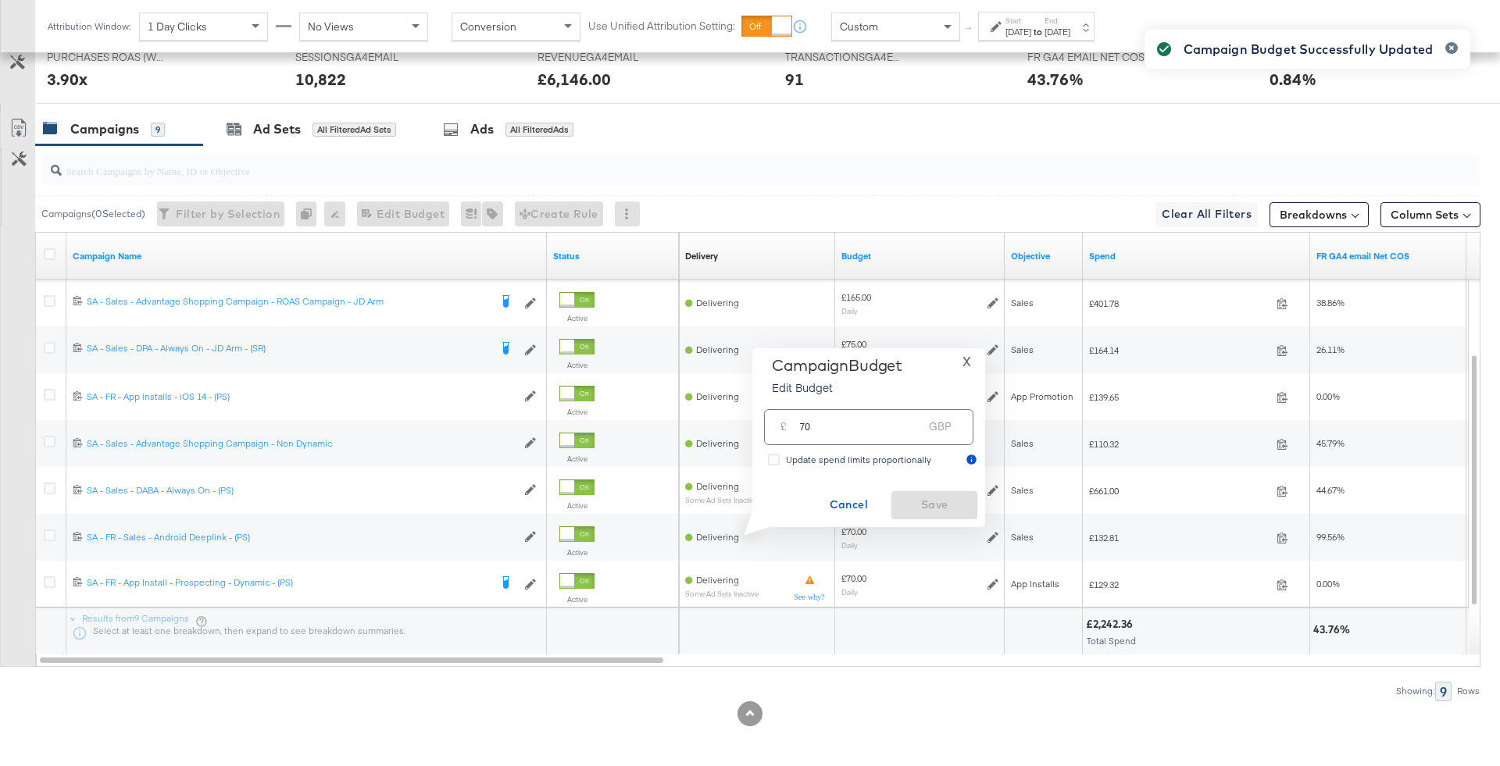
click at [873, 416] on input "70" at bounding box center [860, 421] width 123 height 34
type input "50"
click at [949, 499] on span "Save" at bounding box center [933, 505] width 73 height 20
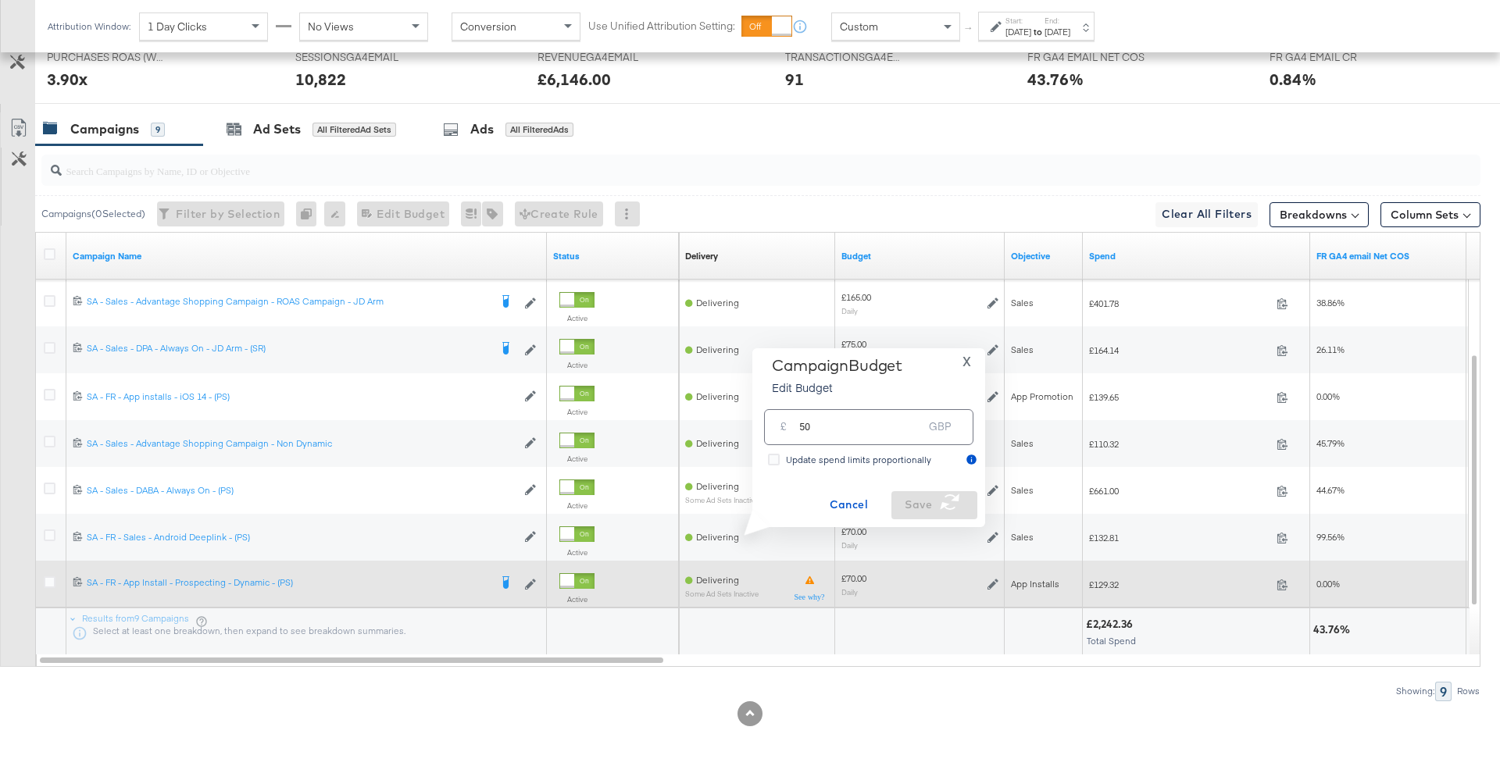
click at [992, 585] on icon at bounding box center [992, 584] width 11 height 11
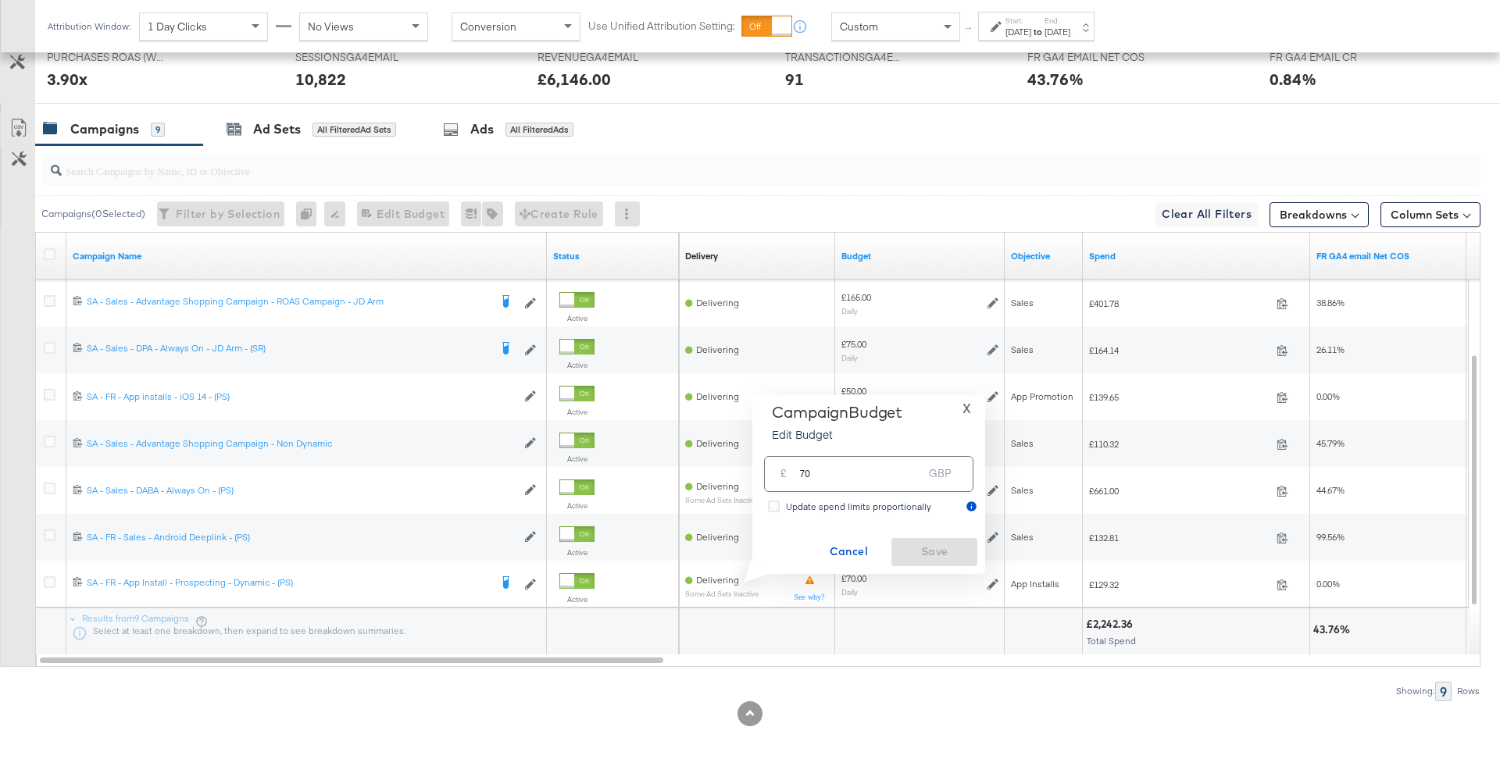
click at [893, 482] on input "70" at bounding box center [860, 468] width 123 height 34
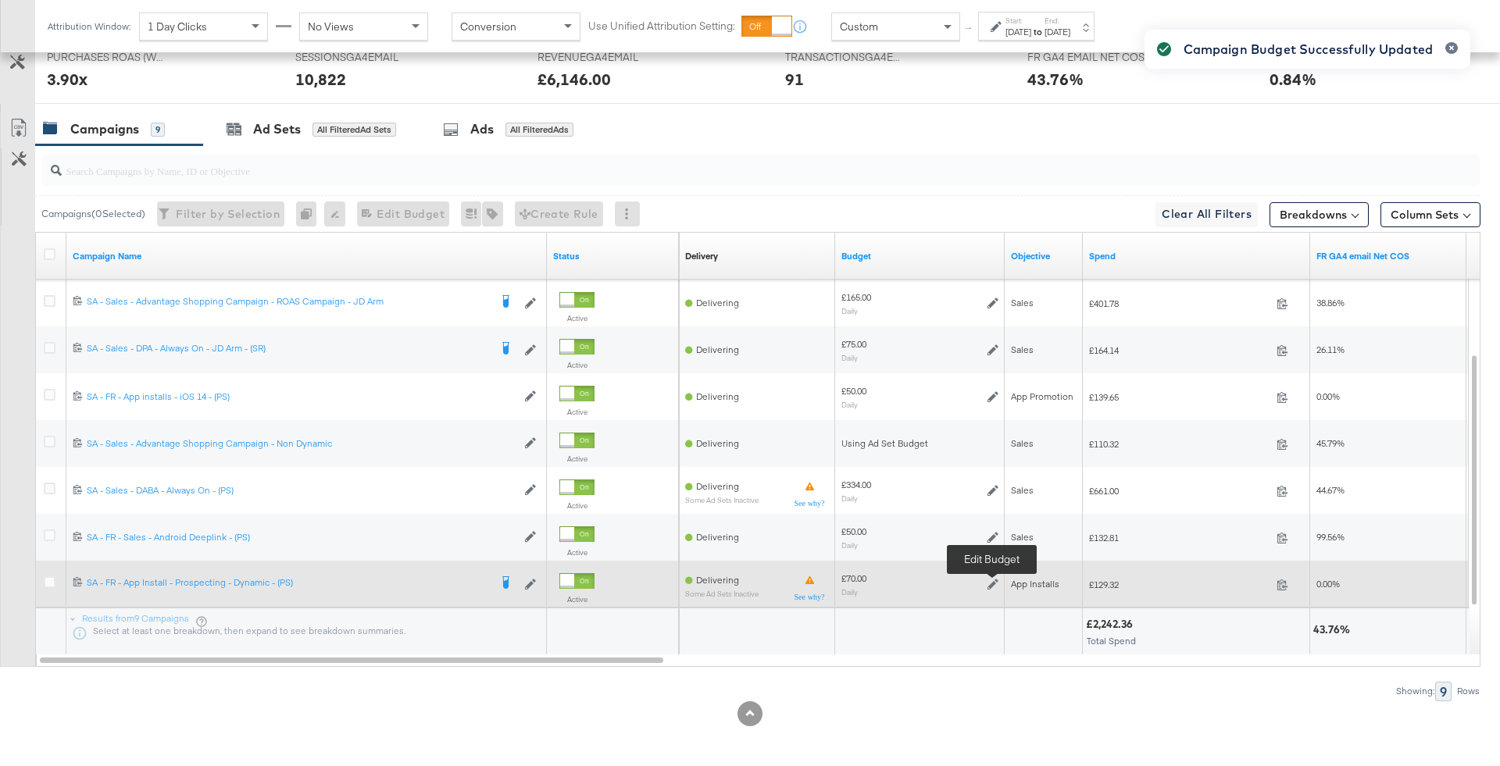
click at [988, 581] on icon at bounding box center [992, 584] width 11 height 11
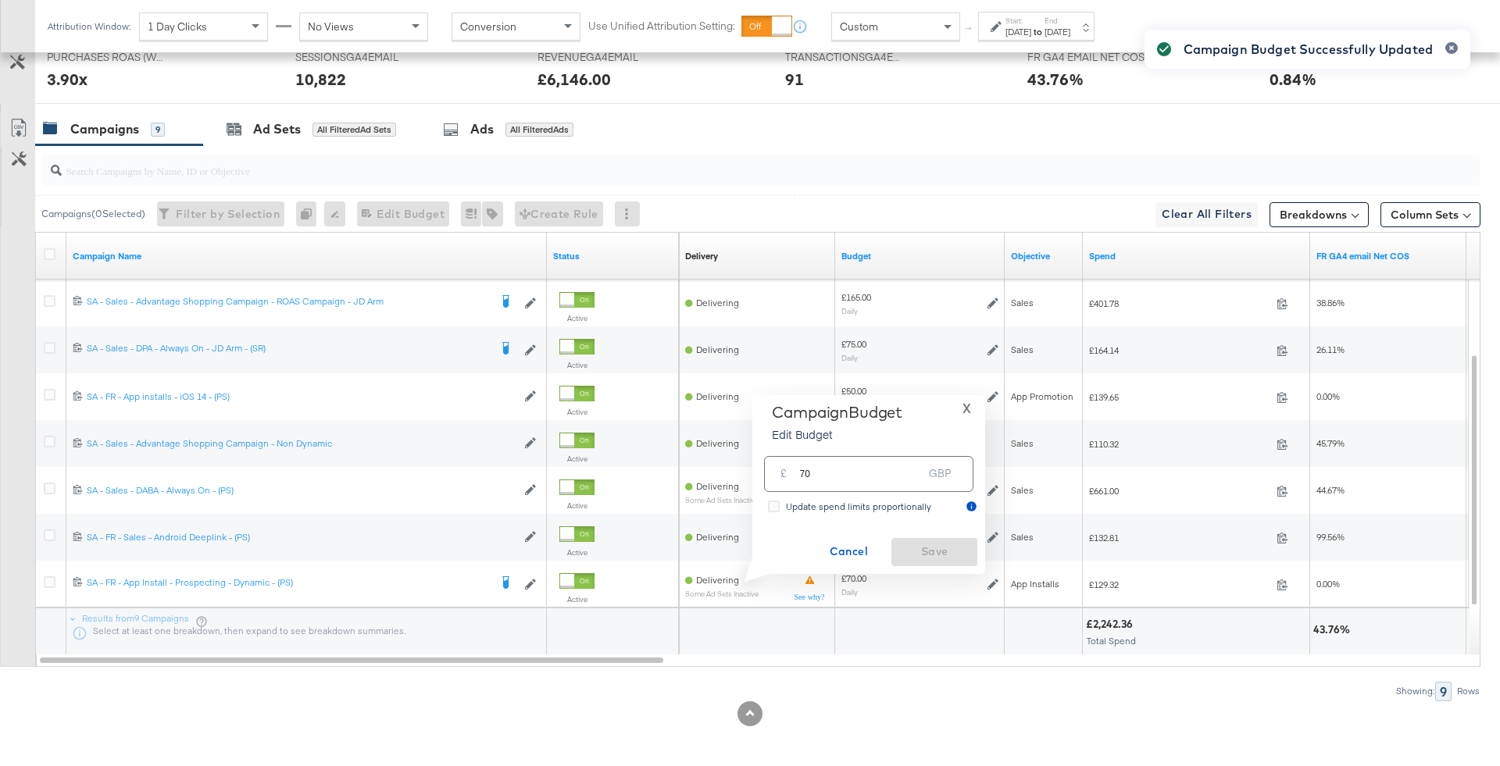
click at [889, 476] on input "70" at bounding box center [860, 468] width 123 height 34
type input "50"
click at [937, 558] on span "Save" at bounding box center [933, 552] width 73 height 20
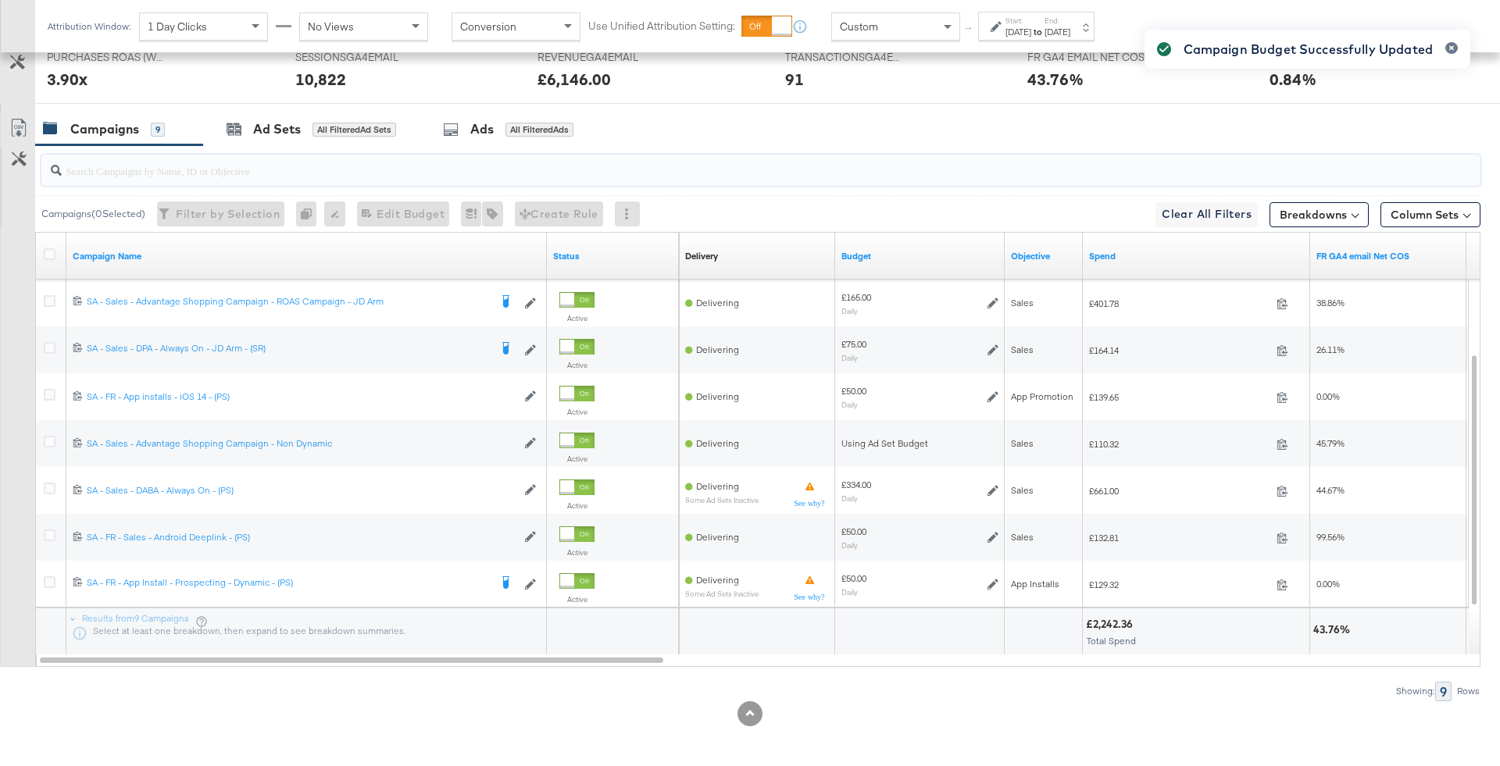
click at [483, 158] on input "search" at bounding box center [705, 164] width 1286 height 30
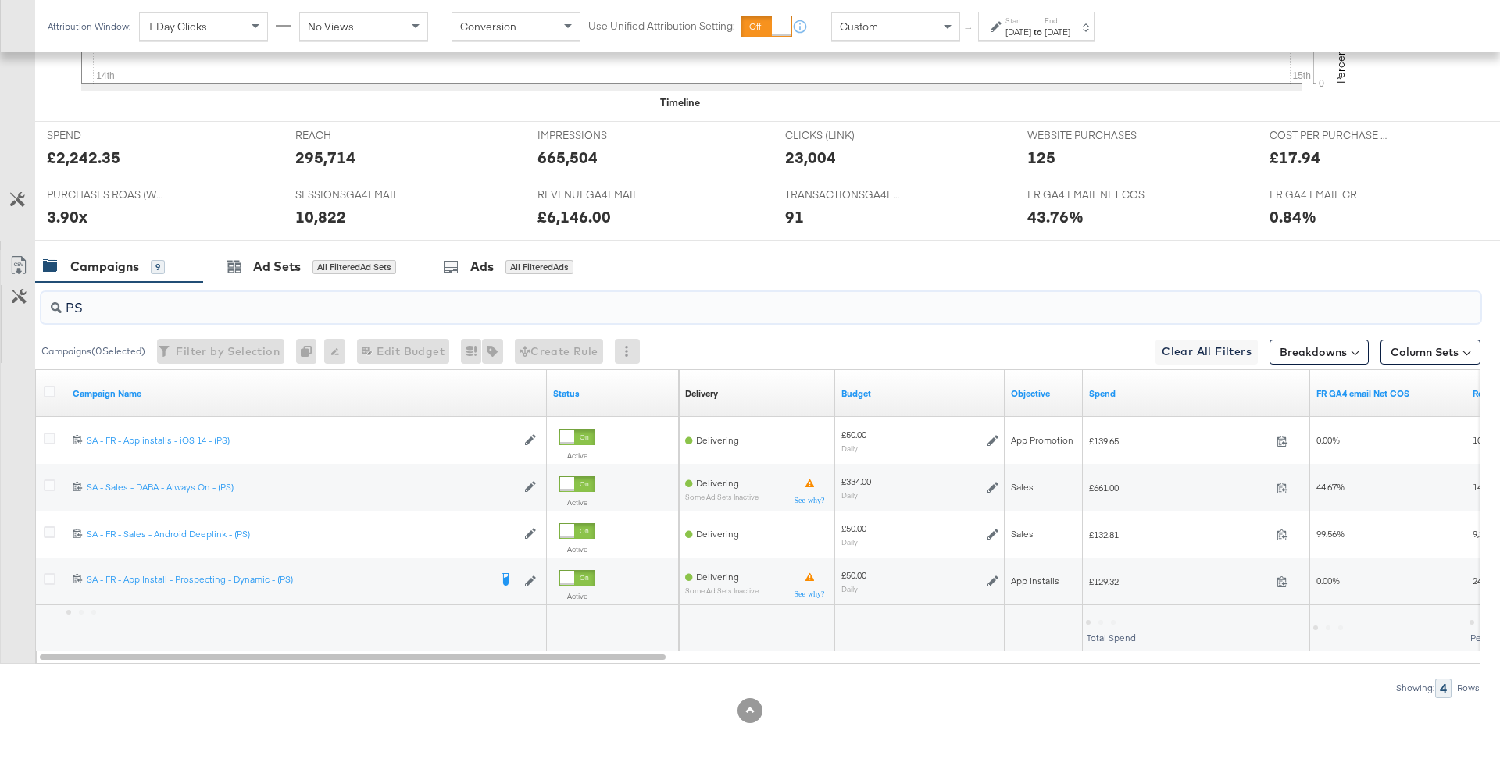
scroll to position [612, 0]
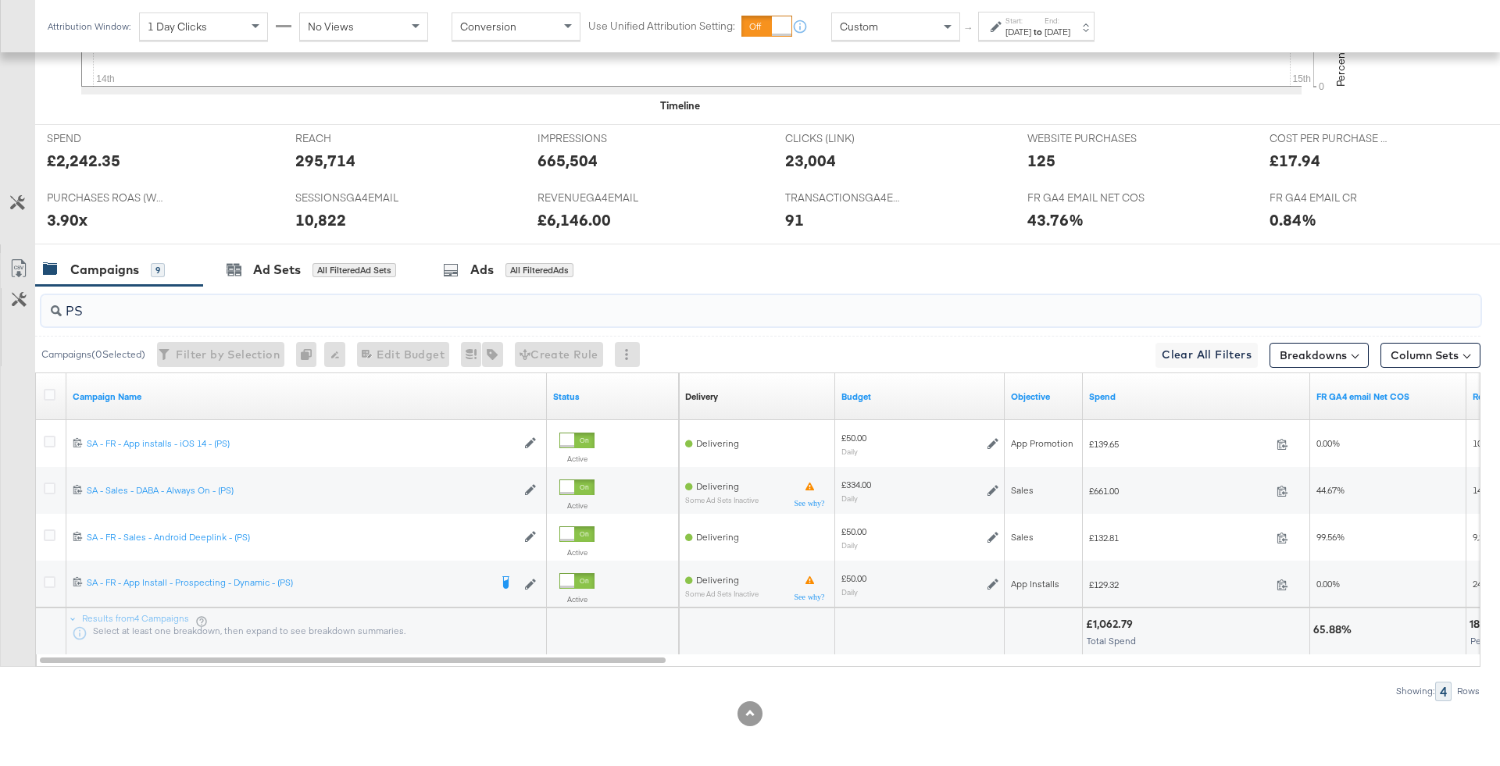
type input "PS"
click at [1125, 608] on div "£1,062.79 Total Spend" at bounding box center [1196, 631] width 226 height 47
click at [1122, 626] on div "£1,062.79" at bounding box center [1112, 624] width 52 height 15
copy div "1,062.79"
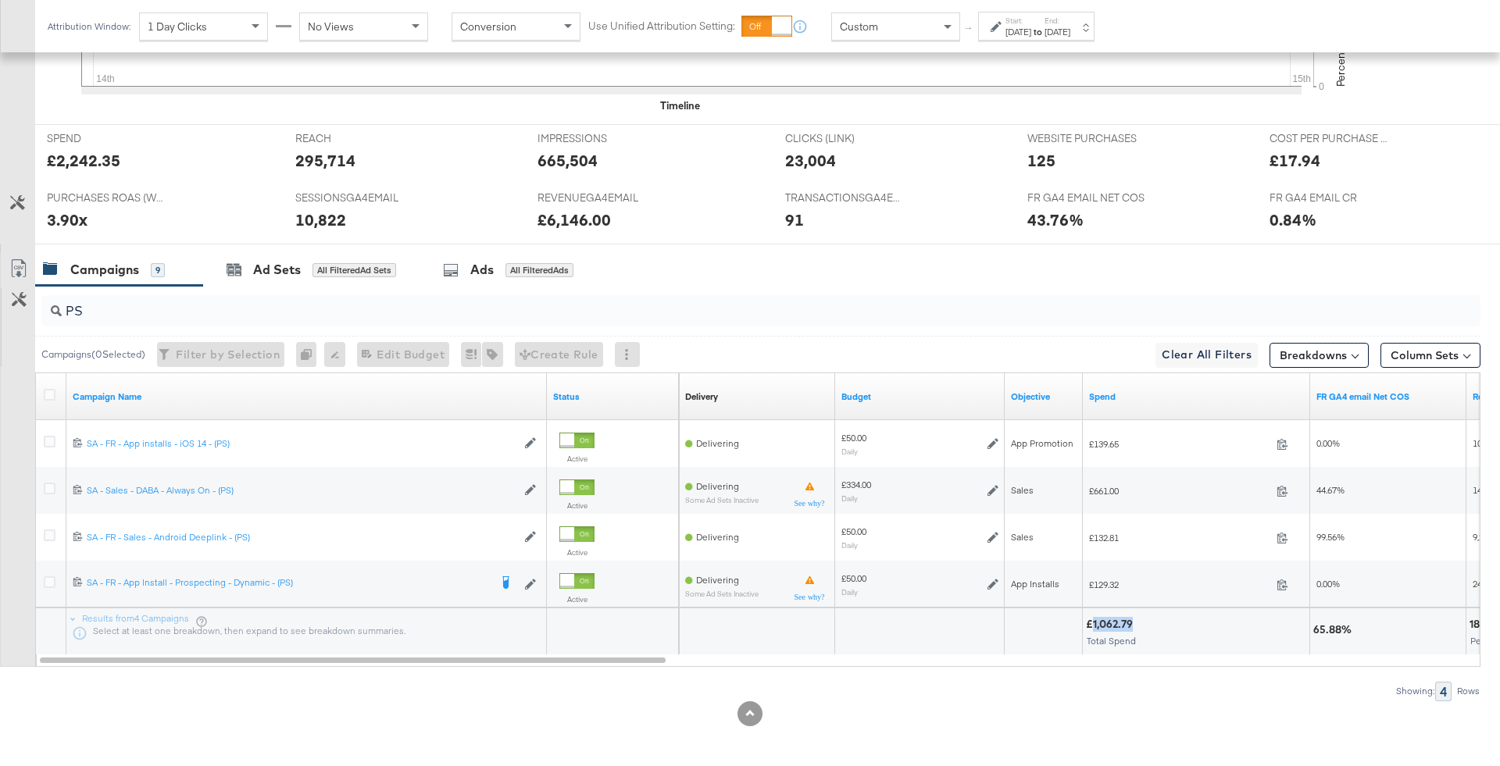
click at [259, 313] on input "PS" at bounding box center [705, 305] width 1286 height 30
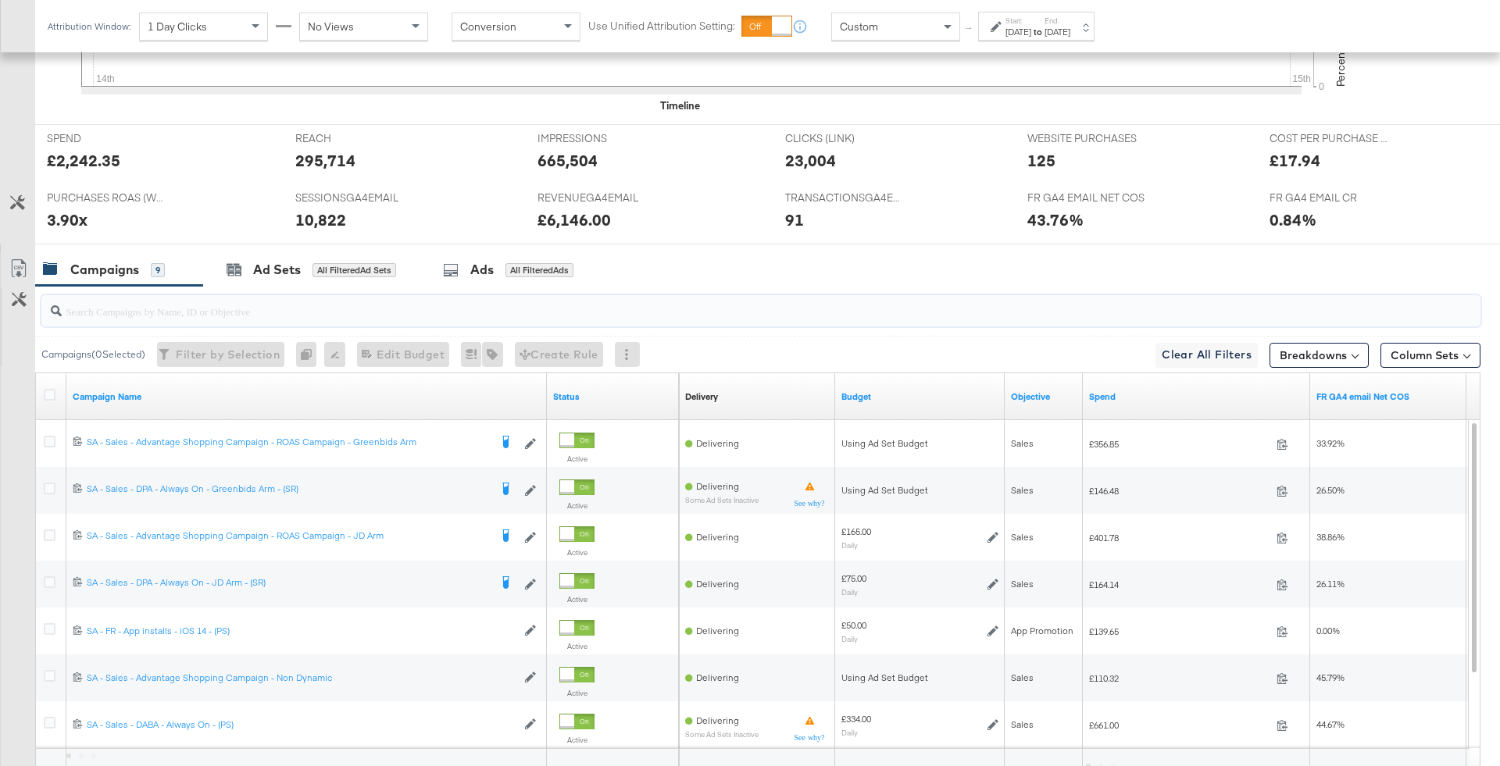
click at [494, 300] on input "search" at bounding box center [705, 305] width 1286 height 30
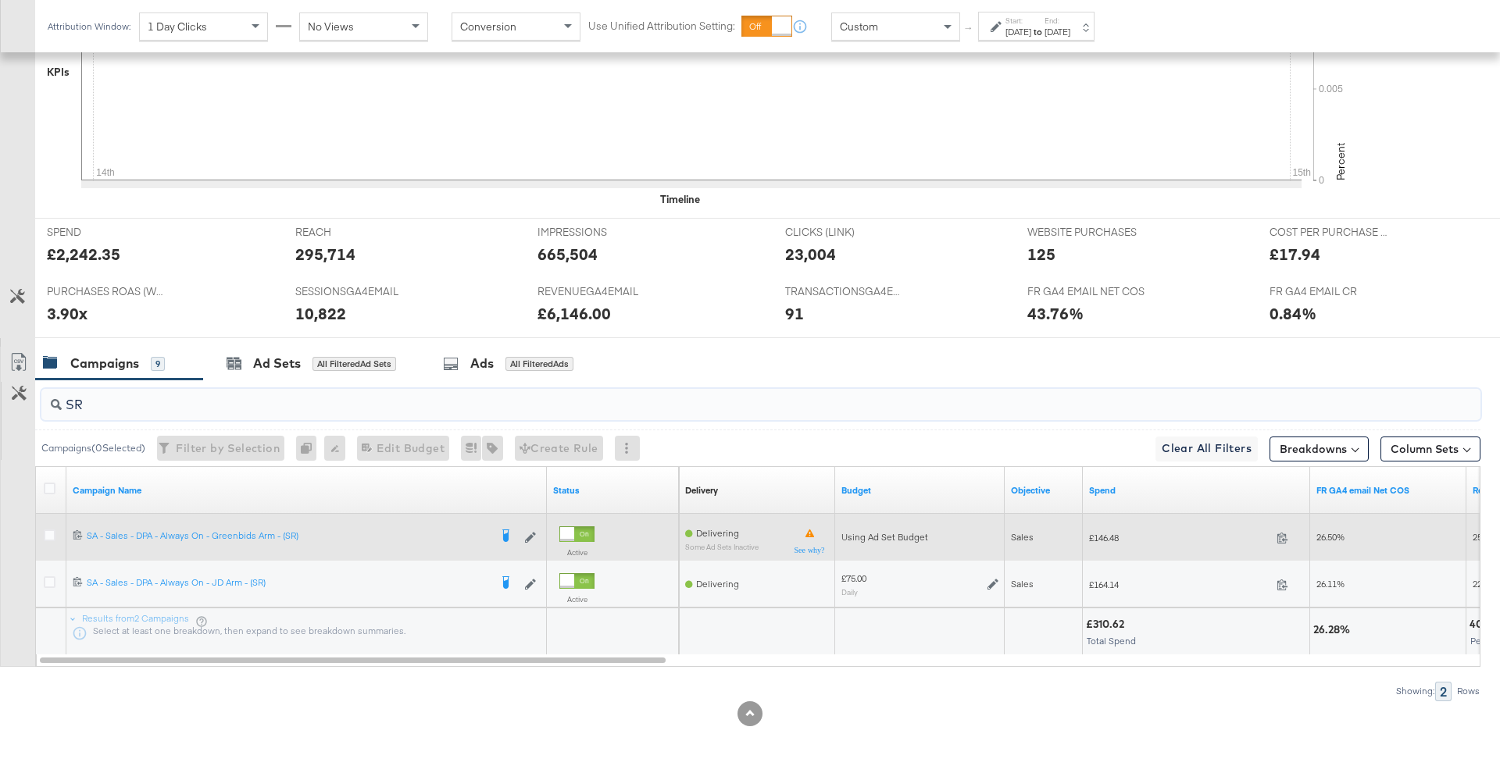
type input "SR"
click at [1118, 533] on span "£146.48" at bounding box center [1179, 538] width 181 height 12
click at [1100, 532] on span "£146.48" at bounding box center [1179, 538] width 181 height 12
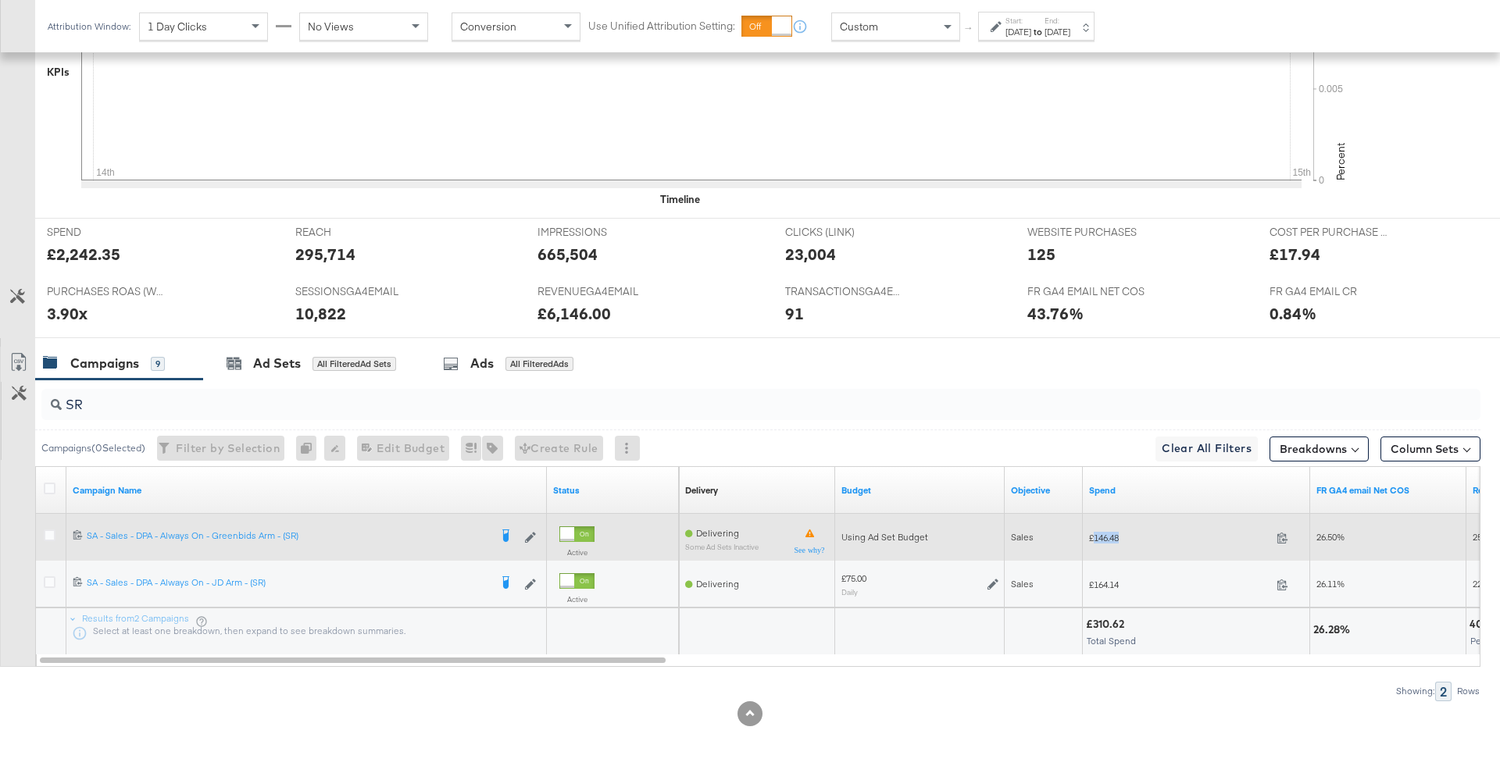
copy span "146.48"
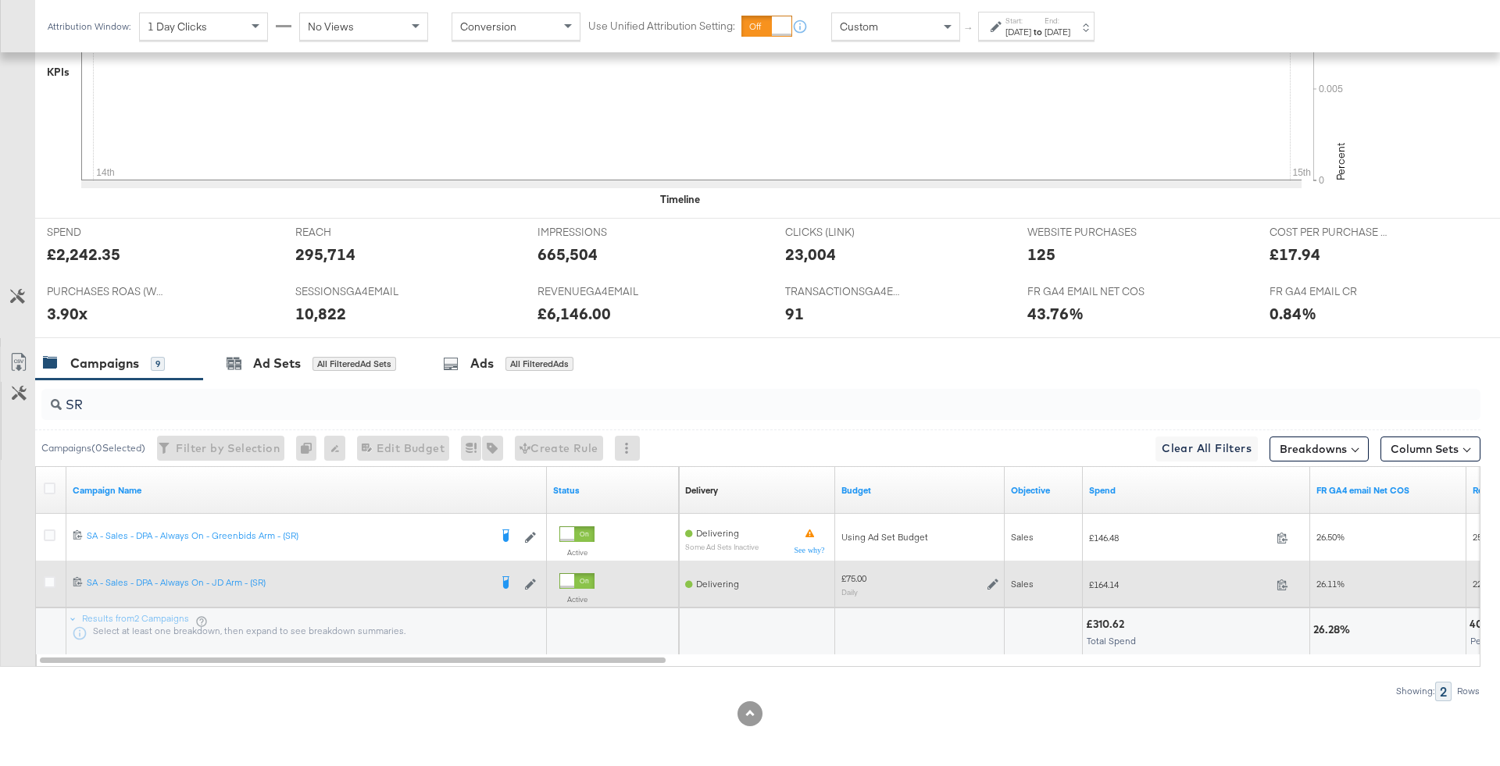
click at [1119, 579] on span "£164.14" at bounding box center [1179, 585] width 181 height 12
click at [1095, 582] on span "£164.14" at bounding box center [1179, 585] width 181 height 12
copy span "164.14"
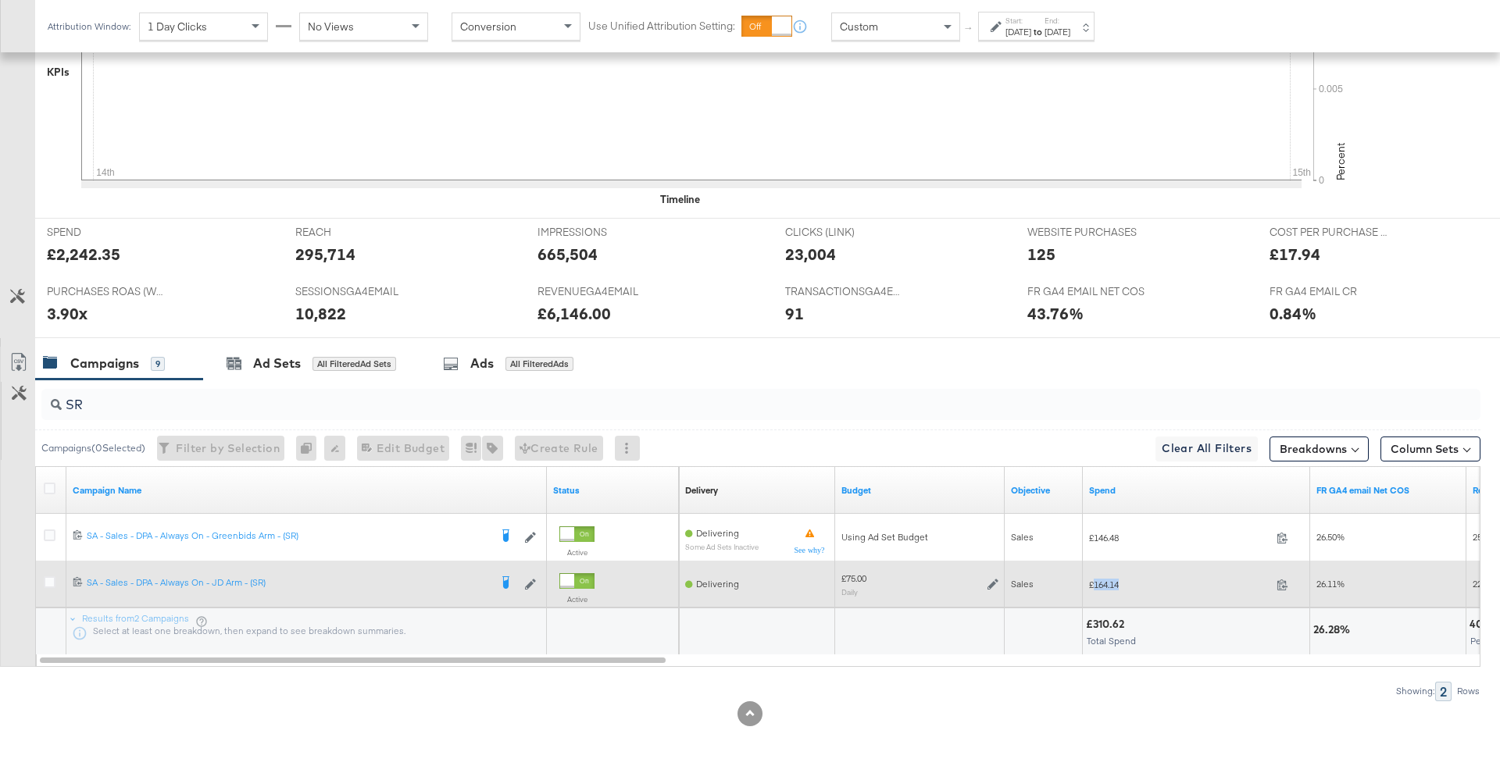
click at [993, 583] on icon at bounding box center [992, 584] width 11 height 11
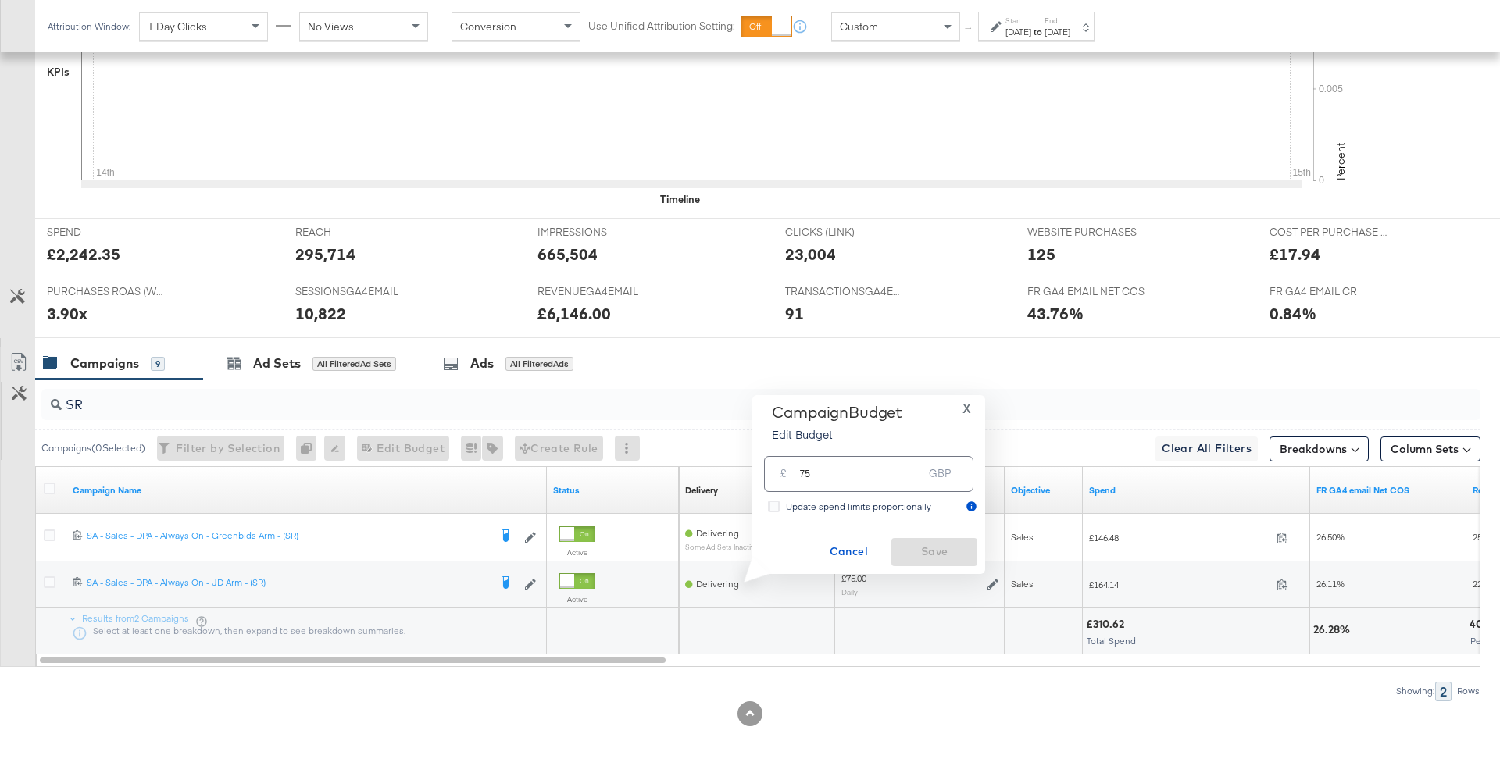
click at [876, 476] on input "75" at bounding box center [860, 468] width 123 height 34
type input "70"
click at [943, 552] on span "Save" at bounding box center [933, 552] width 73 height 20
